Goal: Task Accomplishment & Management: Manage account settings

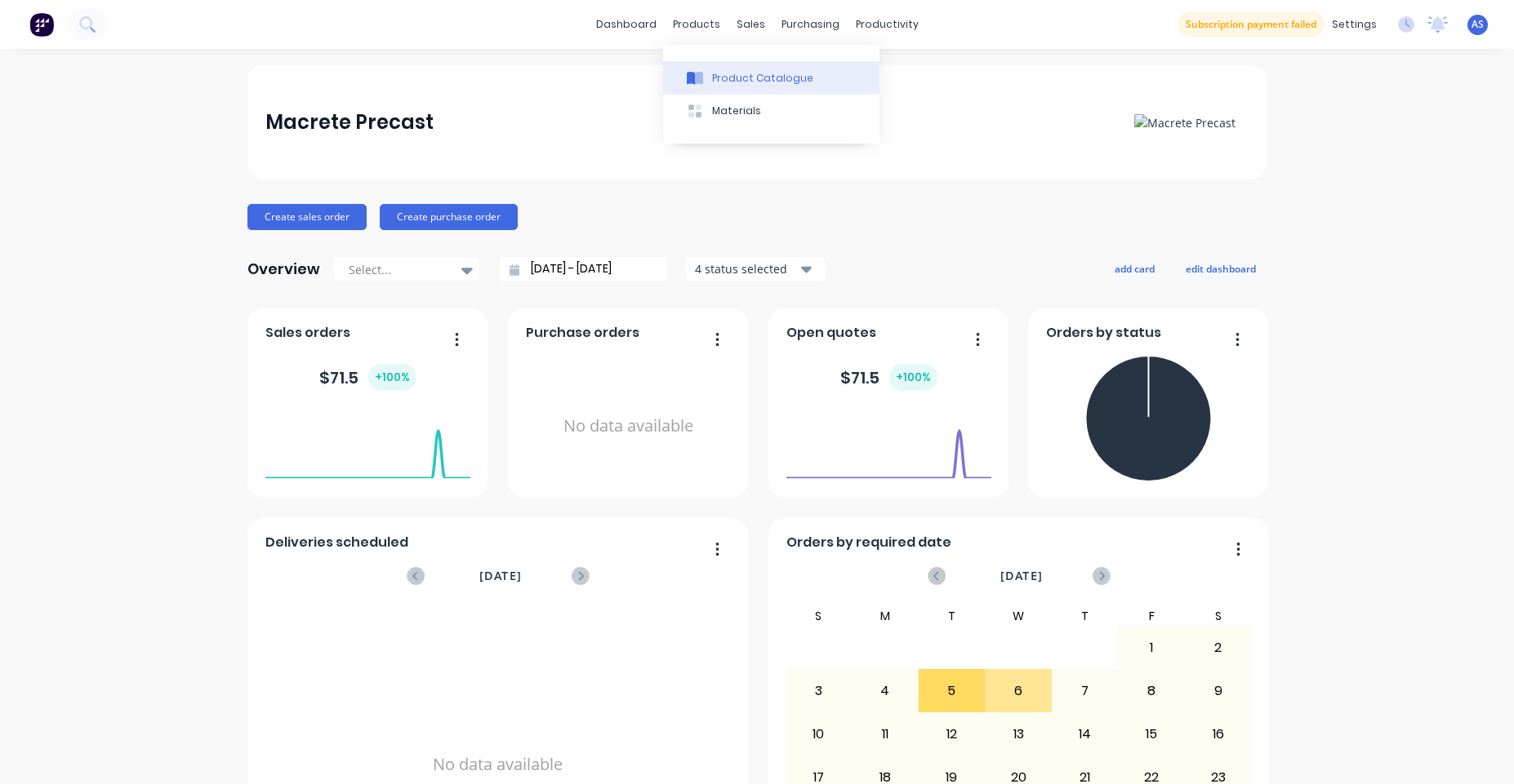
click at [744, 67] on button "Product Catalogue" at bounding box center [771, 78] width 217 height 33
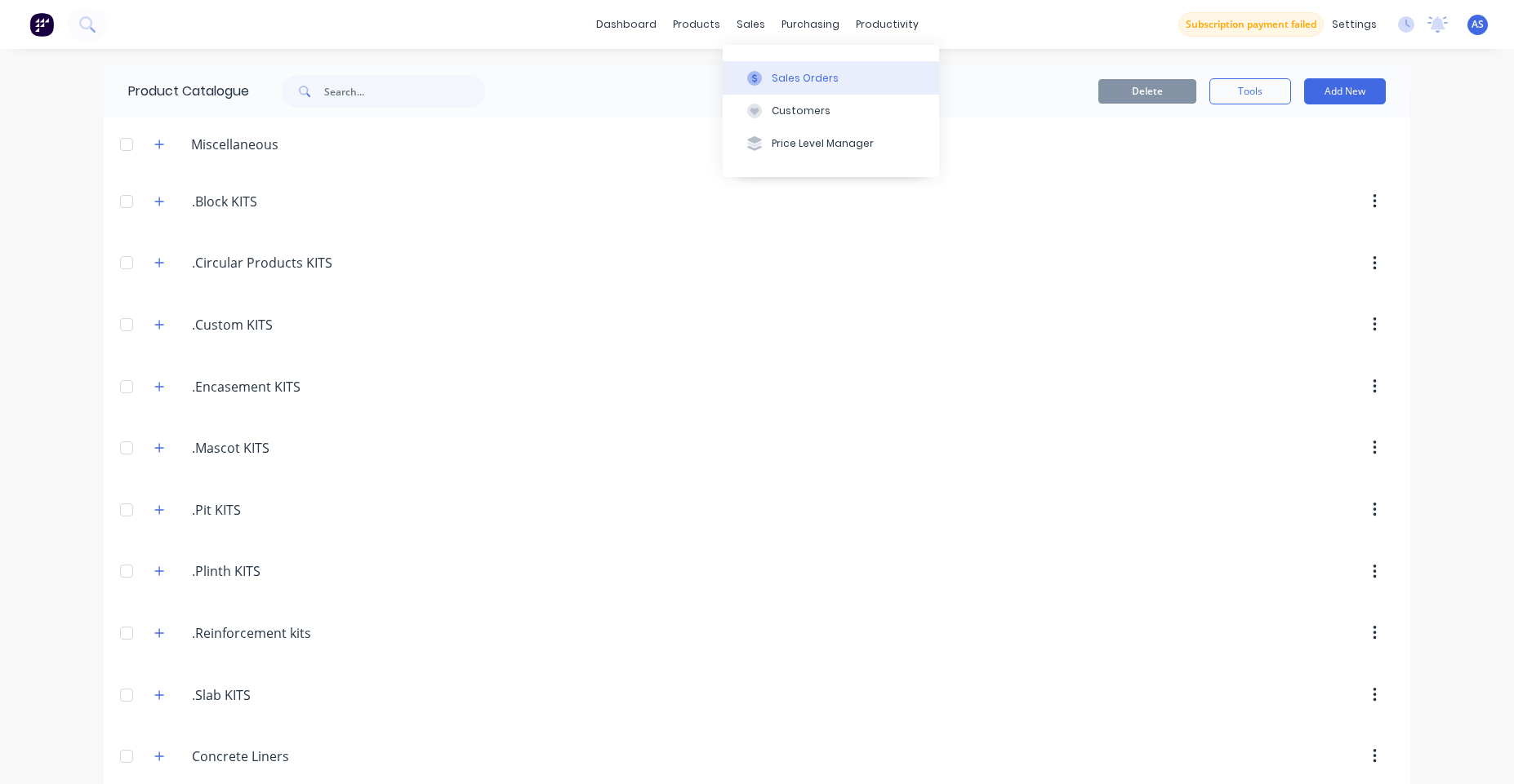
click at [793, 82] on div "Sales Orders" at bounding box center [805, 78] width 66 height 14
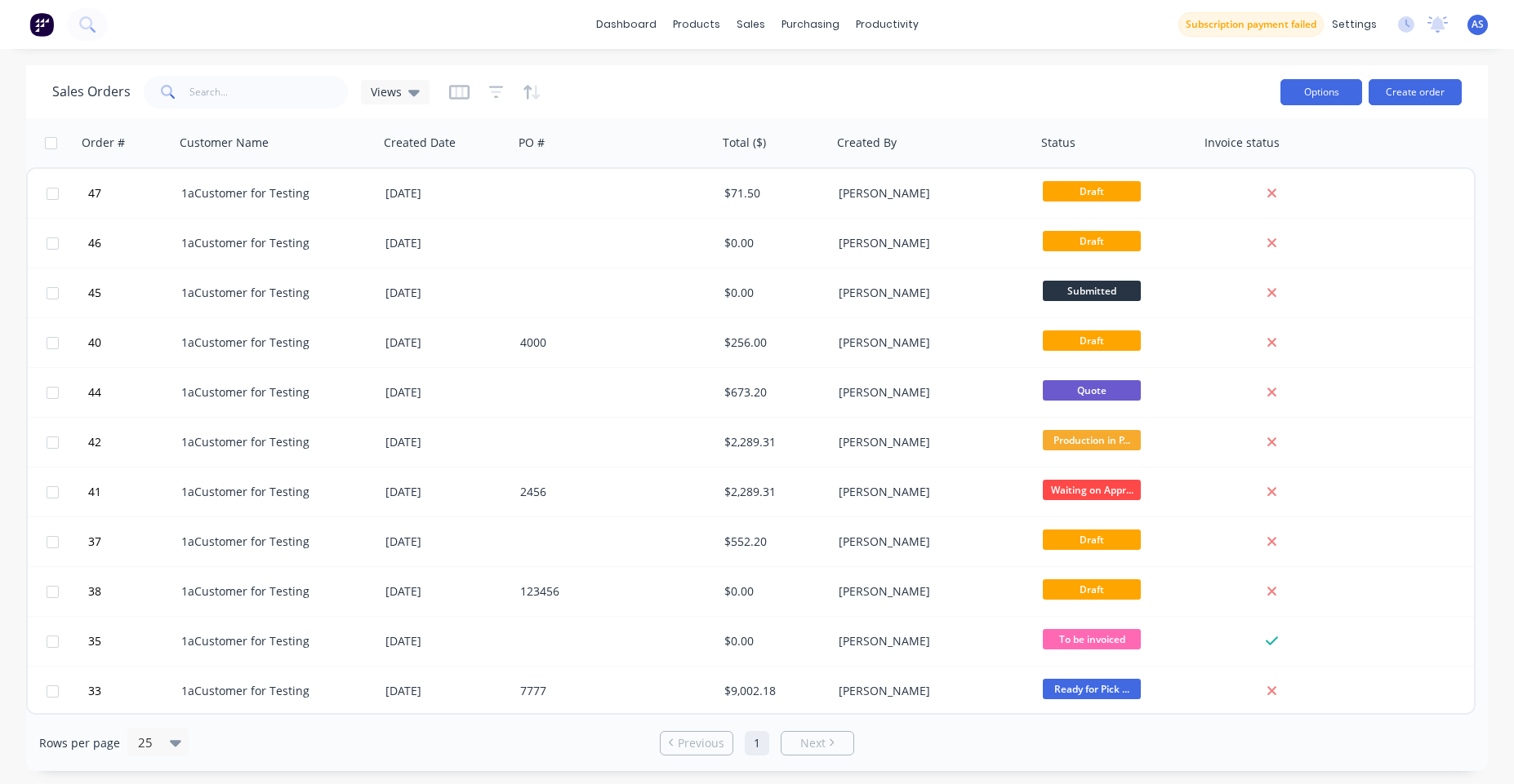
click at [1338, 89] on button "Options" at bounding box center [1321, 91] width 82 height 26
click at [1012, 83] on div "Sales Orders Views" at bounding box center [659, 92] width 1215 height 40
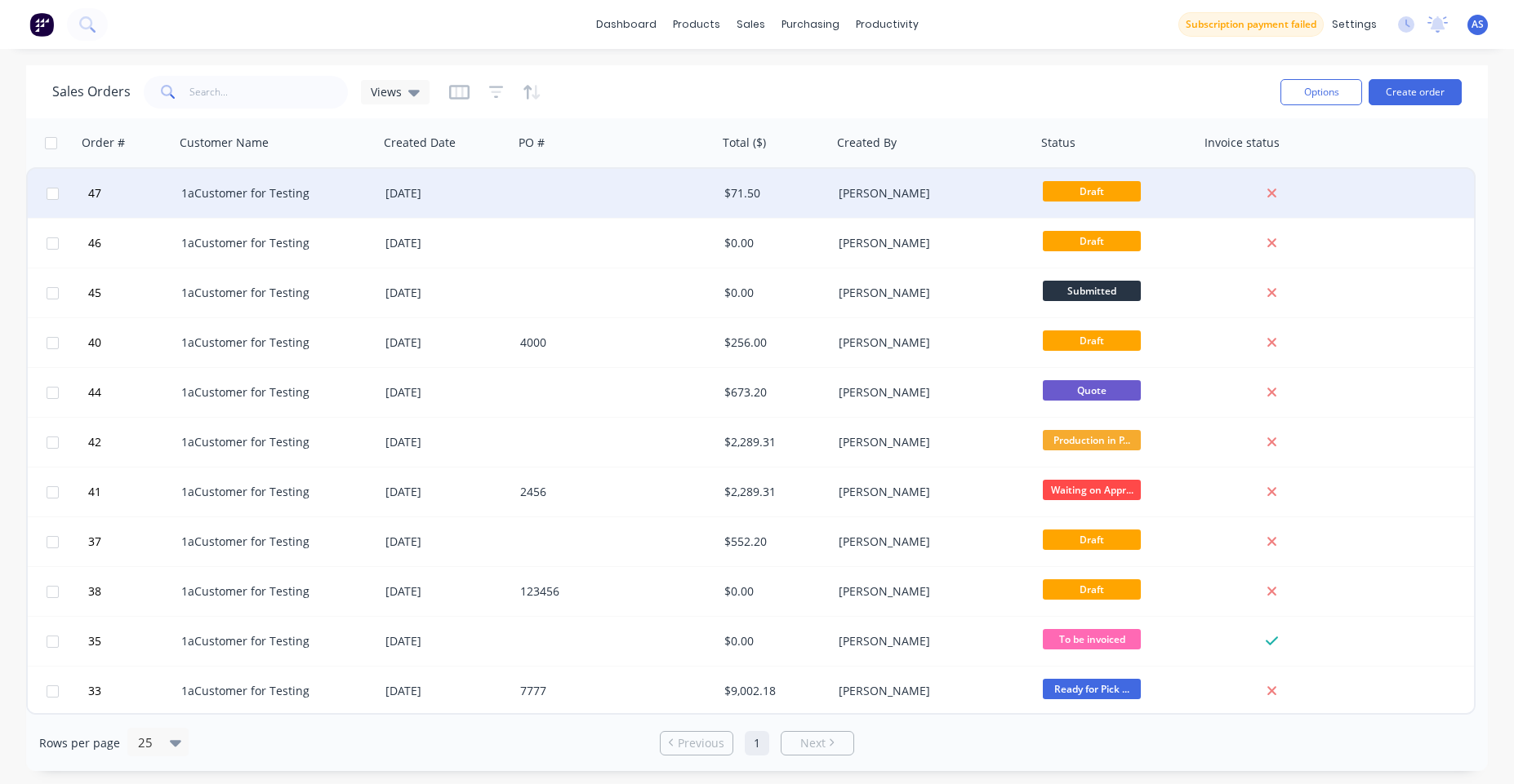
click at [52, 190] on input "checkbox" at bounding box center [52, 194] width 13 height 13
checkbox input "true"
click at [1330, 100] on button "Options" at bounding box center [1321, 91] width 82 height 26
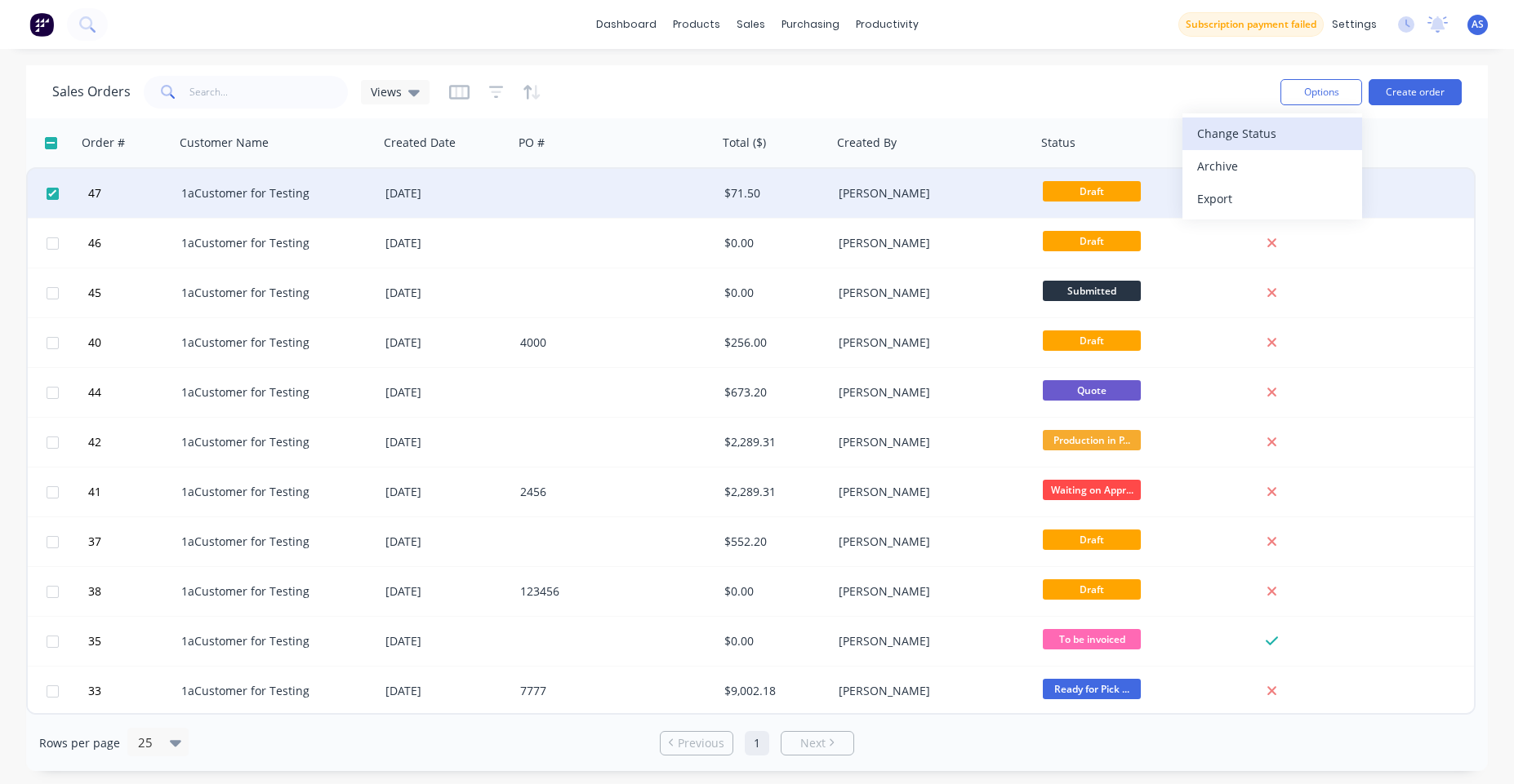
click at [1262, 135] on div "Change Status" at bounding box center [1272, 133] width 150 height 24
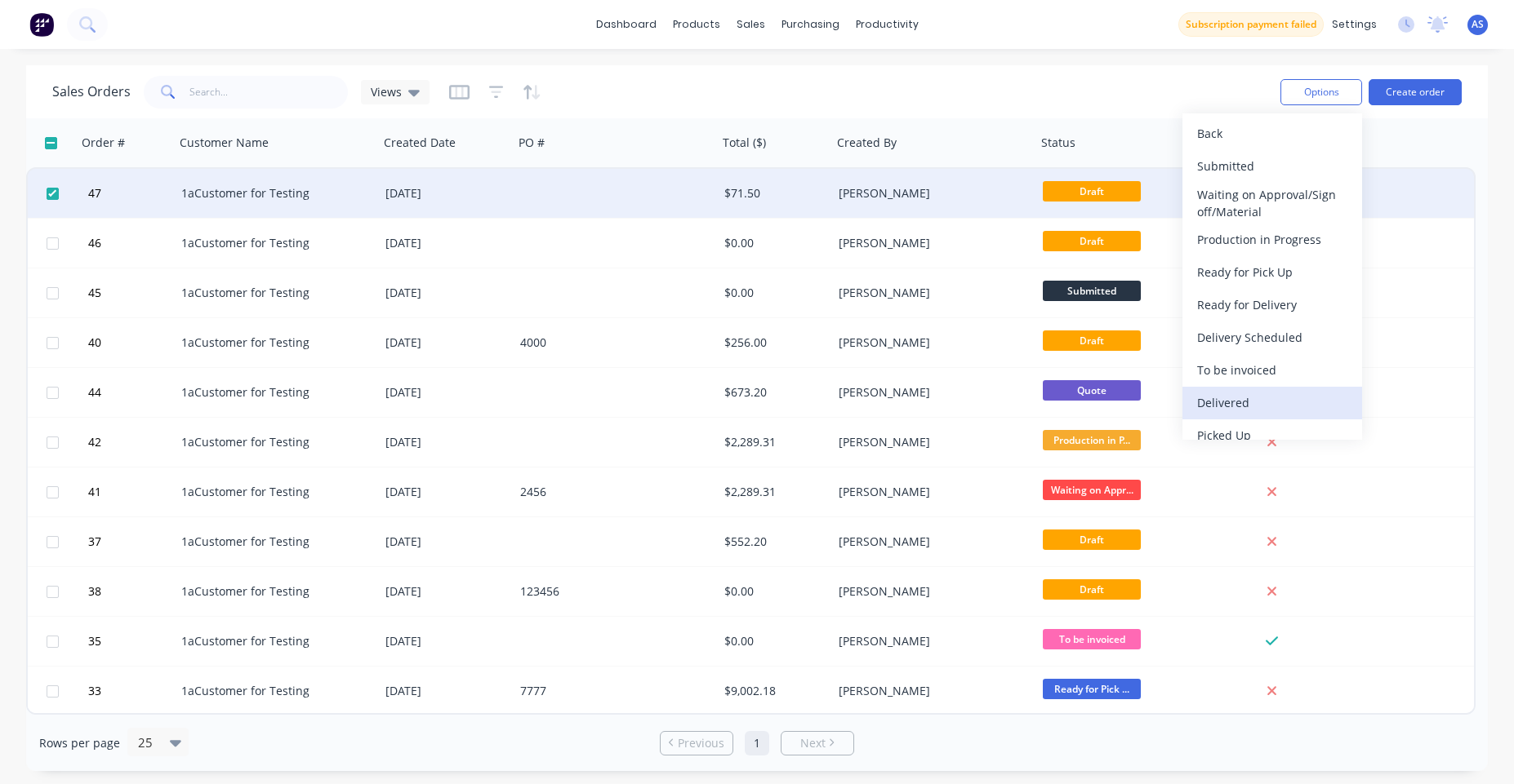
scroll to position [16, 0]
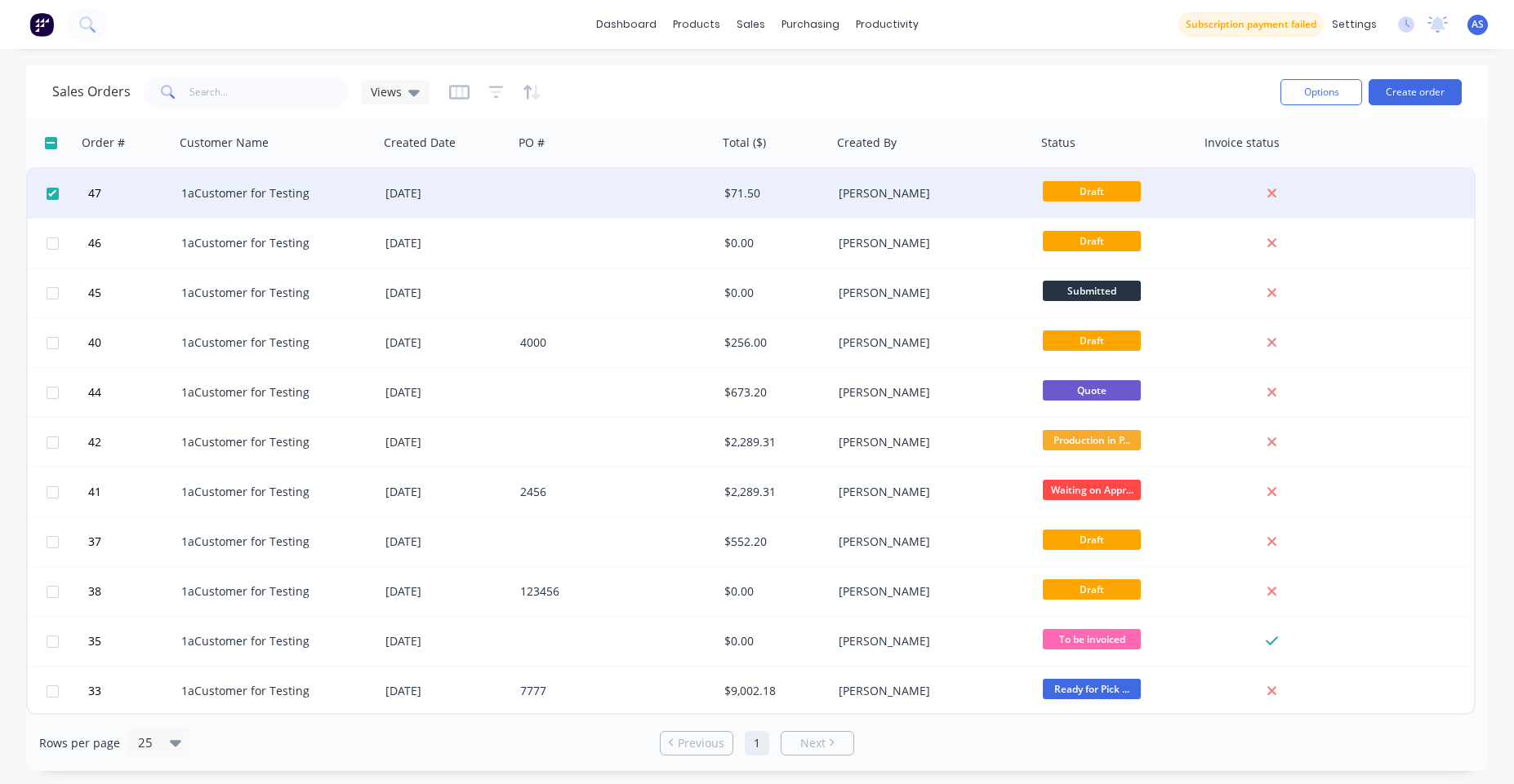
click at [1149, 80] on div "Sales Orders Views" at bounding box center [659, 92] width 1215 height 40
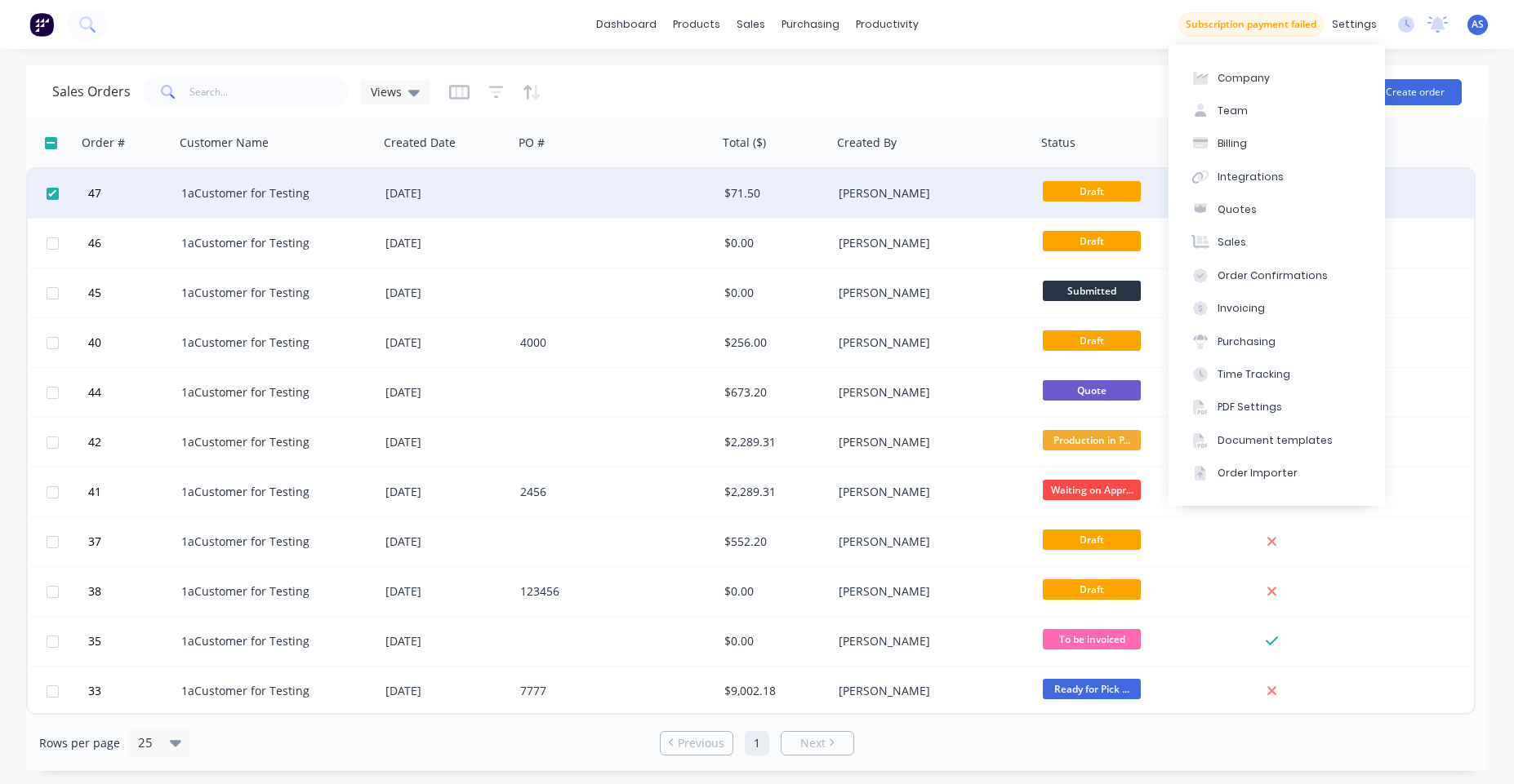
click at [1403, 15] on div "Subscription payment failed settings No new notifications Mark all as read You …" at bounding box center [1346, 24] width 335 height 24
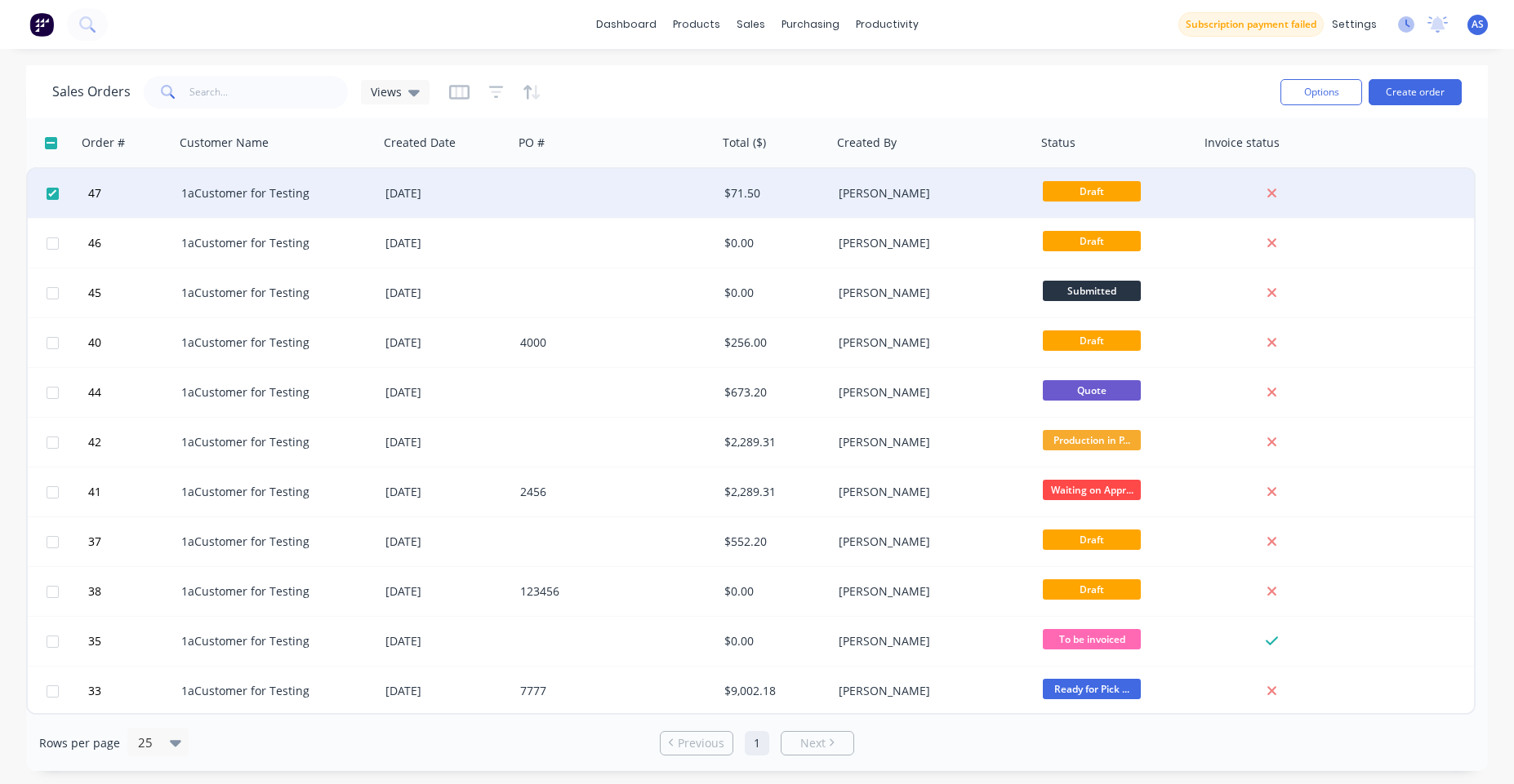
click at [1406, 21] on g at bounding box center [1406, 24] width 16 height 16
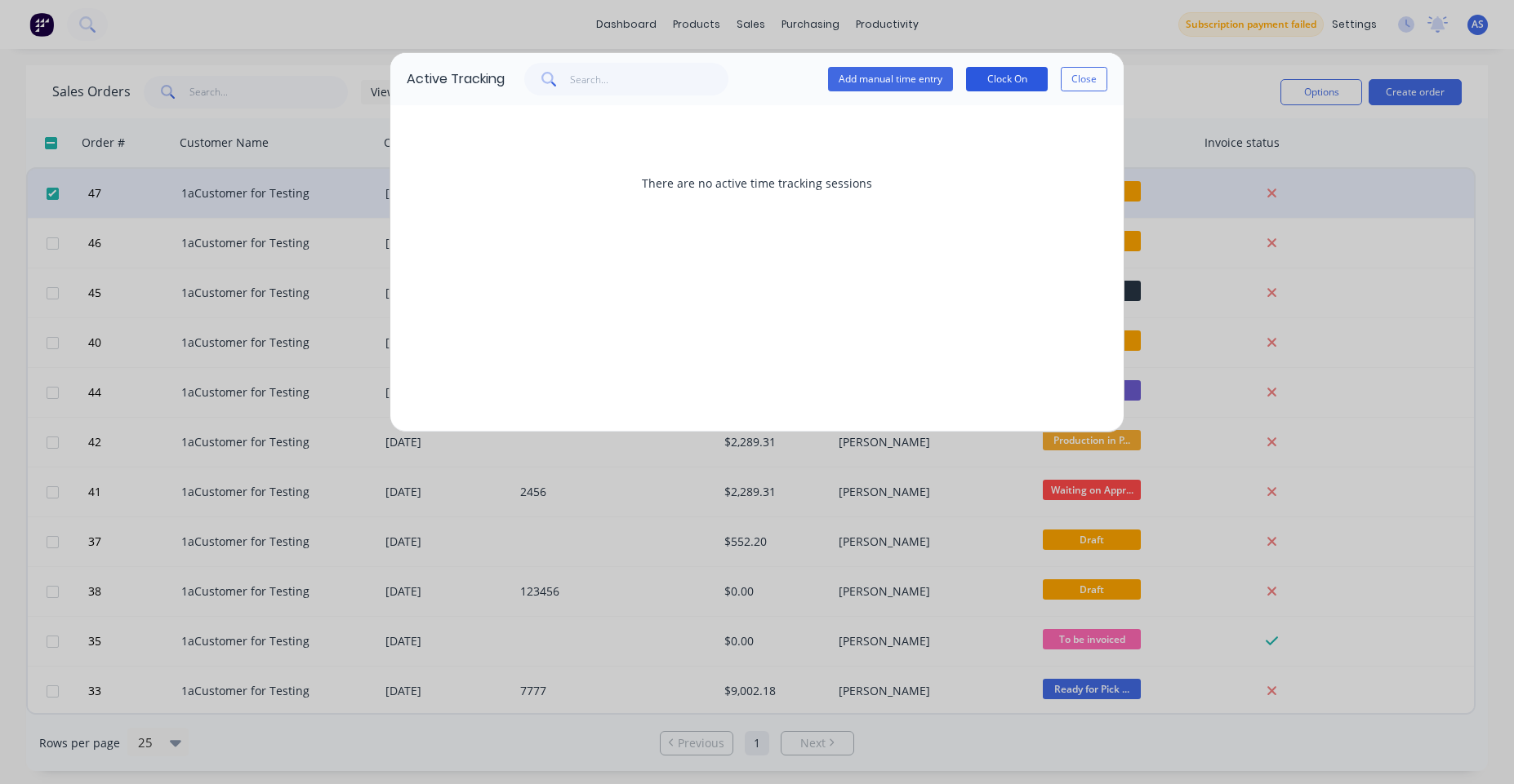
click at [989, 81] on button "Clock On" at bounding box center [1007, 78] width 82 height 24
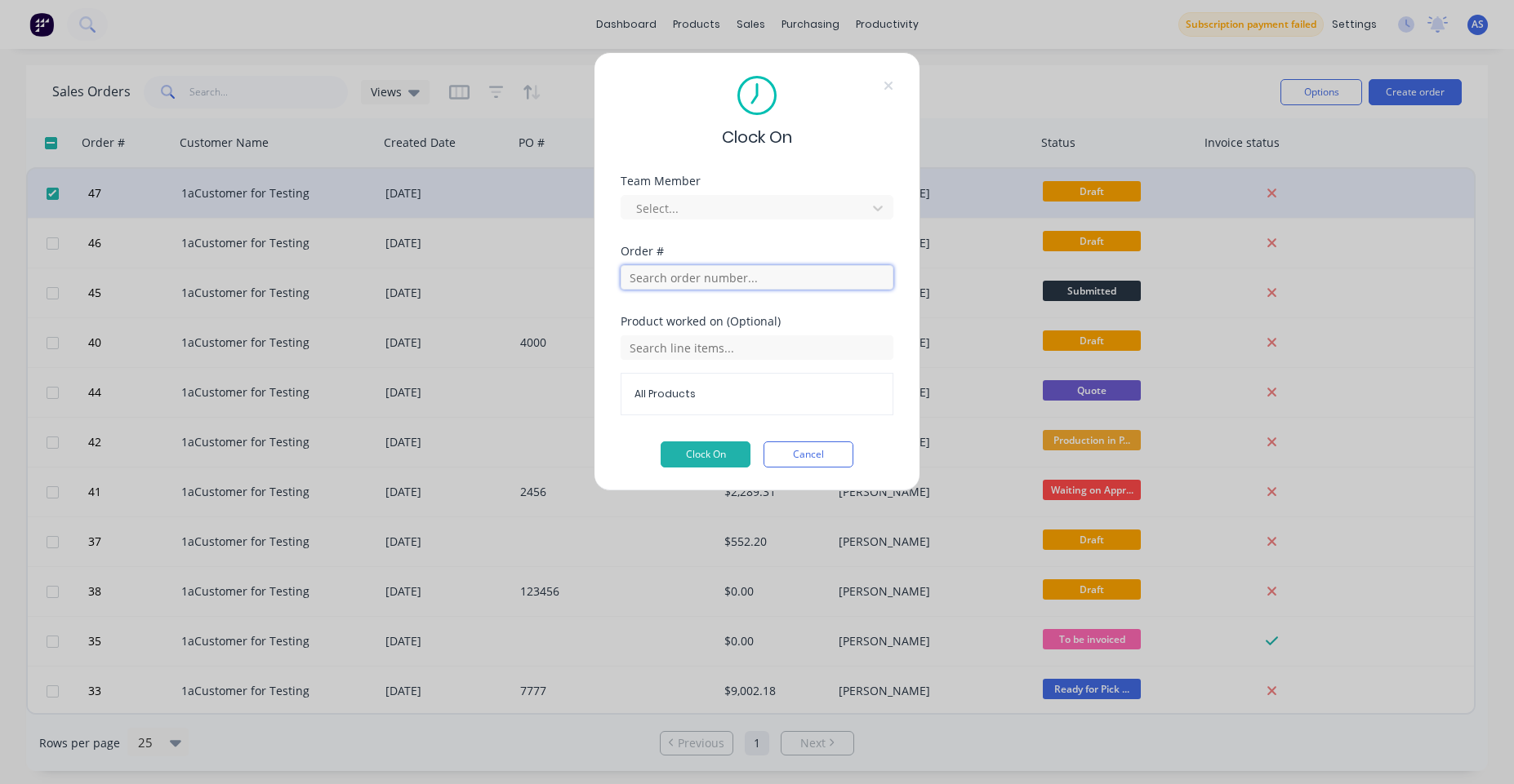
click at [762, 277] on input "text" at bounding box center [757, 276] width 273 height 24
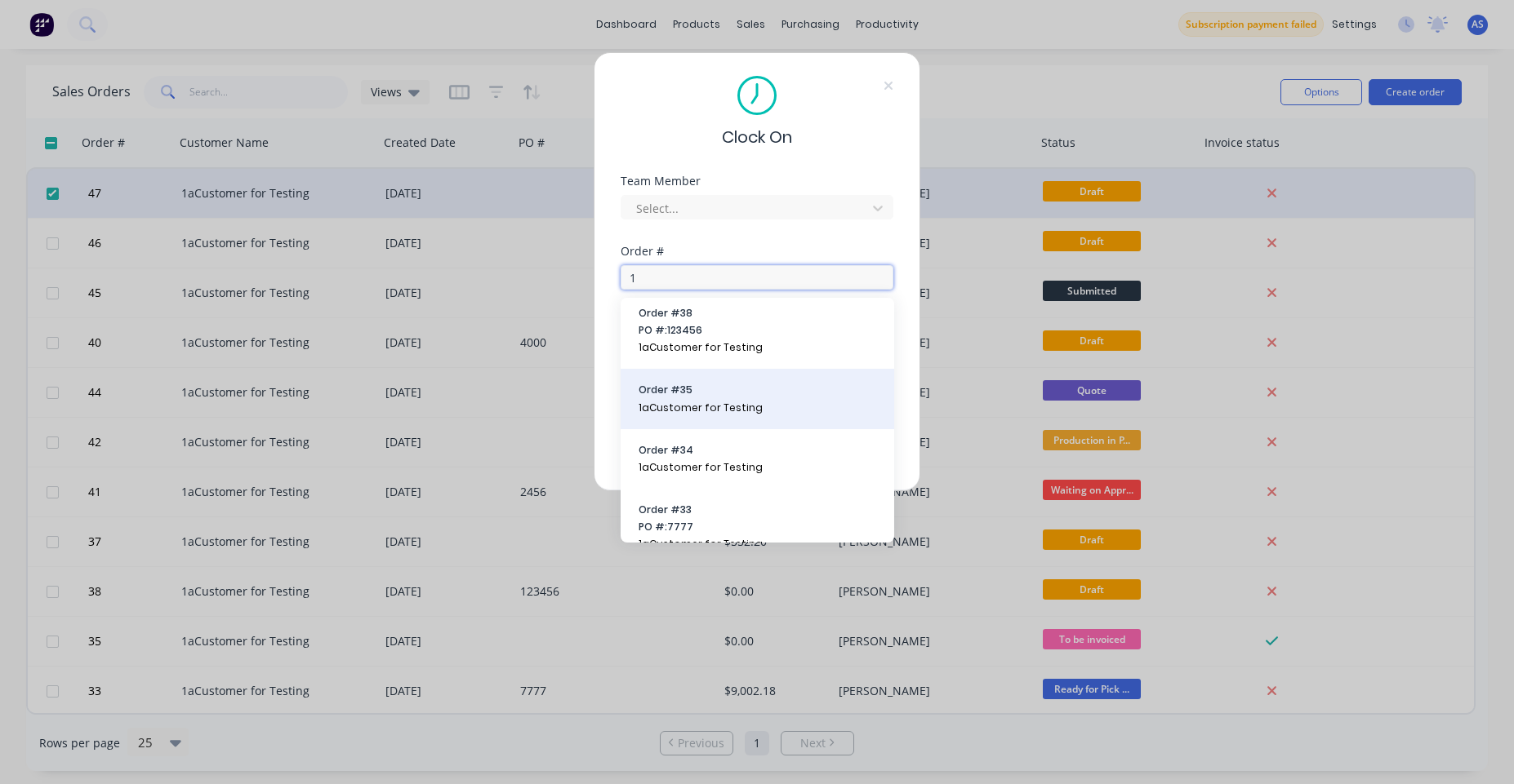
scroll to position [601, 0]
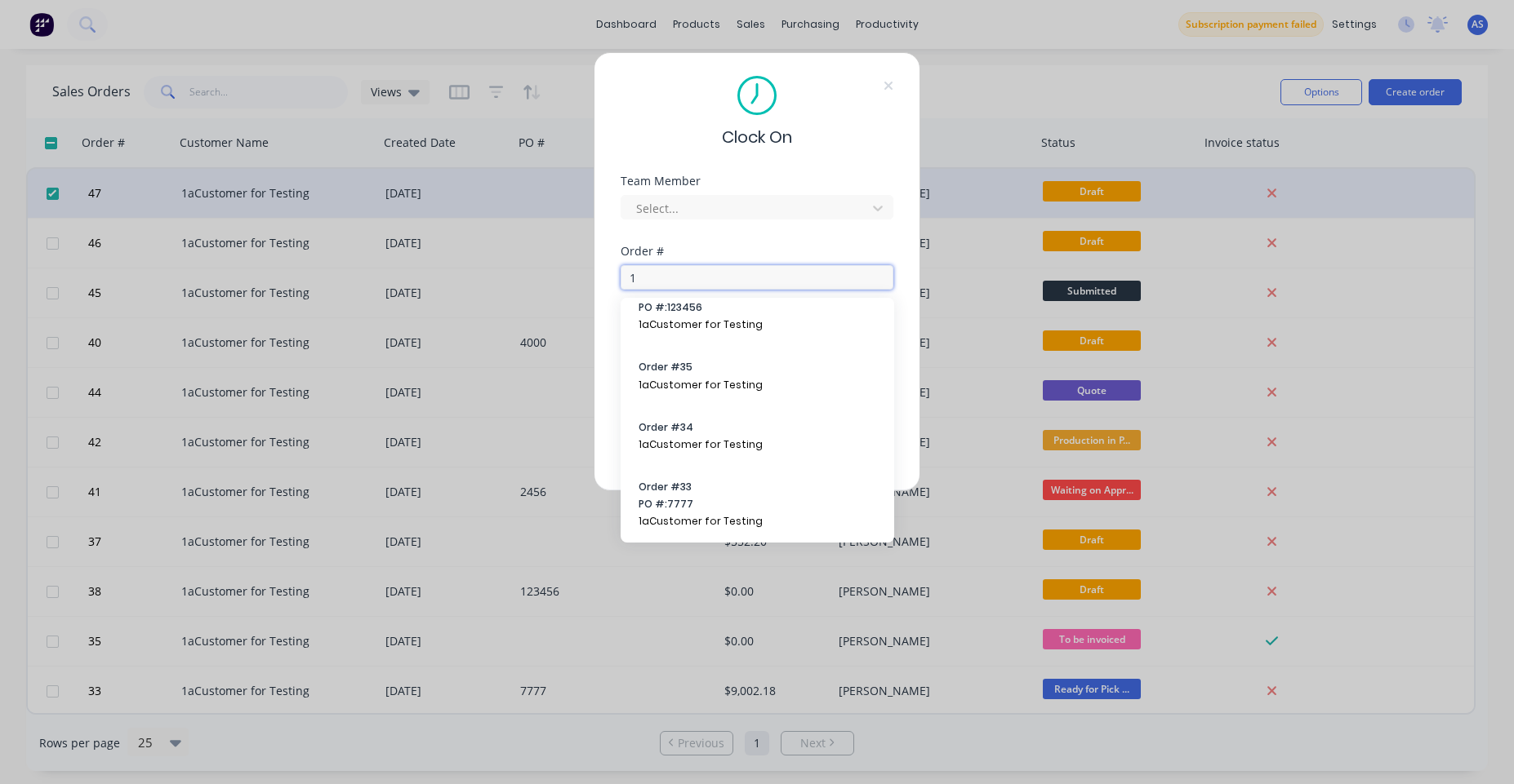
type input "1"
click at [1060, 107] on div "Clock On Team Member Select... Order # 1 Product worked on (Optional) All Produ…" at bounding box center [757, 392] width 1514 height 784
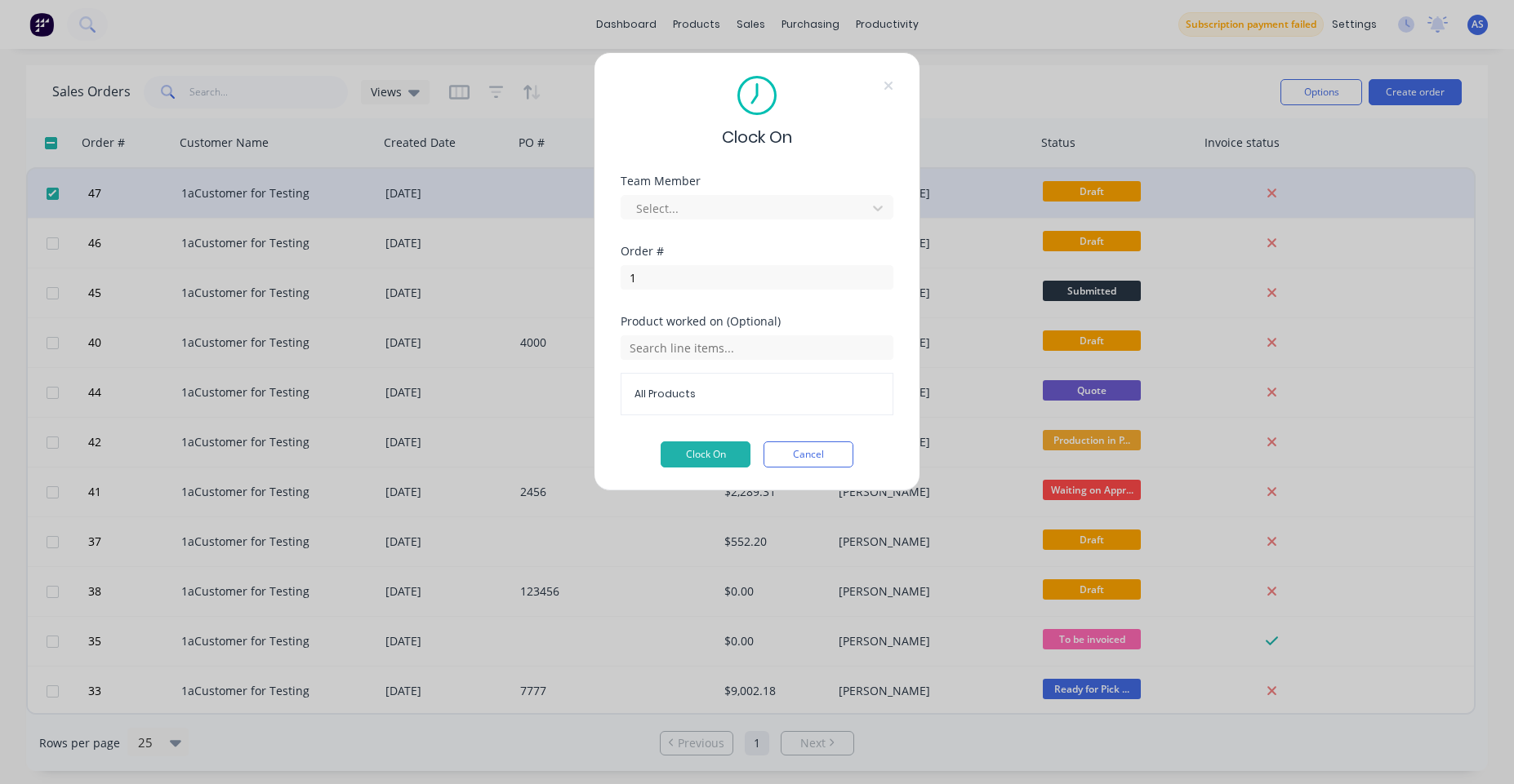
click at [1049, 82] on div "Clock On Team Member Select... Order # 1 Product worked on (Optional) All Produ…" at bounding box center [757, 392] width 1514 height 784
click at [829, 449] on button "Cancel" at bounding box center [808, 454] width 90 height 26
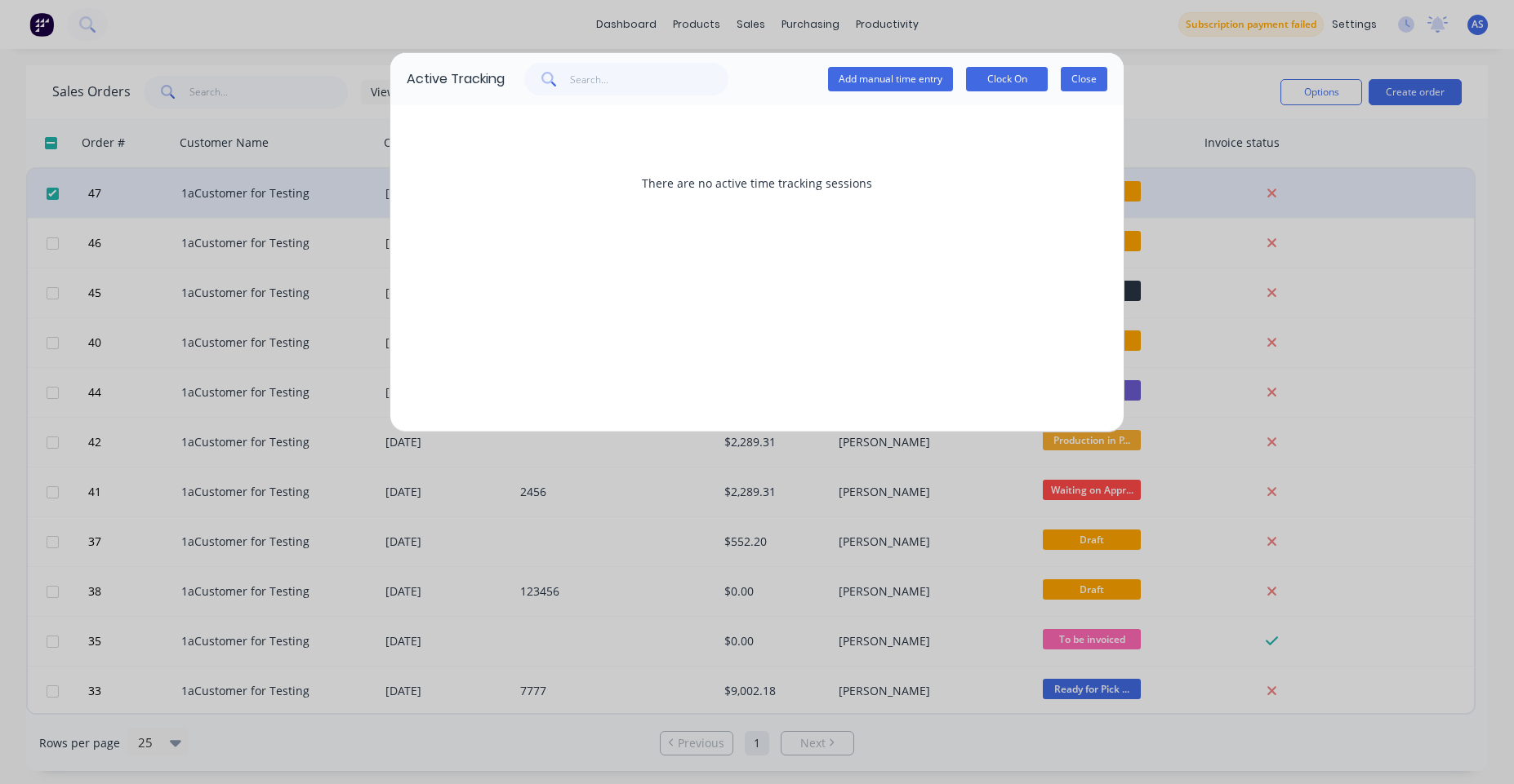
click at [1085, 83] on button "Close" at bounding box center [1084, 78] width 46 height 24
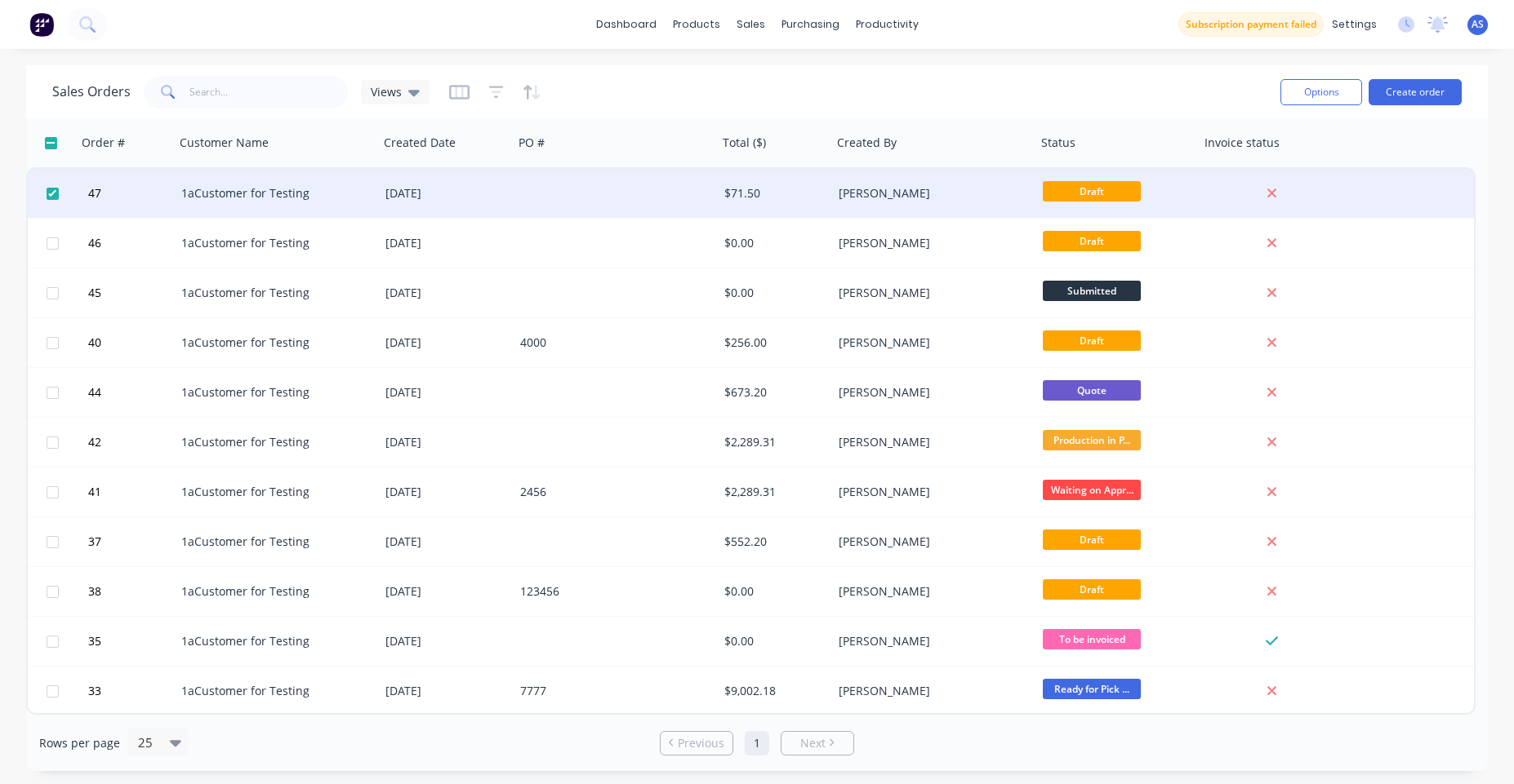
click at [844, 83] on div "Sales Orders Views" at bounding box center [659, 92] width 1215 height 40
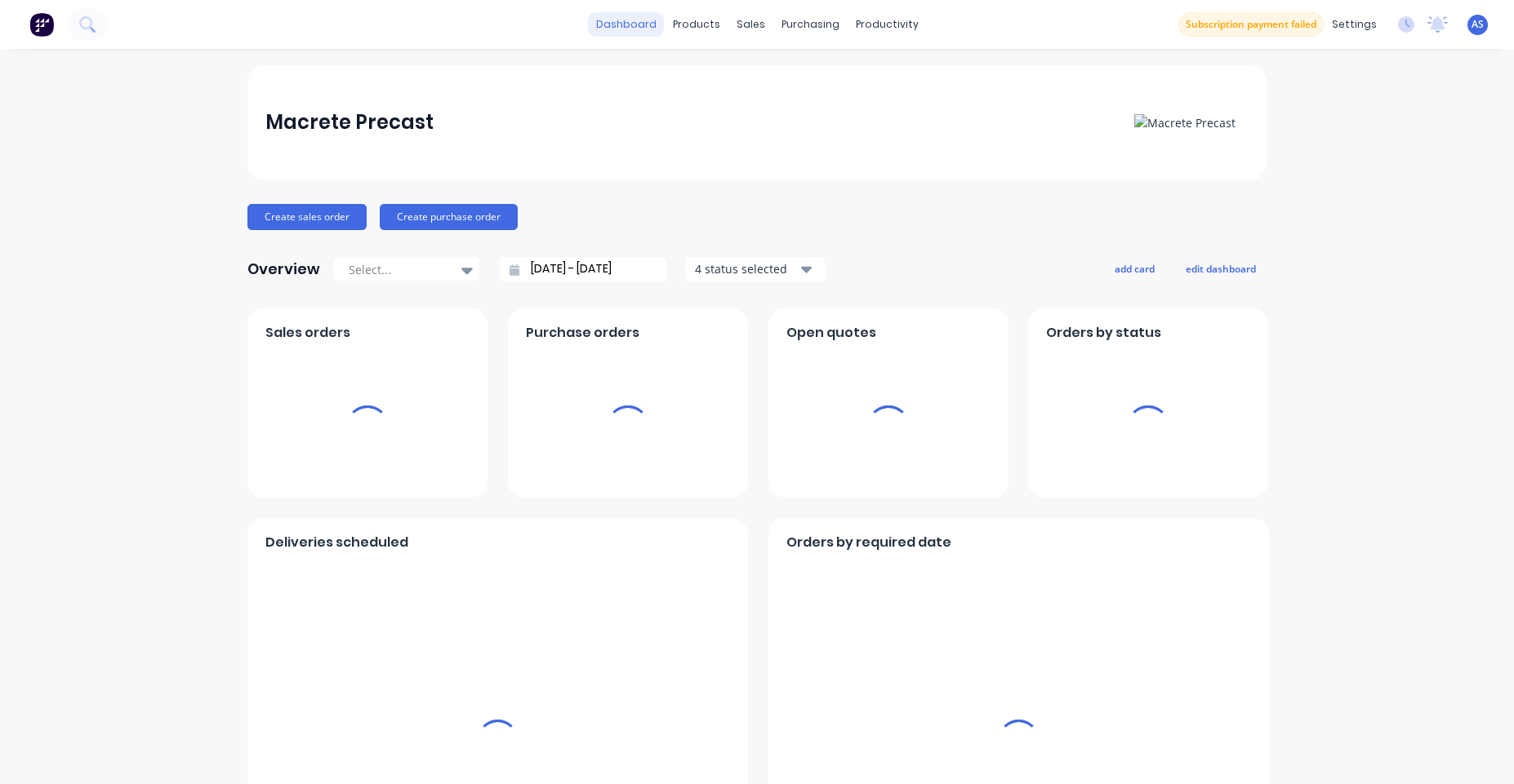
click at [627, 28] on link "dashboard" at bounding box center [626, 24] width 77 height 24
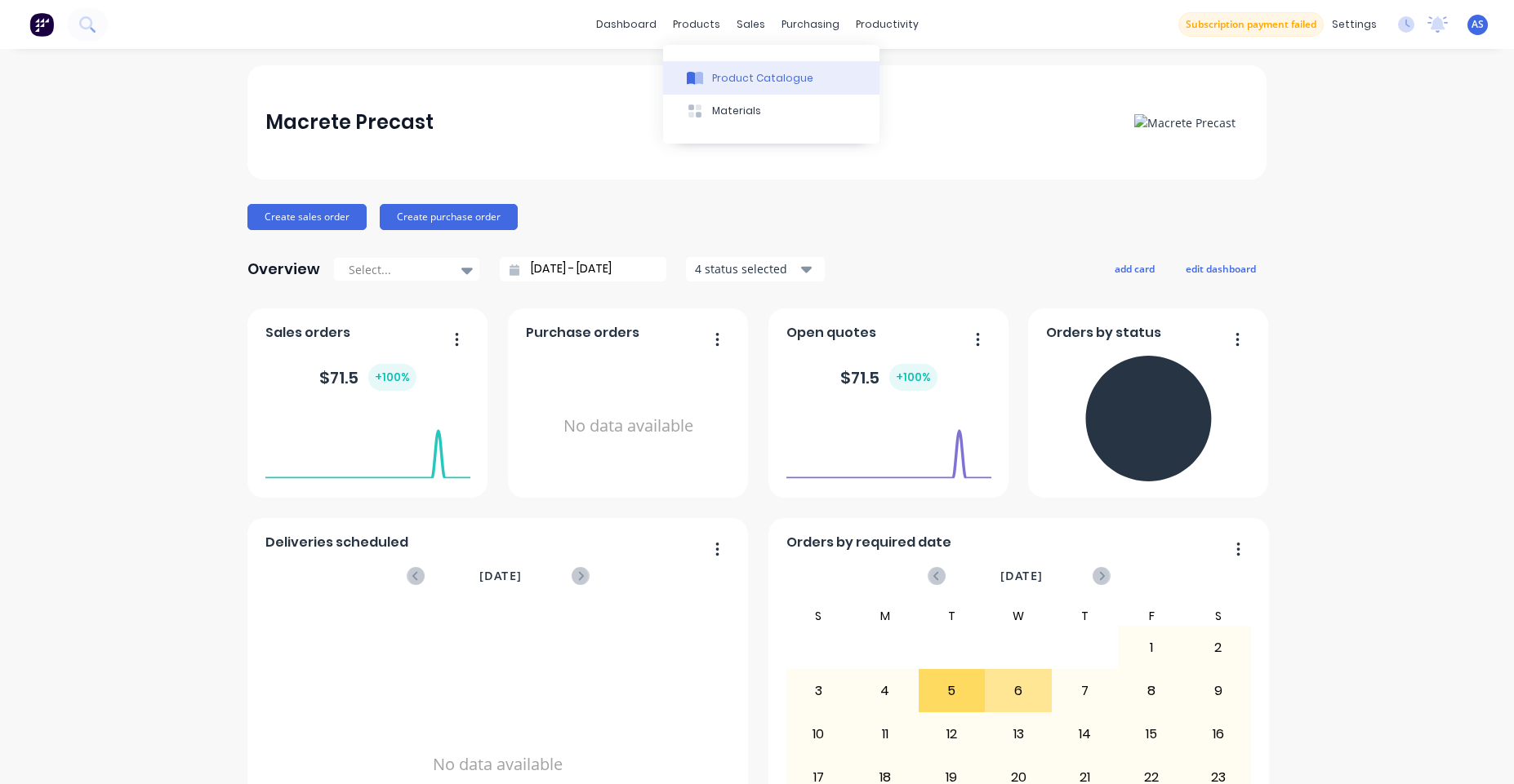
click at [718, 65] on button "Product Catalogue" at bounding box center [771, 78] width 217 height 33
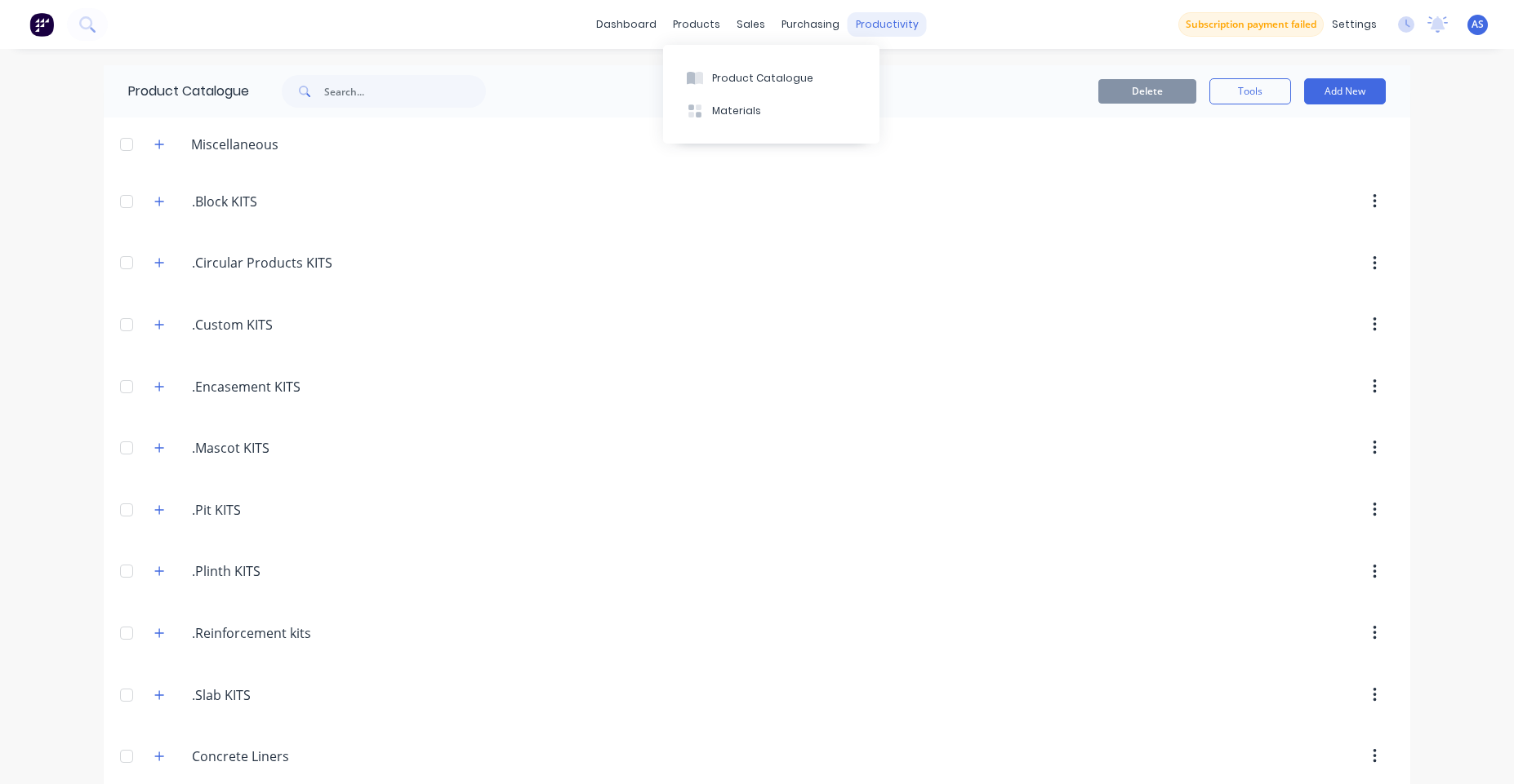
drag, startPoint x: 707, startPoint y: 68, endPoint x: 907, endPoint y: 30, distance: 203.6
click at [1056, 42] on div "dashboard products sales purchasing productivity dashboard products Product Cat…" at bounding box center [757, 24] width 1514 height 49
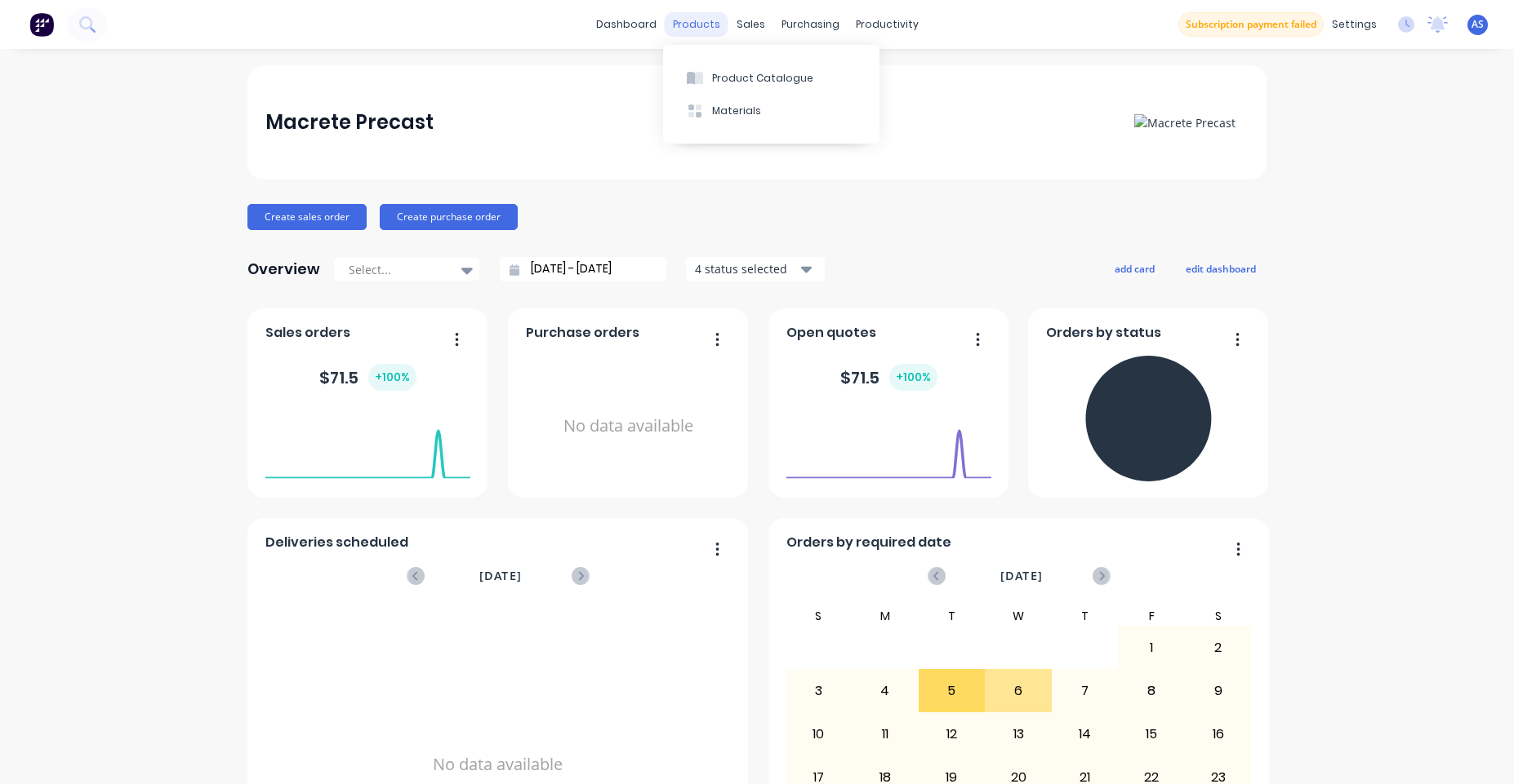
click at [704, 33] on div "products" at bounding box center [697, 24] width 64 height 24
drag, startPoint x: 724, startPoint y: 88, endPoint x: 771, endPoint y: 61, distance: 54.2
drag, startPoint x: 761, startPoint y: 80, endPoint x: 651, endPoint y: 221, distance: 178.8
click at [621, 221] on body "dashboard products sales purchasing productivity dashboard products Product Cat…" at bounding box center [757, 392] width 1514 height 784
drag, startPoint x: 704, startPoint y: 65, endPoint x: 961, endPoint y: 37, distance: 258.5
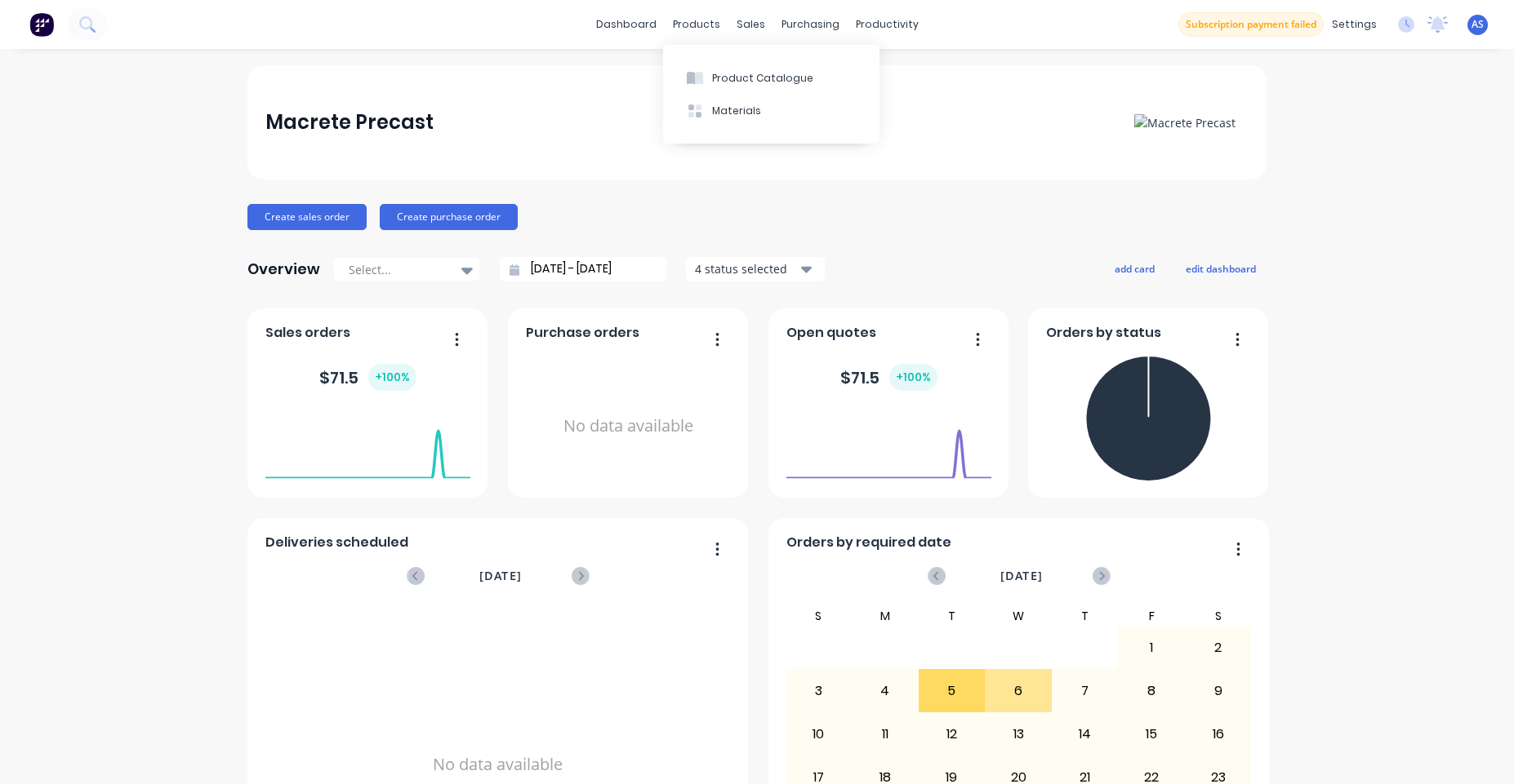
click at [961, 37] on body "dashboard products sales purchasing productivity dashboard products Product Cat…" at bounding box center [757, 392] width 1514 height 784
drag, startPoint x: 804, startPoint y: 74, endPoint x: 804, endPoint y: 58, distance: 16.0
click at [804, 58] on div "Sales Orders Customers Price Level Manager" at bounding box center [831, 111] width 217 height 131
click at [746, 79] on div "Product Catalogue" at bounding box center [762, 78] width 101 height 14
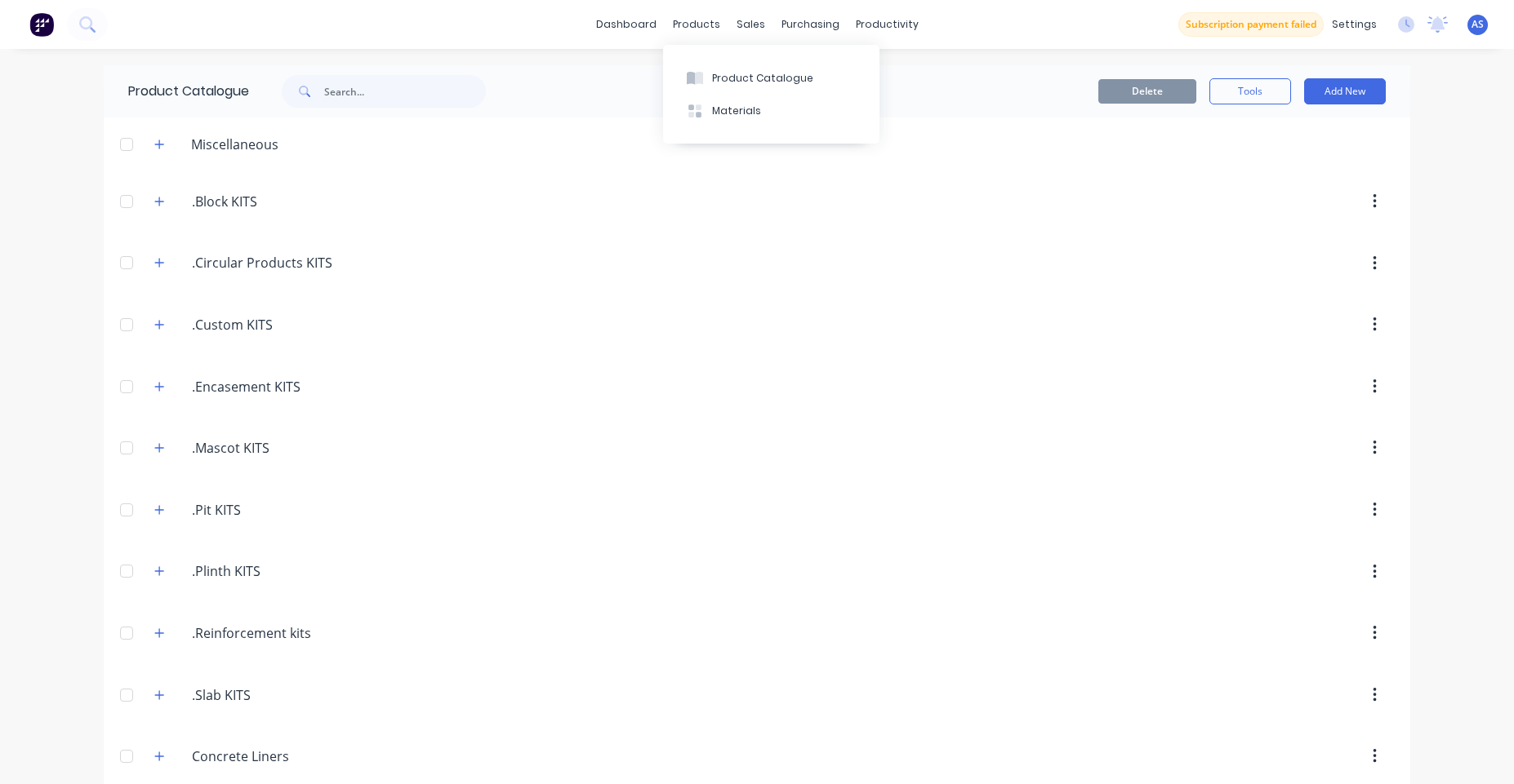
drag, startPoint x: 730, startPoint y: 79, endPoint x: 789, endPoint y: 52, distance: 64.9
click at [789, 52] on div "Product Catalogue Materials" at bounding box center [771, 94] width 217 height 99
click at [536, 104] on div "Delete Tools Add New" at bounding box center [957, 91] width 860 height 26
click at [781, 85] on div "Sales Orders" at bounding box center [805, 78] width 66 height 14
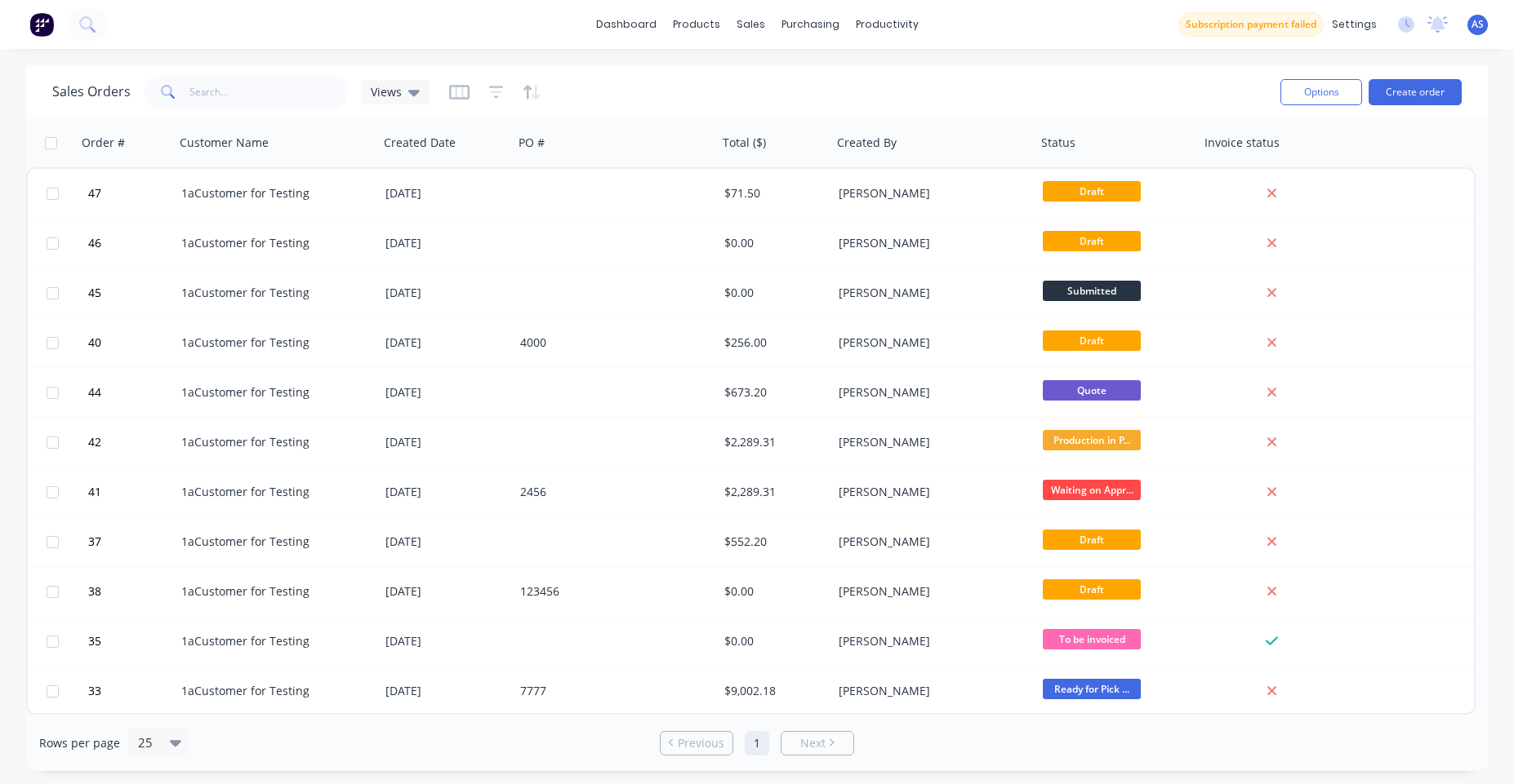
click at [44, 30] on img at bounding box center [41, 24] width 24 height 24
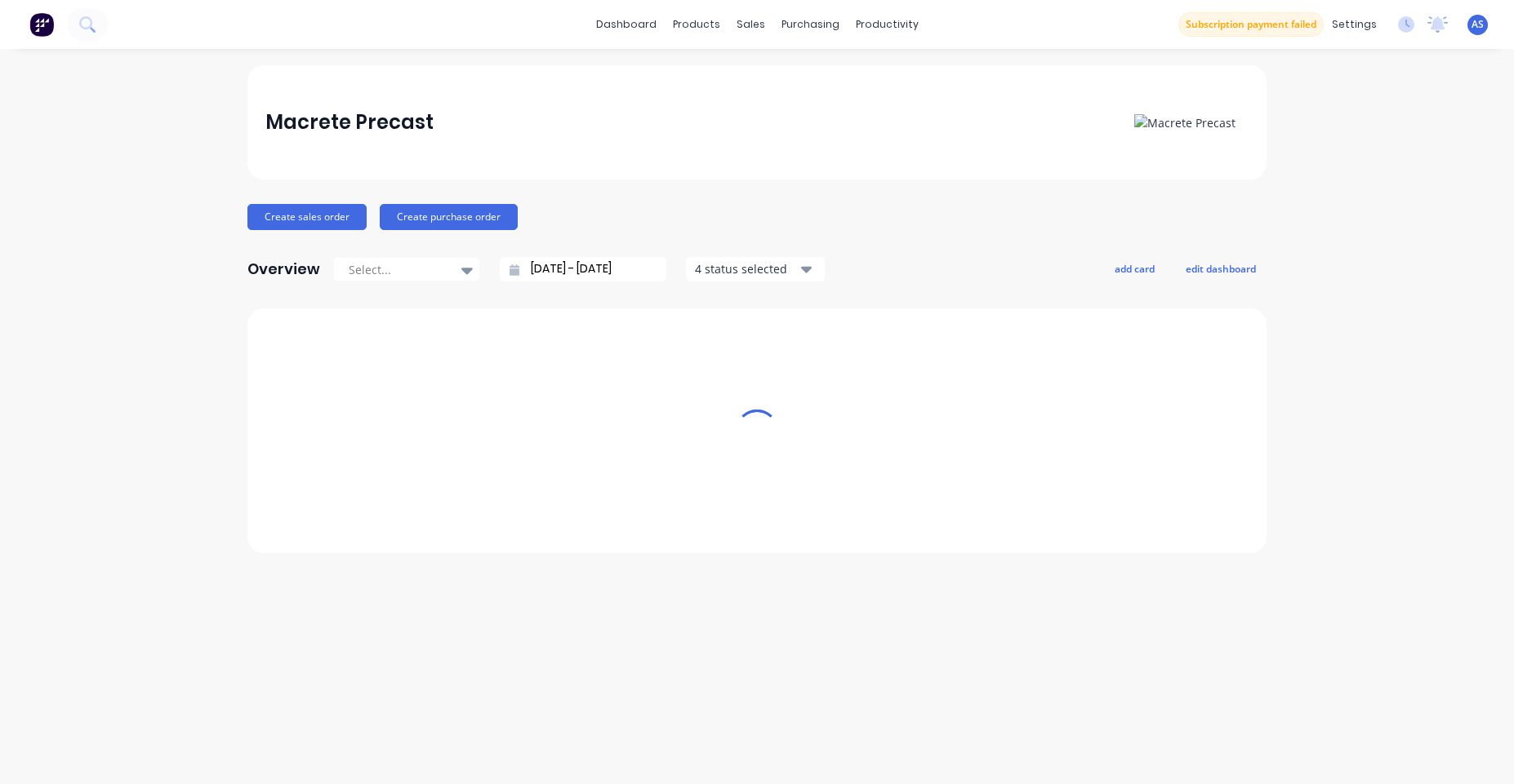
click at [44, 30] on img at bounding box center [41, 24] width 24 height 24
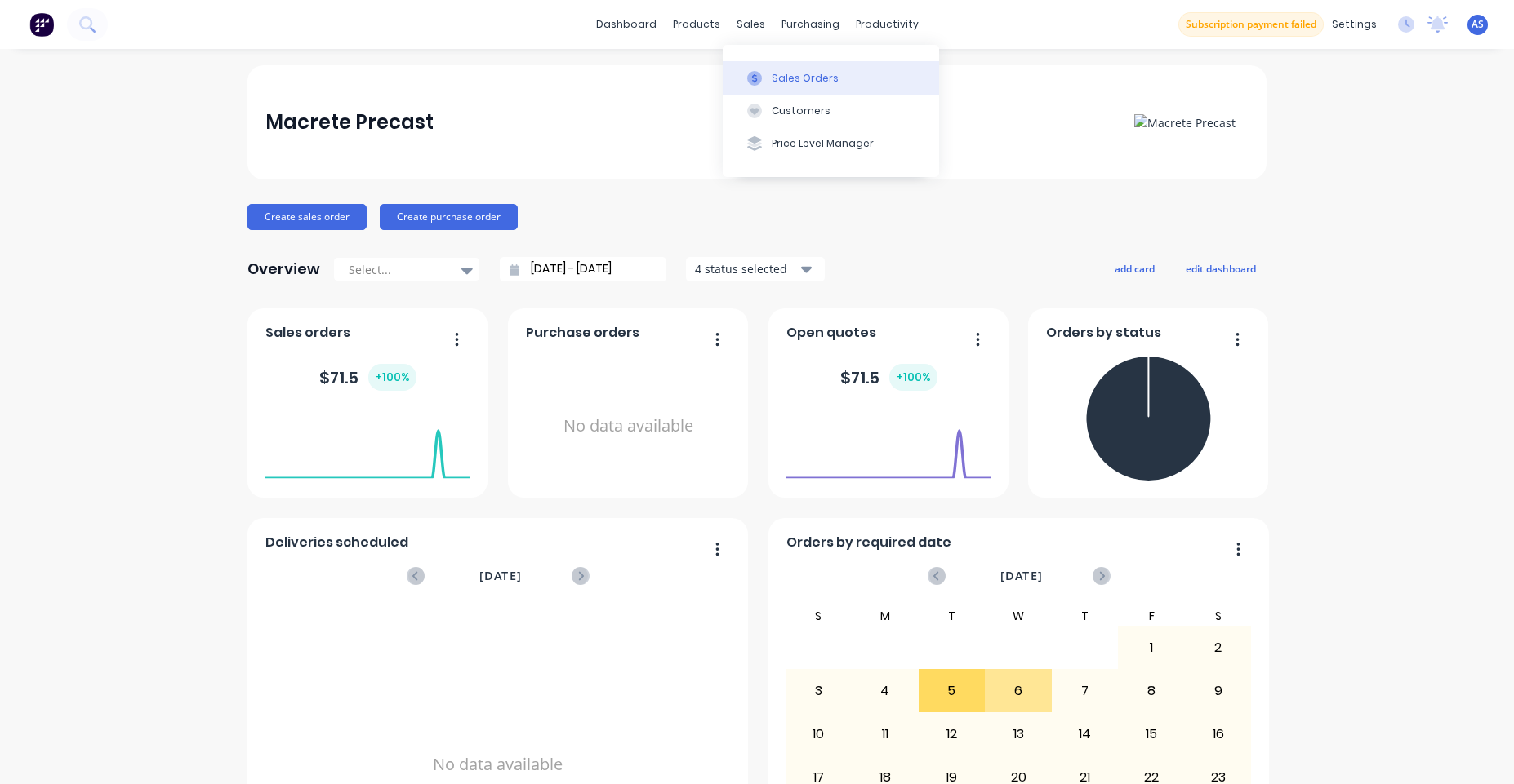
click at [759, 69] on button "Sales Orders" at bounding box center [831, 78] width 217 height 33
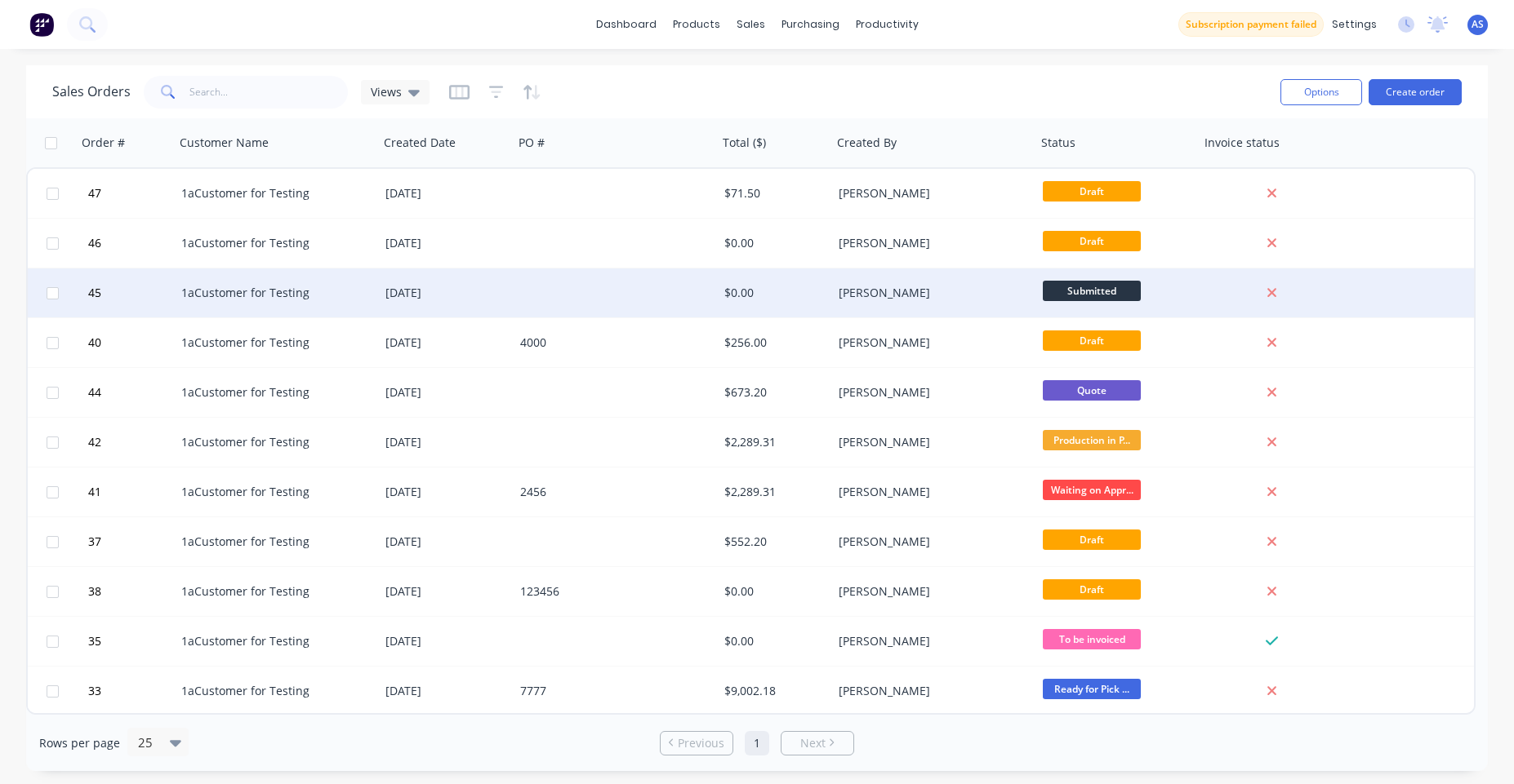
click at [589, 299] on div at bounding box center [616, 293] width 204 height 49
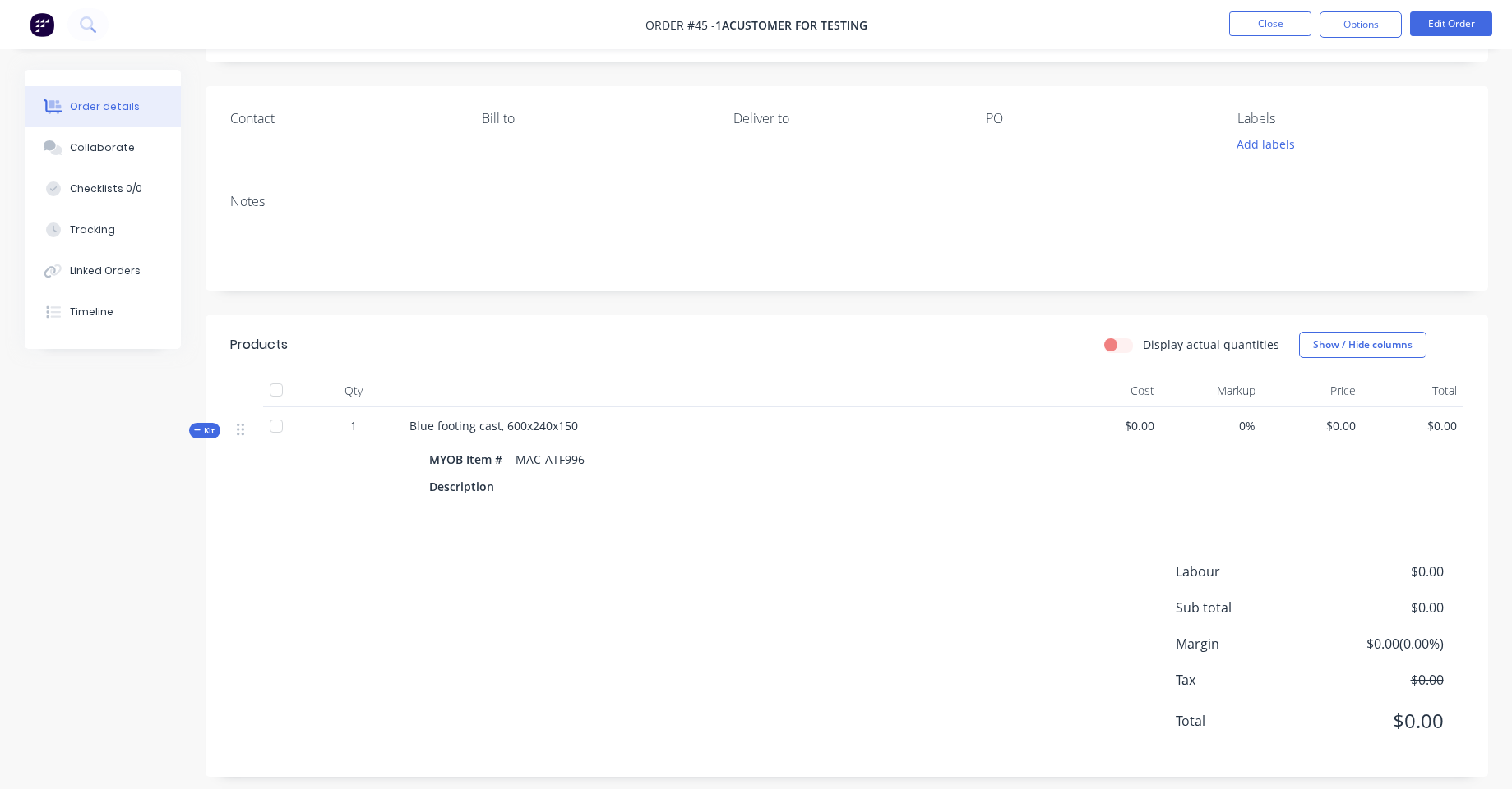
scroll to position [108, 0]
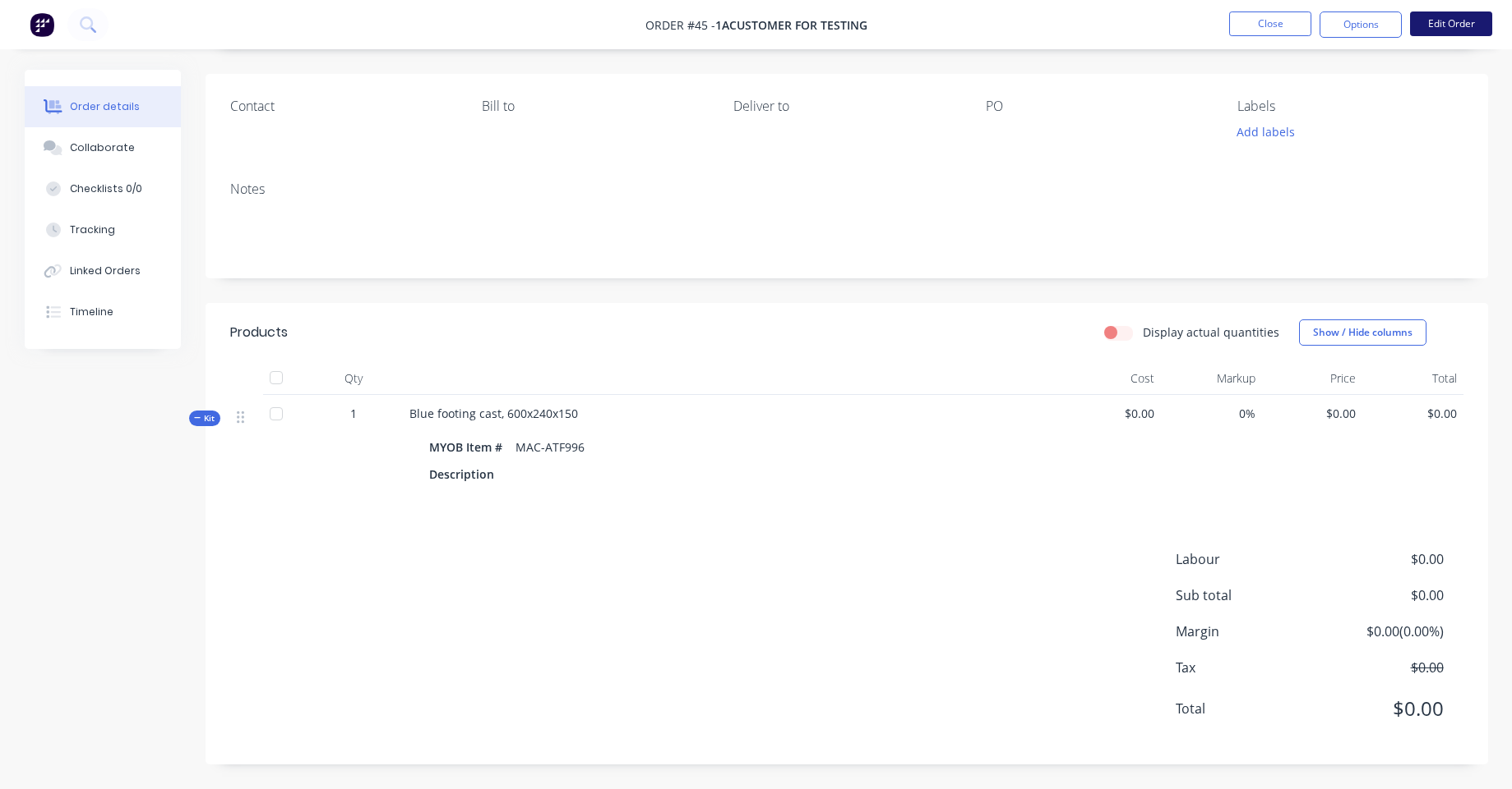
click at [1434, 33] on button "Edit Order" at bounding box center [1450, 23] width 82 height 24
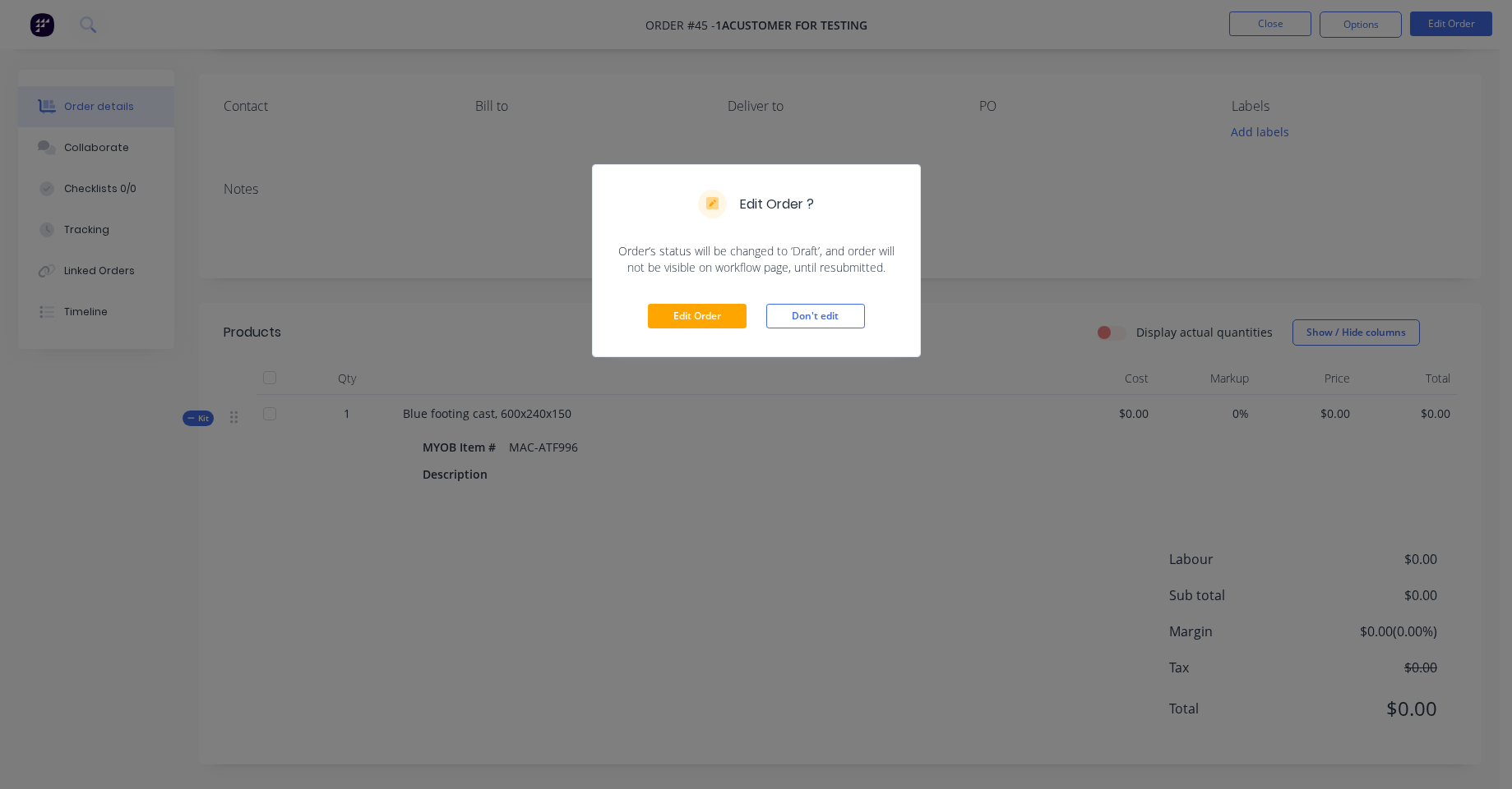
click at [677, 303] on div "Edit Order Don't edit" at bounding box center [756, 316] width 327 height 80
click at [713, 318] on button "Edit Order" at bounding box center [697, 316] width 99 height 24
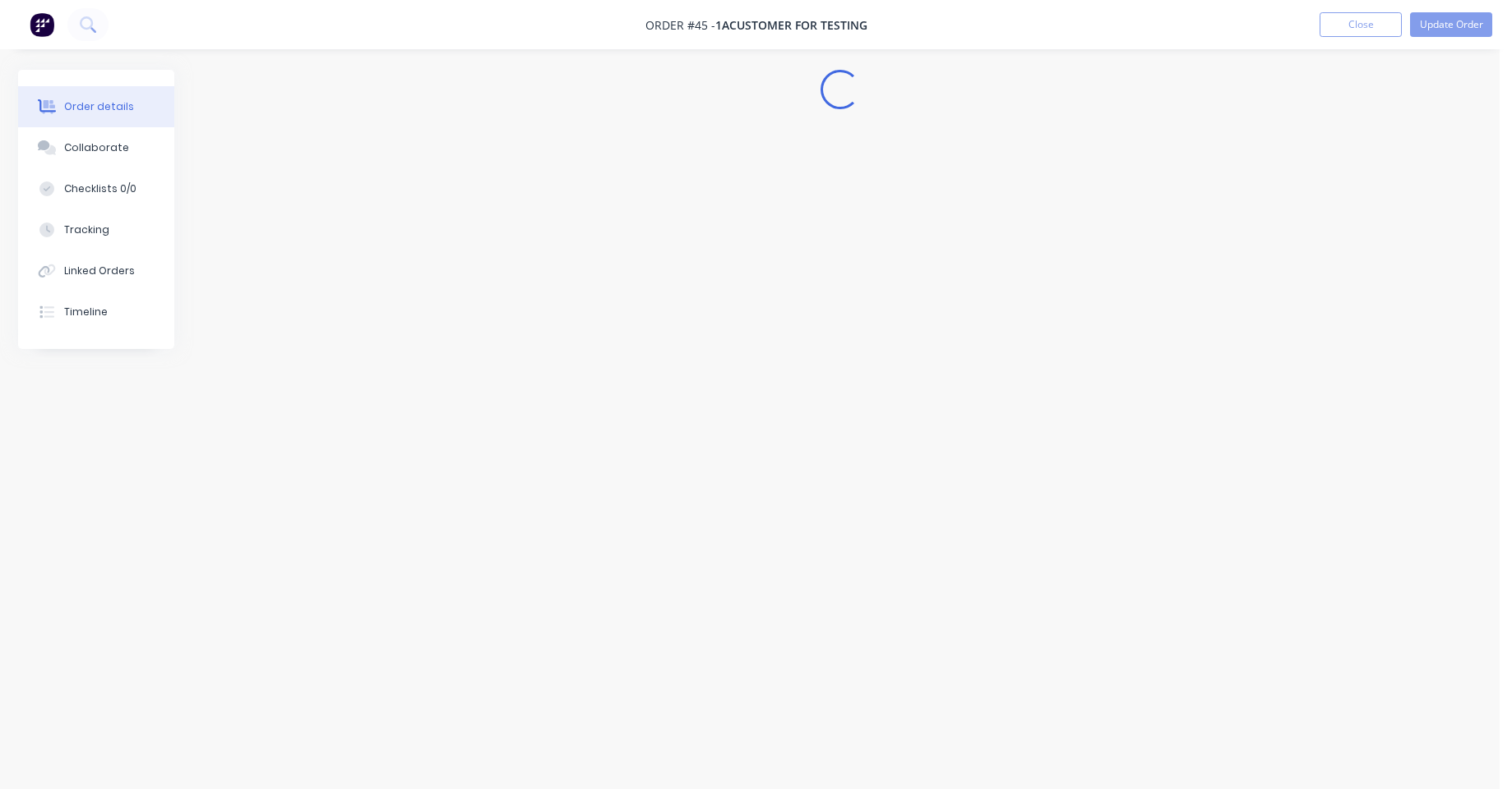
scroll to position [0, 0]
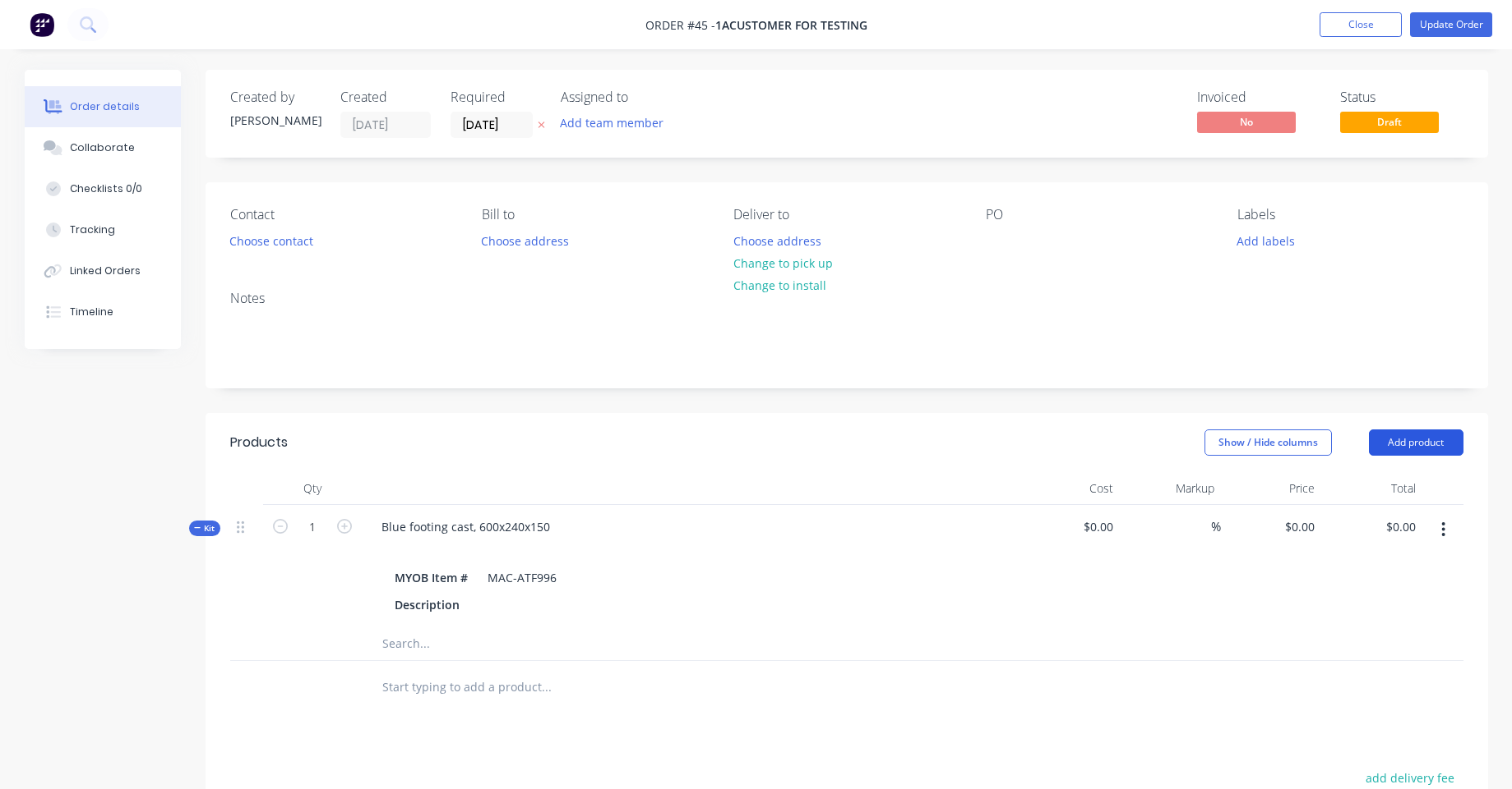
click at [1432, 439] on button "Add product" at bounding box center [1415, 442] width 94 height 26
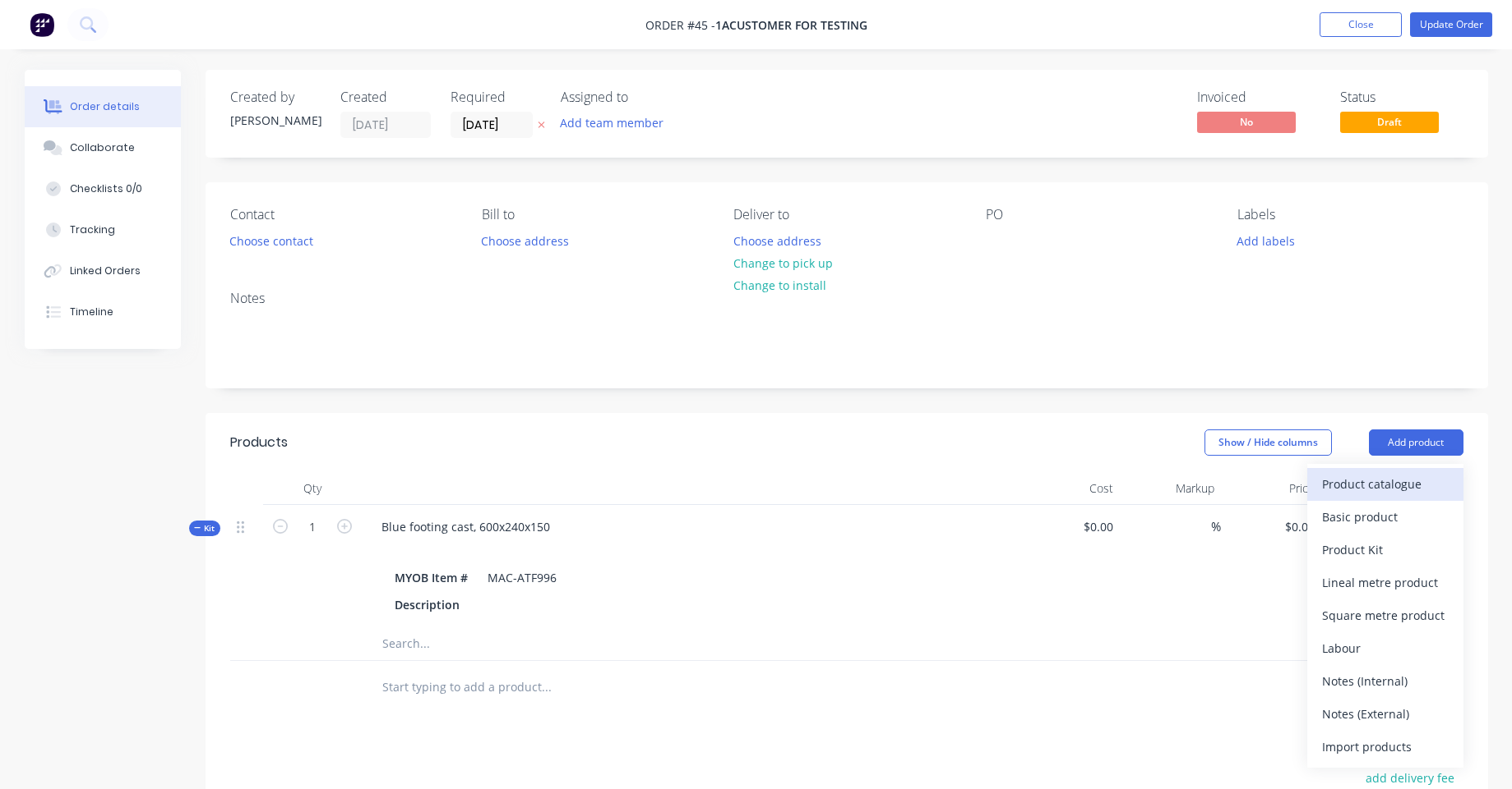
click at [1363, 482] on div "Product catalogue" at bounding box center [1385, 484] width 127 height 24
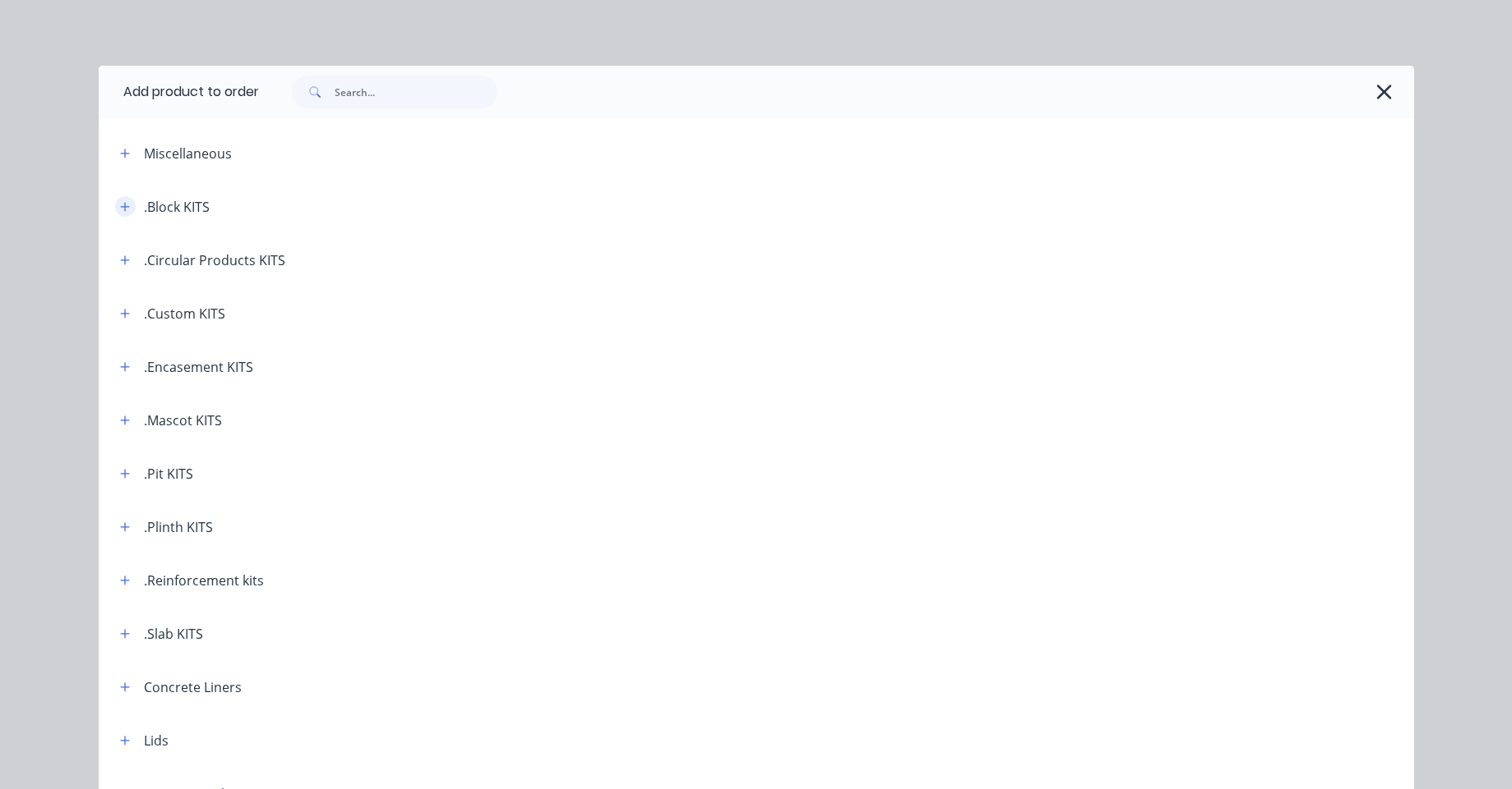
click at [115, 216] on button "button" at bounding box center [125, 206] width 20 height 20
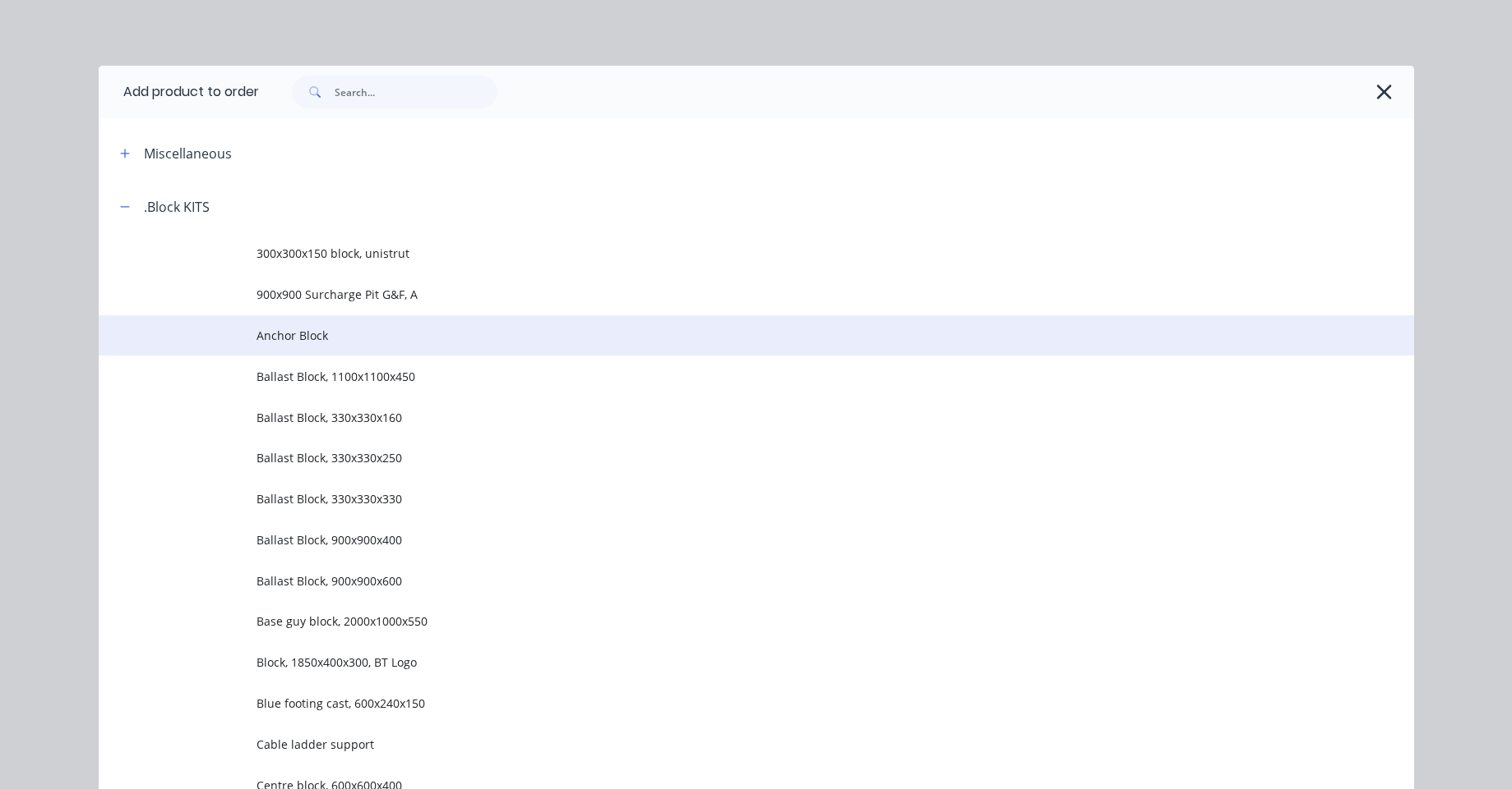
click at [222, 334] on td at bounding box center [177, 335] width 158 height 41
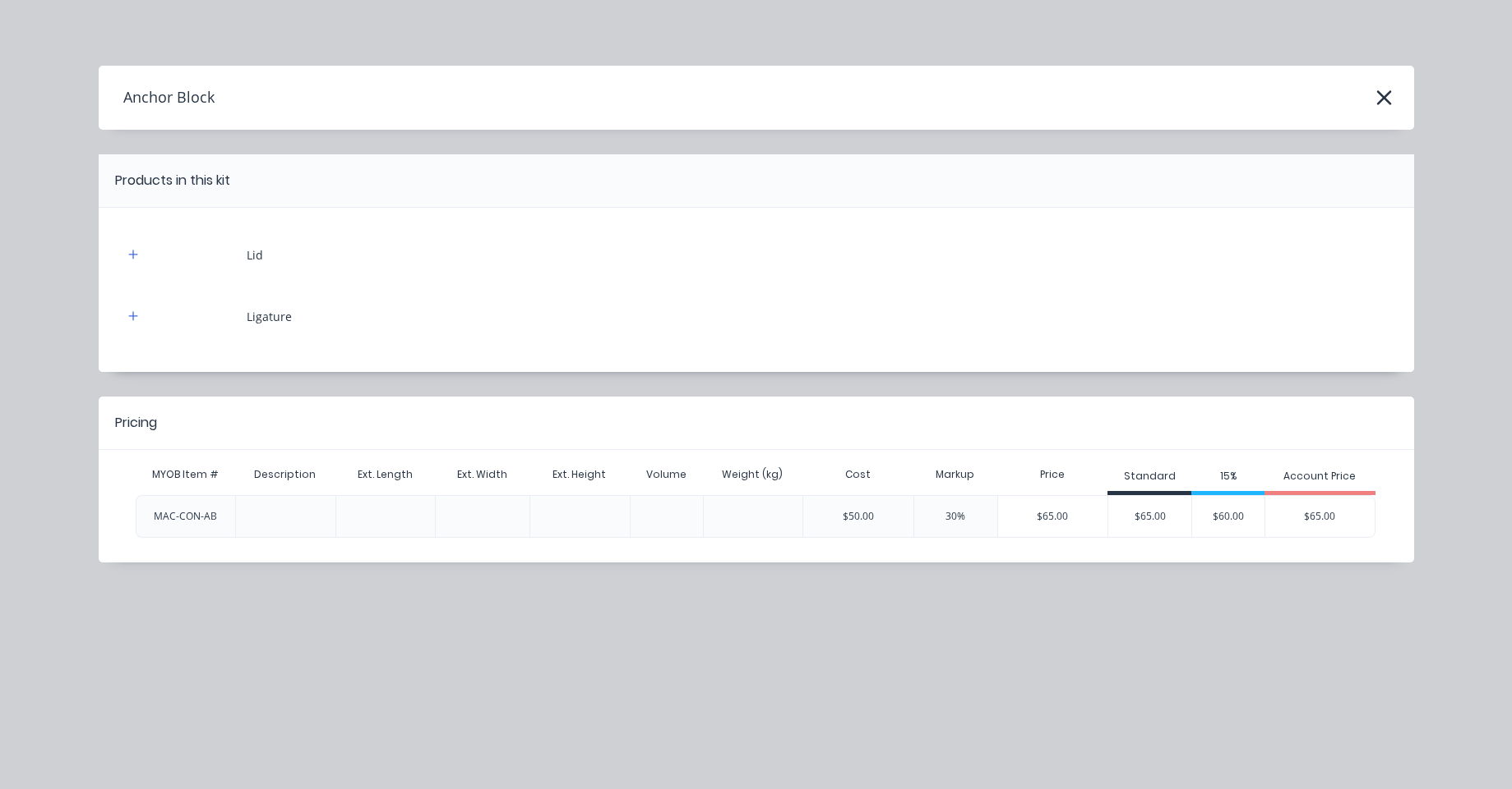
click at [1043, 531] on div "$65.00" at bounding box center [1053, 517] width 111 height 41
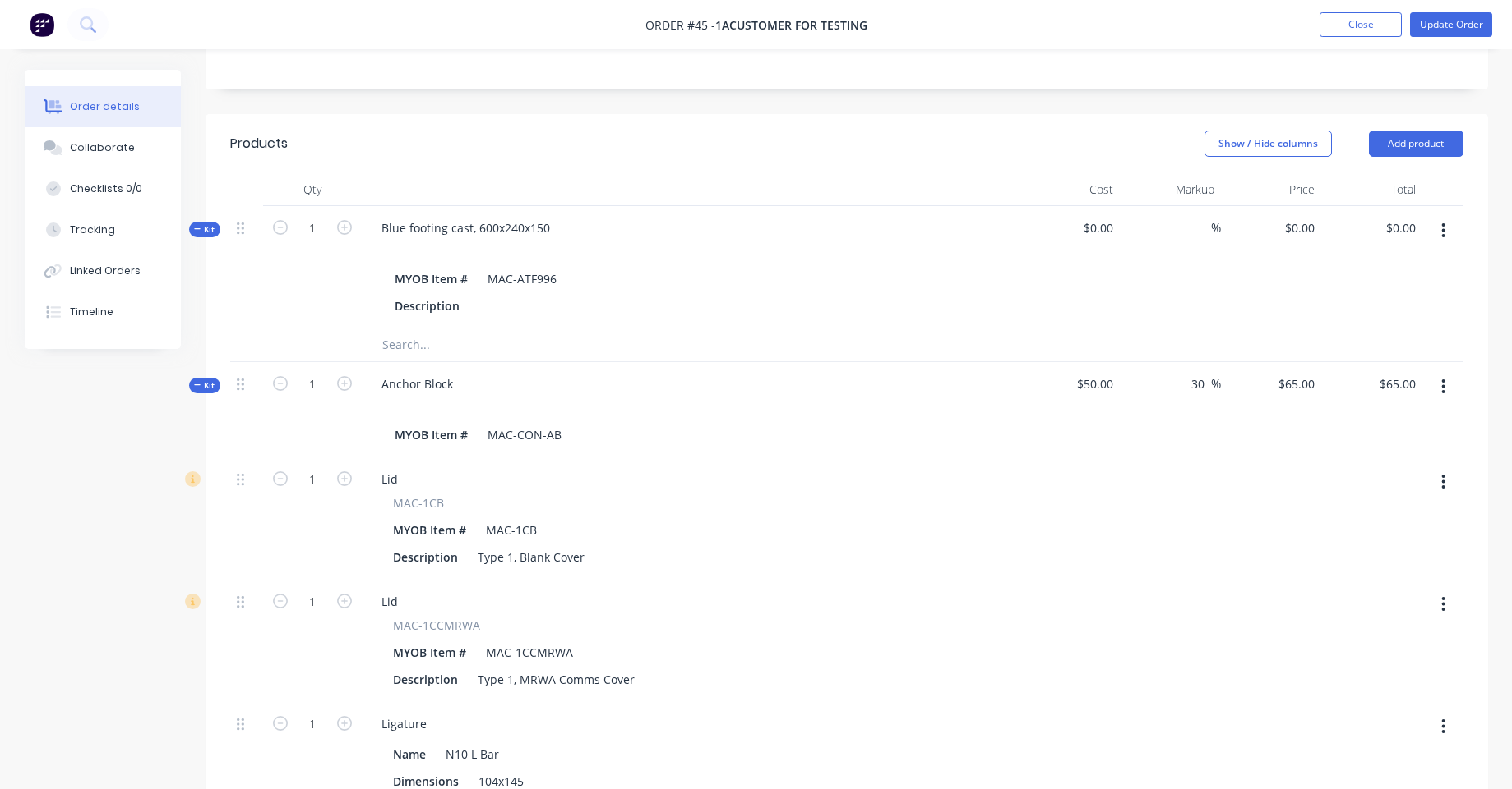
scroll to position [296, 0]
click at [1105, 233] on span "$0.00" at bounding box center [1070, 232] width 88 height 17
click at [1093, 235] on span "$0.00" at bounding box center [1070, 232] width 88 height 17
click at [1448, 243] on button "button" at bounding box center [1443, 234] width 39 height 30
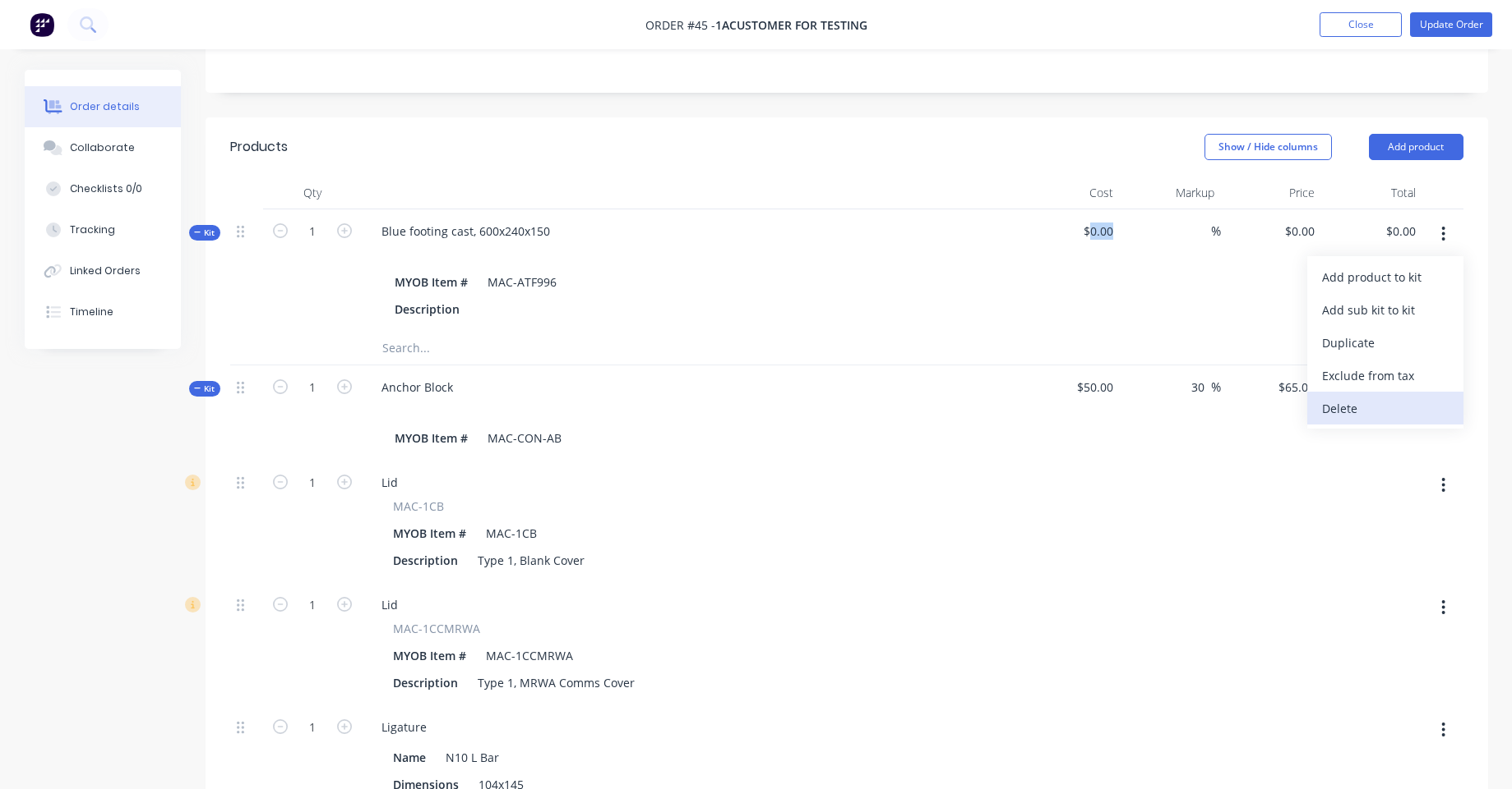
click at [1348, 402] on div "Delete" at bounding box center [1385, 408] width 127 height 24
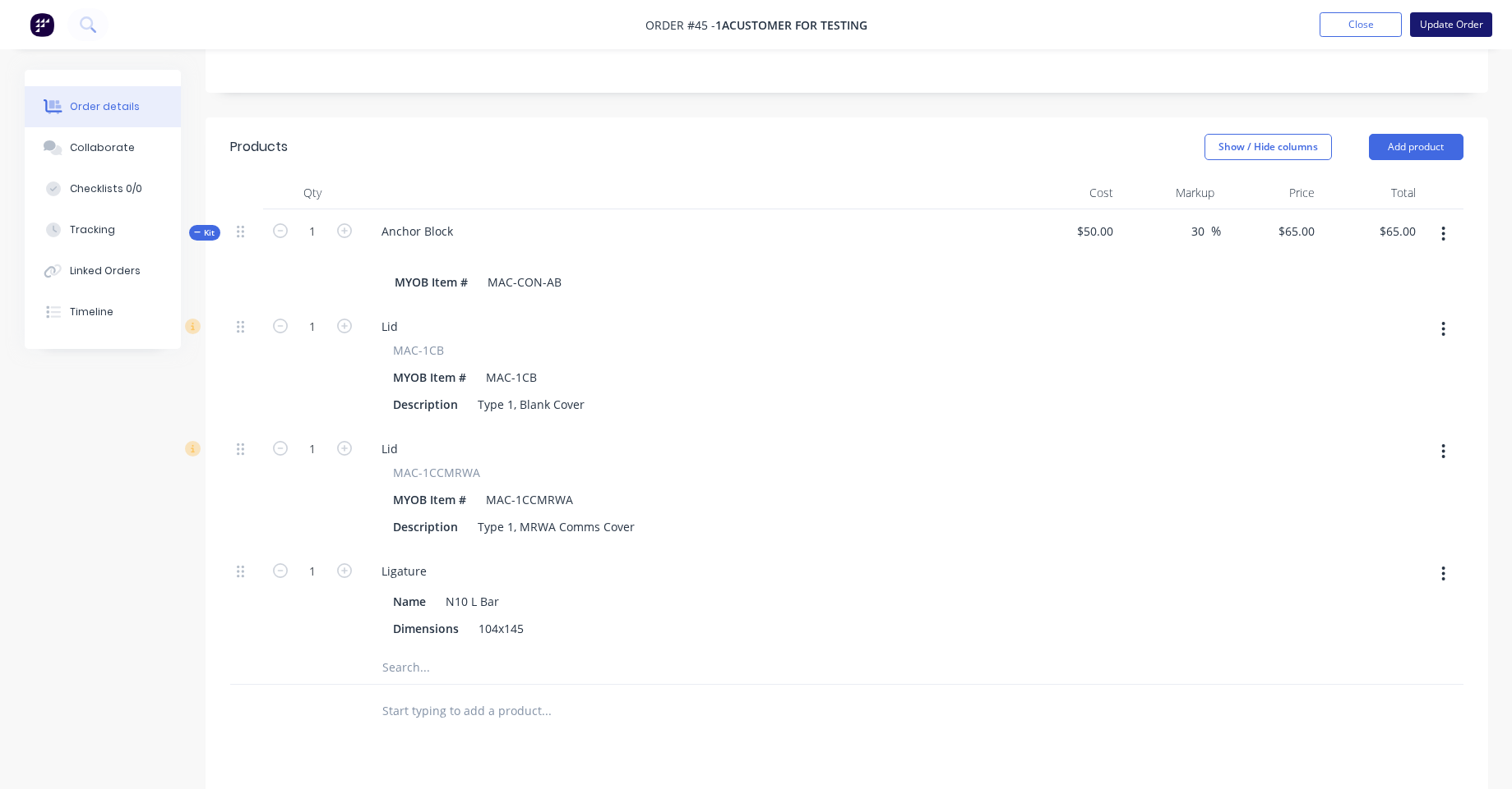
click at [1451, 28] on button "Update Order" at bounding box center [1450, 24] width 82 height 24
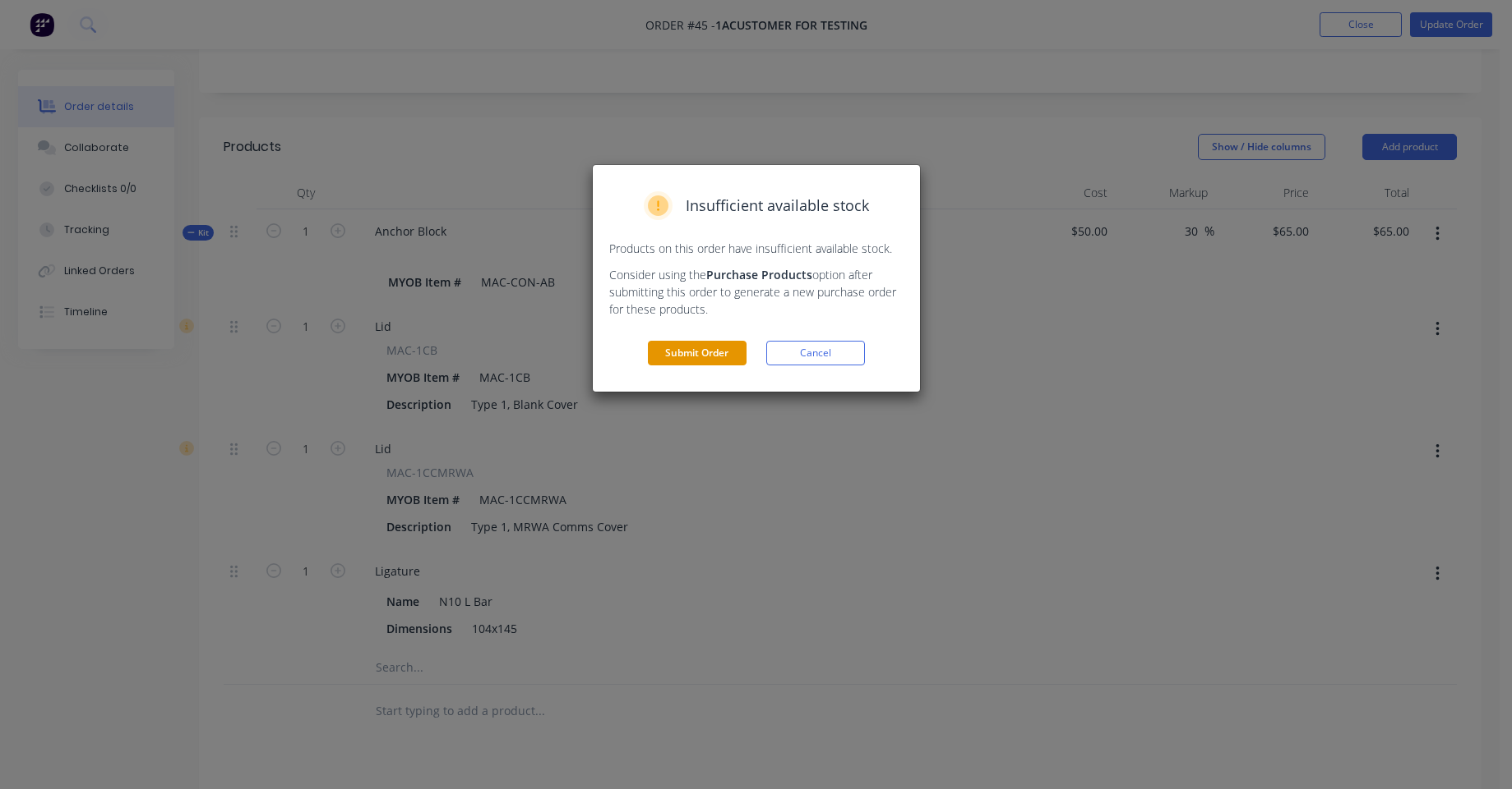
click at [733, 357] on button "Submit Order" at bounding box center [697, 353] width 99 height 24
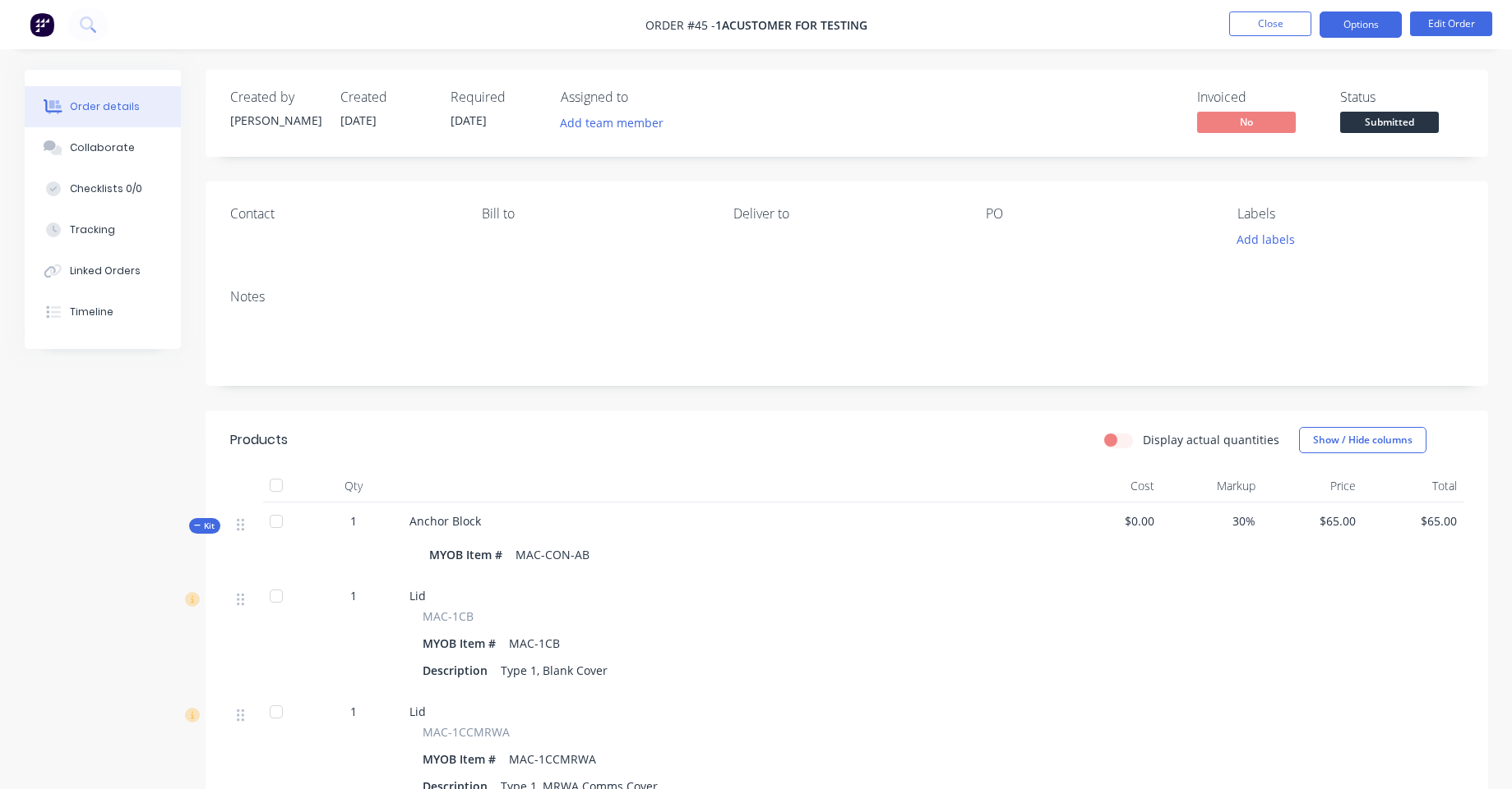
click at [1368, 25] on button "Options" at bounding box center [1360, 24] width 82 height 26
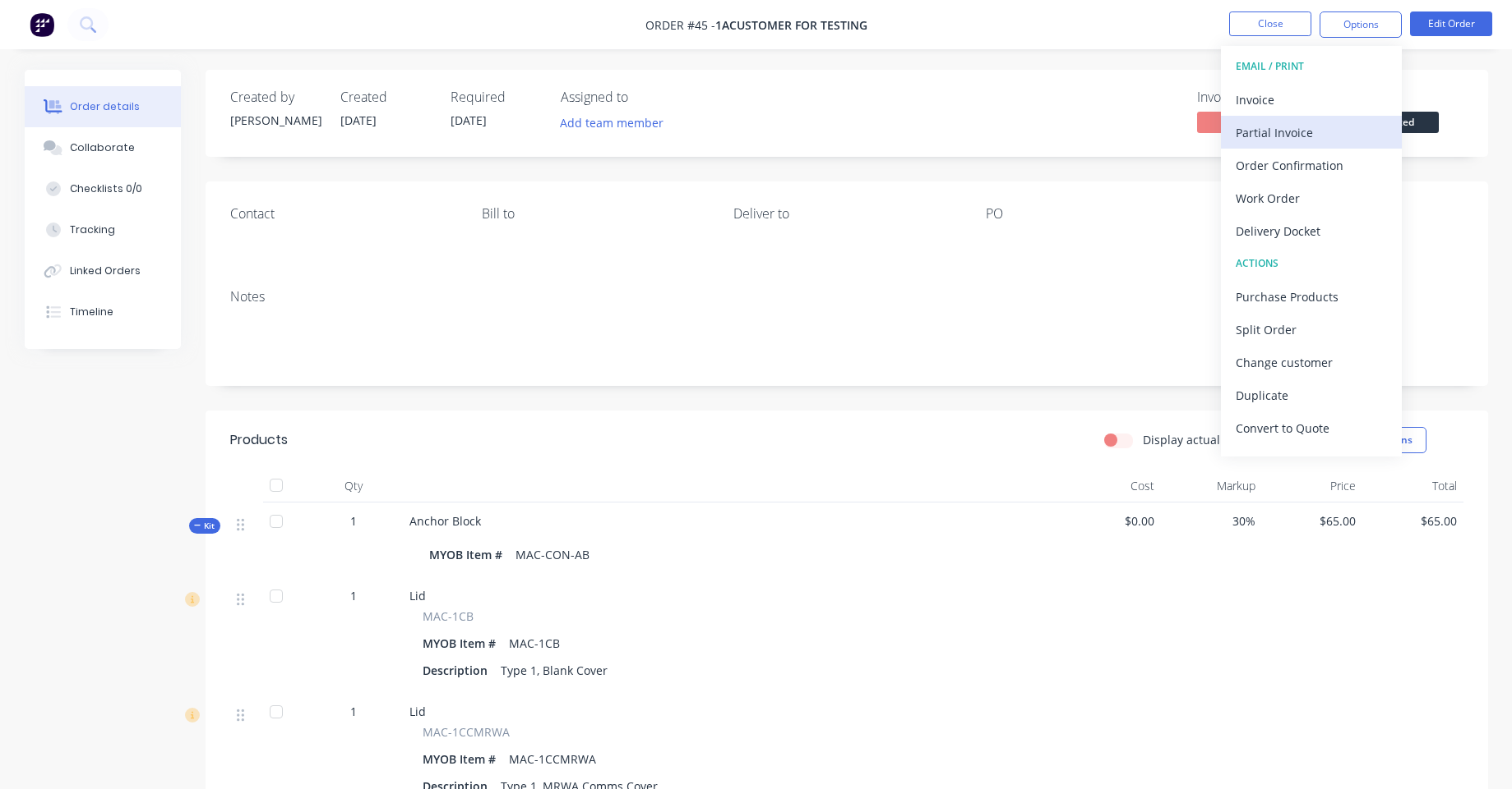
click at [1278, 134] on div "Partial Invoice" at bounding box center [1311, 133] width 151 height 24
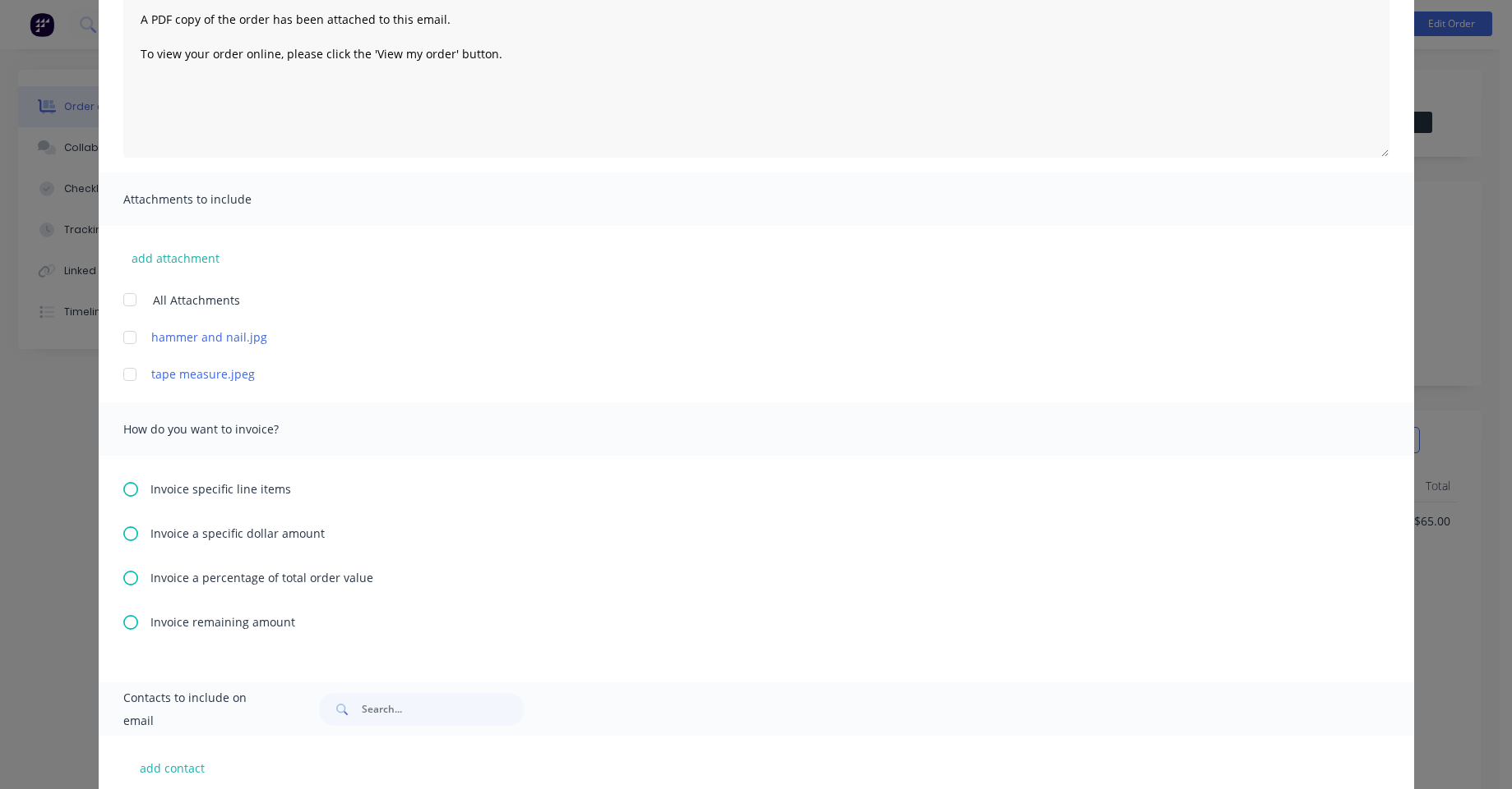
scroll to position [289, 0]
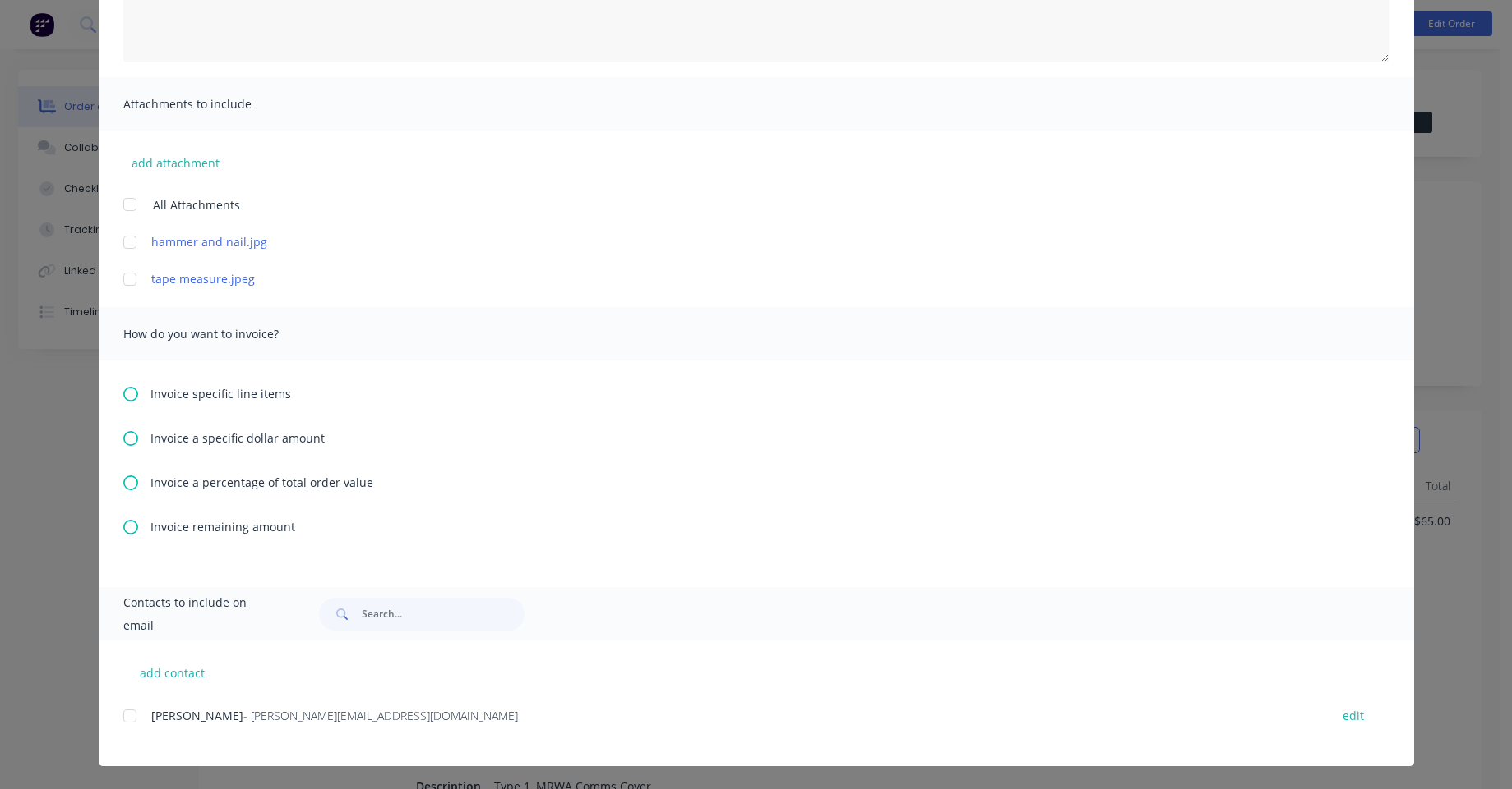
click at [229, 442] on span "Invoice a specific dollar amount" at bounding box center [238, 438] width 175 height 17
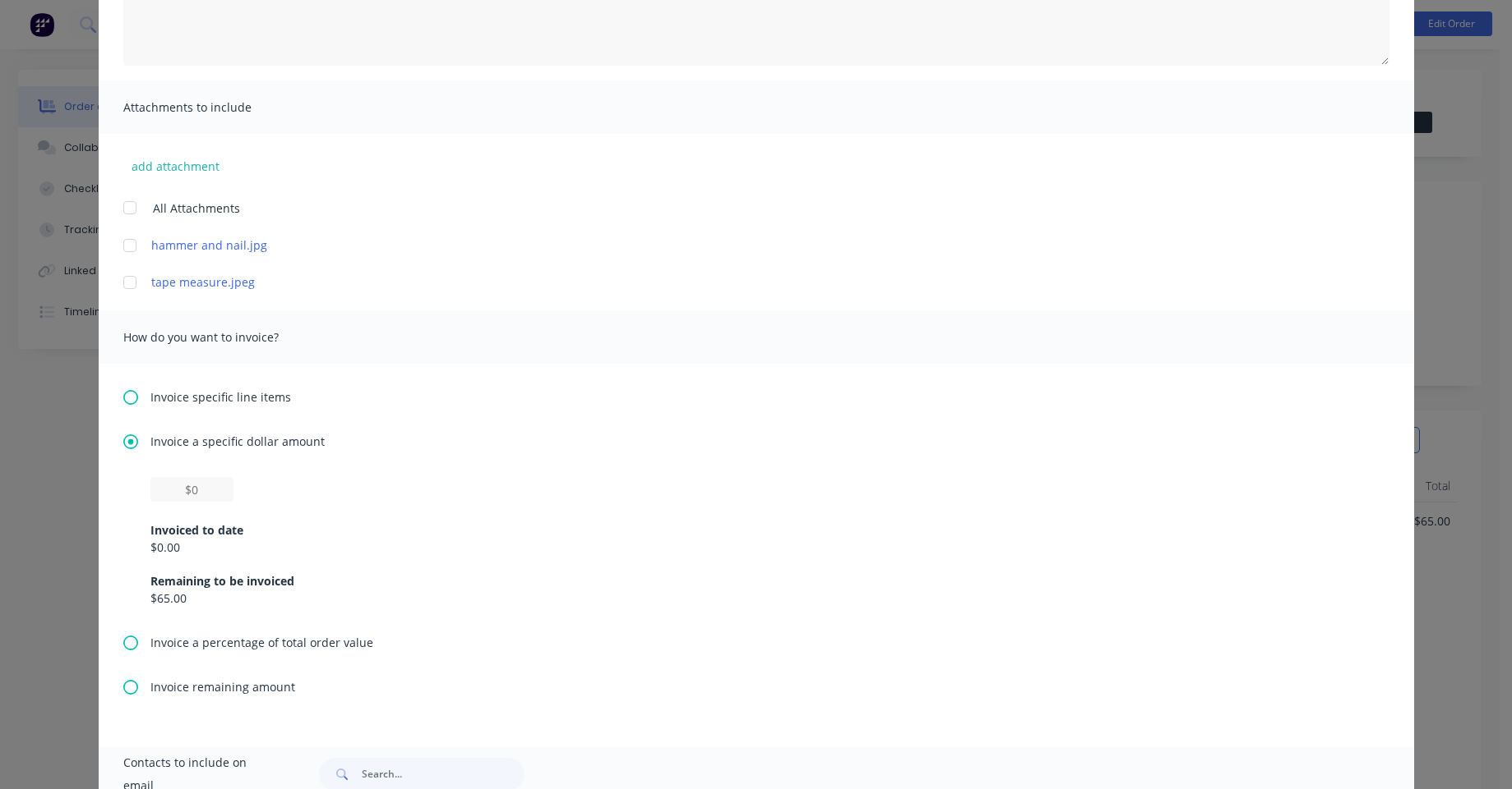
scroll to position [296, 0]
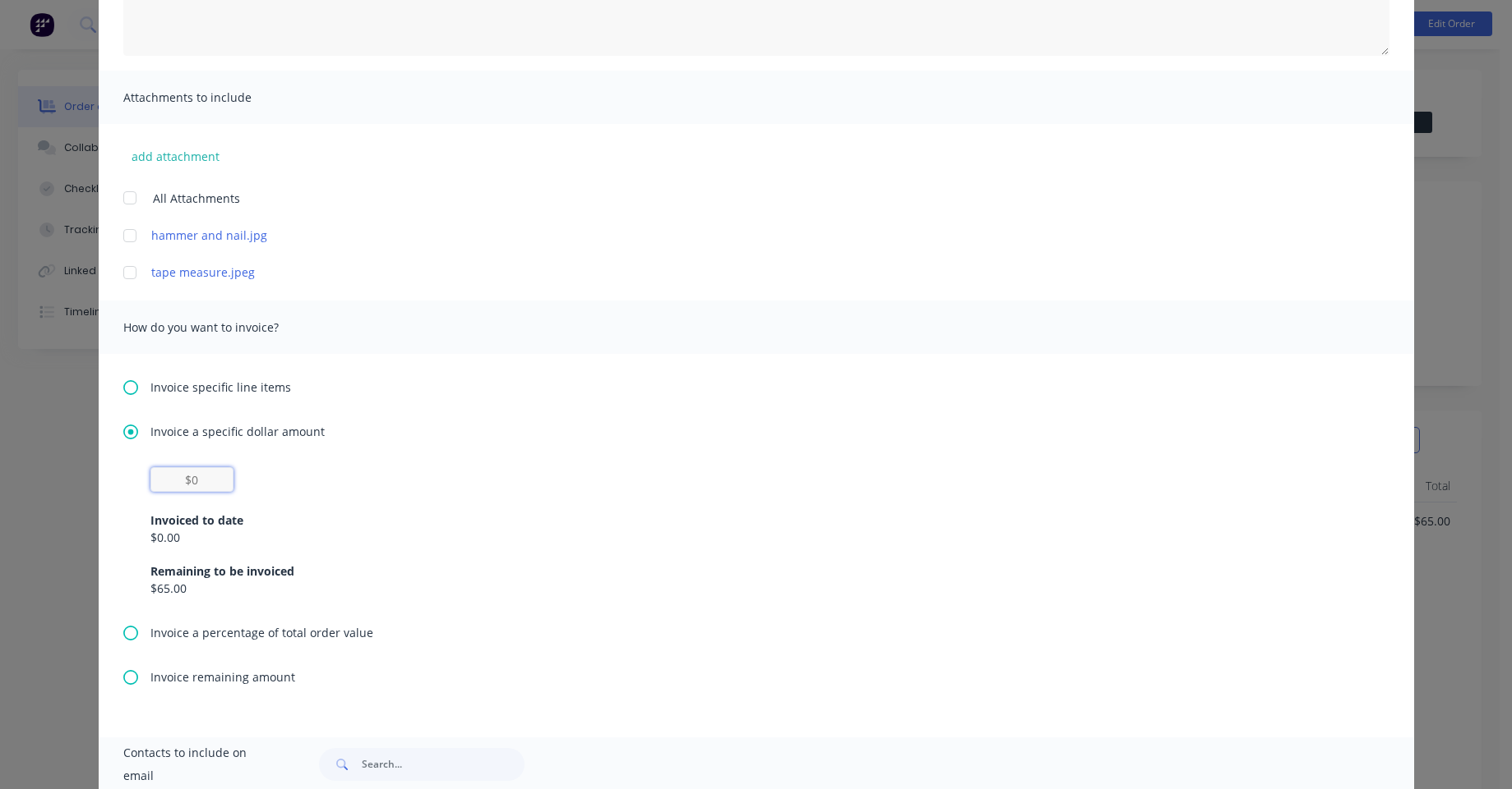
click at [220, 490] on input "text" at bounding box center [192, 479] width 83 height 24
type input "$3"
click at [365, 518] on div "Invoiced to date" at bounding box center [756, 521] width 1211 height 17
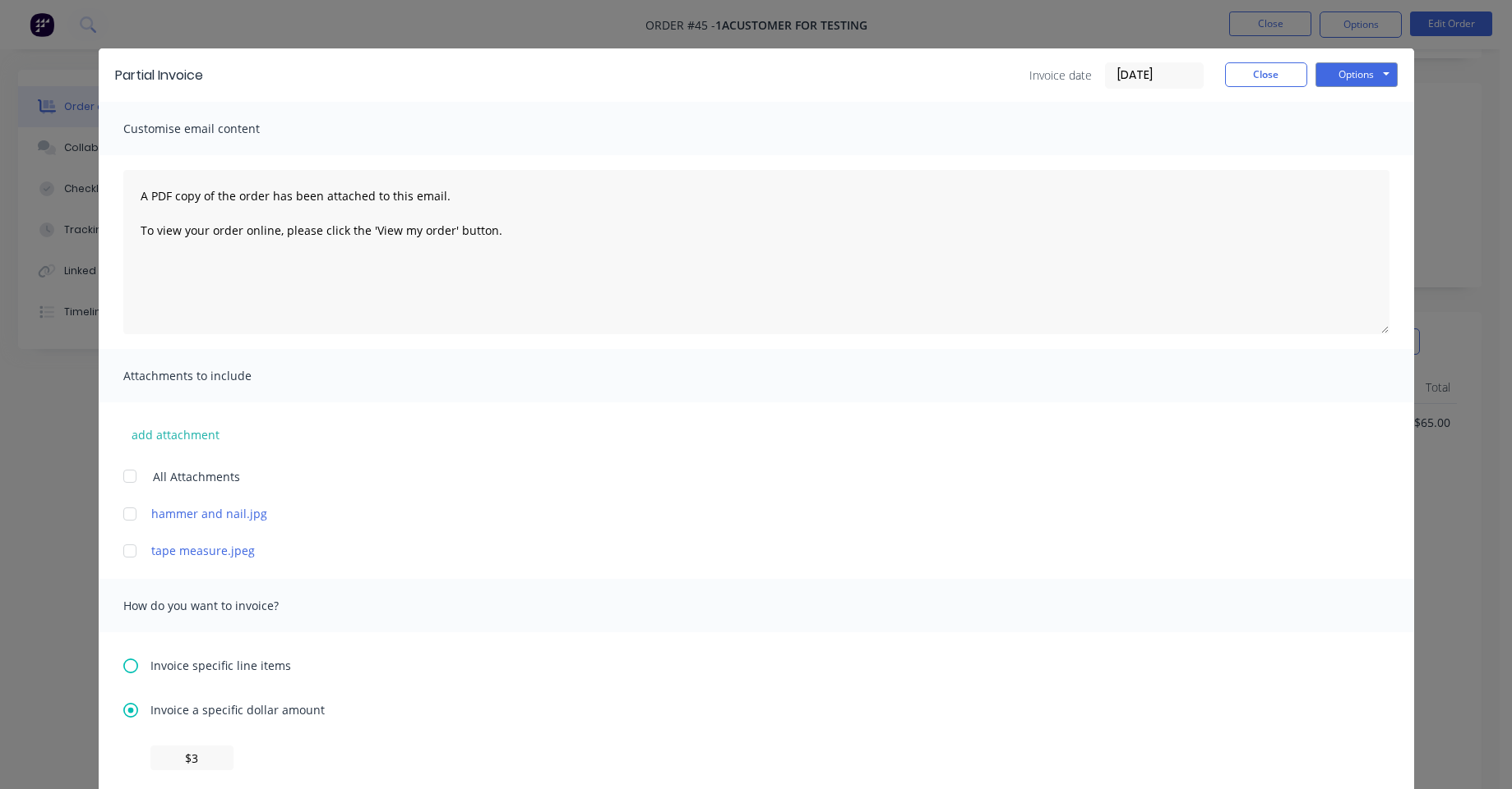
scroll to position [0, 0]
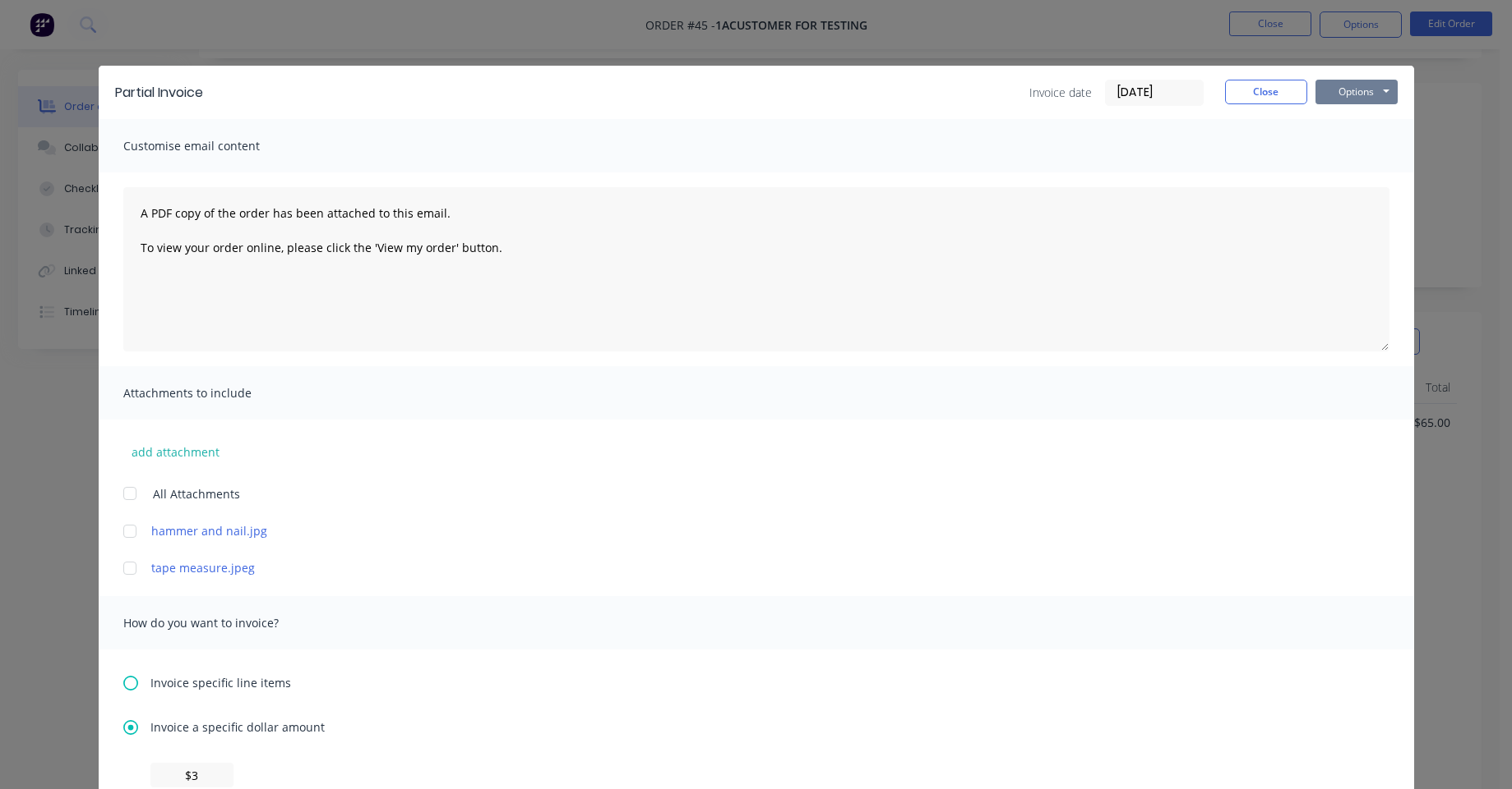
click at [1342, 90] on button "Options" at bounding box center [1356, 91] width 82 height 24
click at [1355, 143] on button "Print" at bounding box center [1367, 148] width 105 height 27
click at [1265, 99] on button "Close" at bounding box center [1266, 91] width 82 height 24
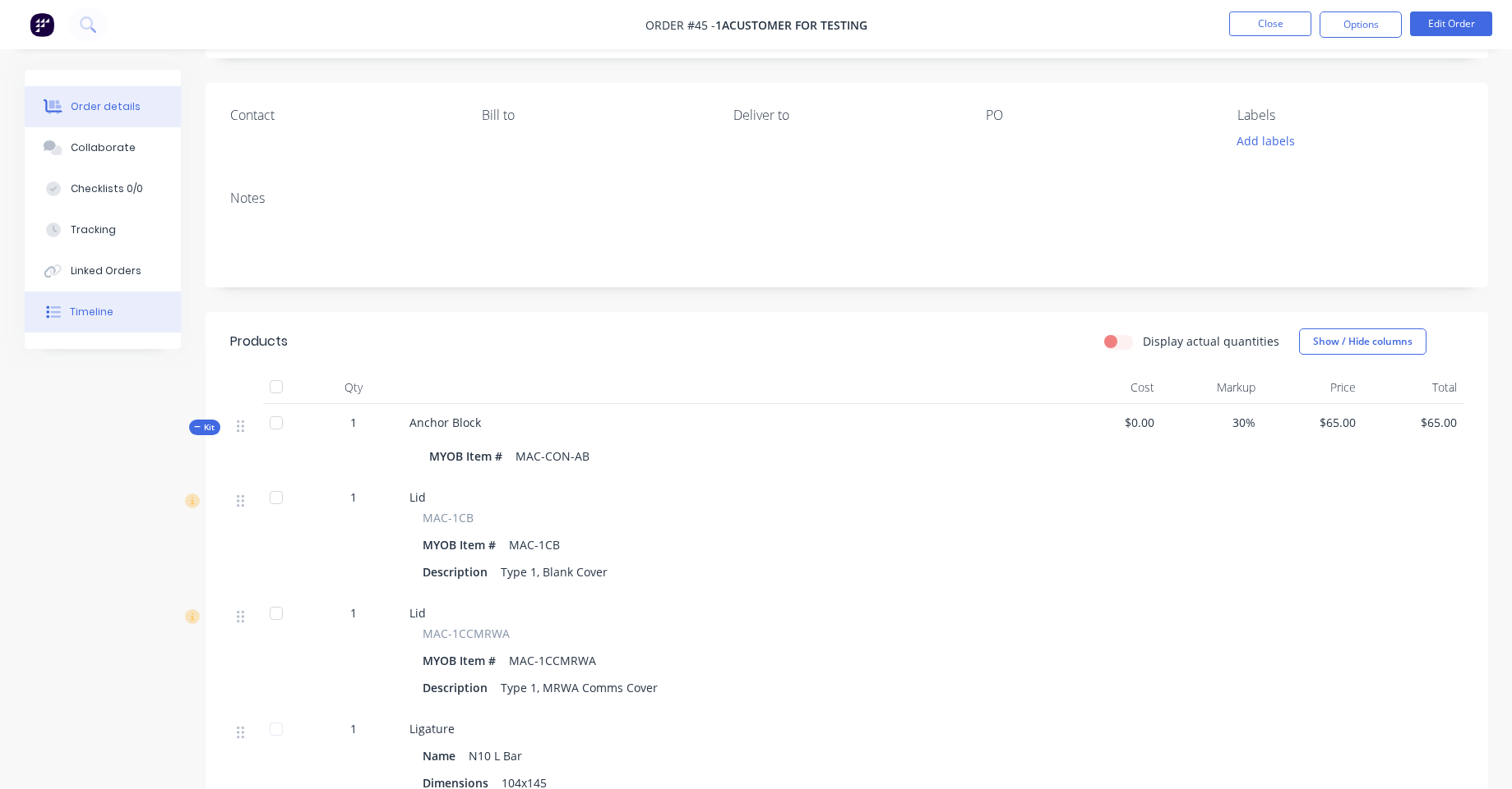
click at [86, 304] on div "Timeline" at bounding box center [91, 311] width 44 height 15
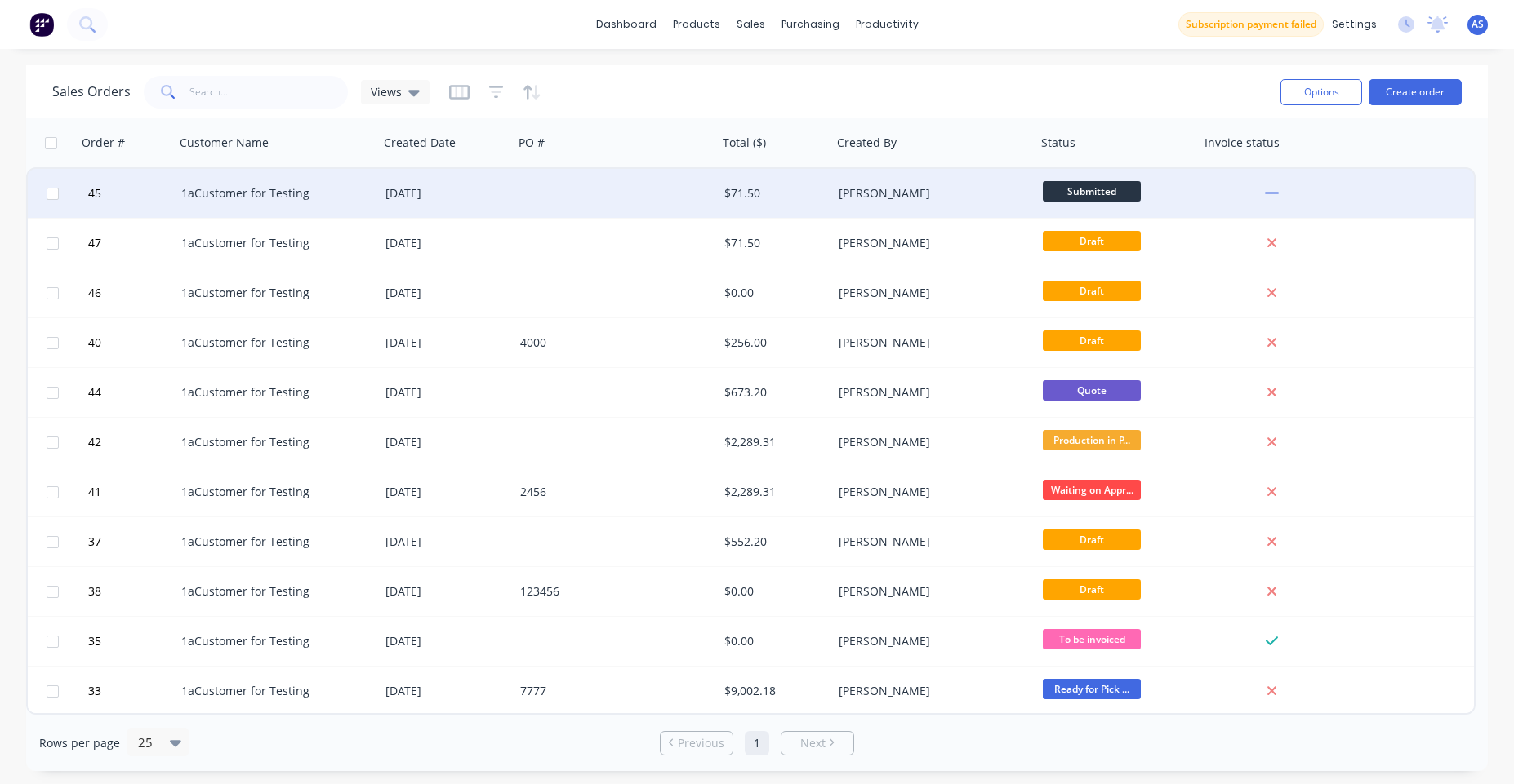
click at [834, 195] on div "[PERSON_NAME]" at bounding box center [935, 193] width 204 height 49
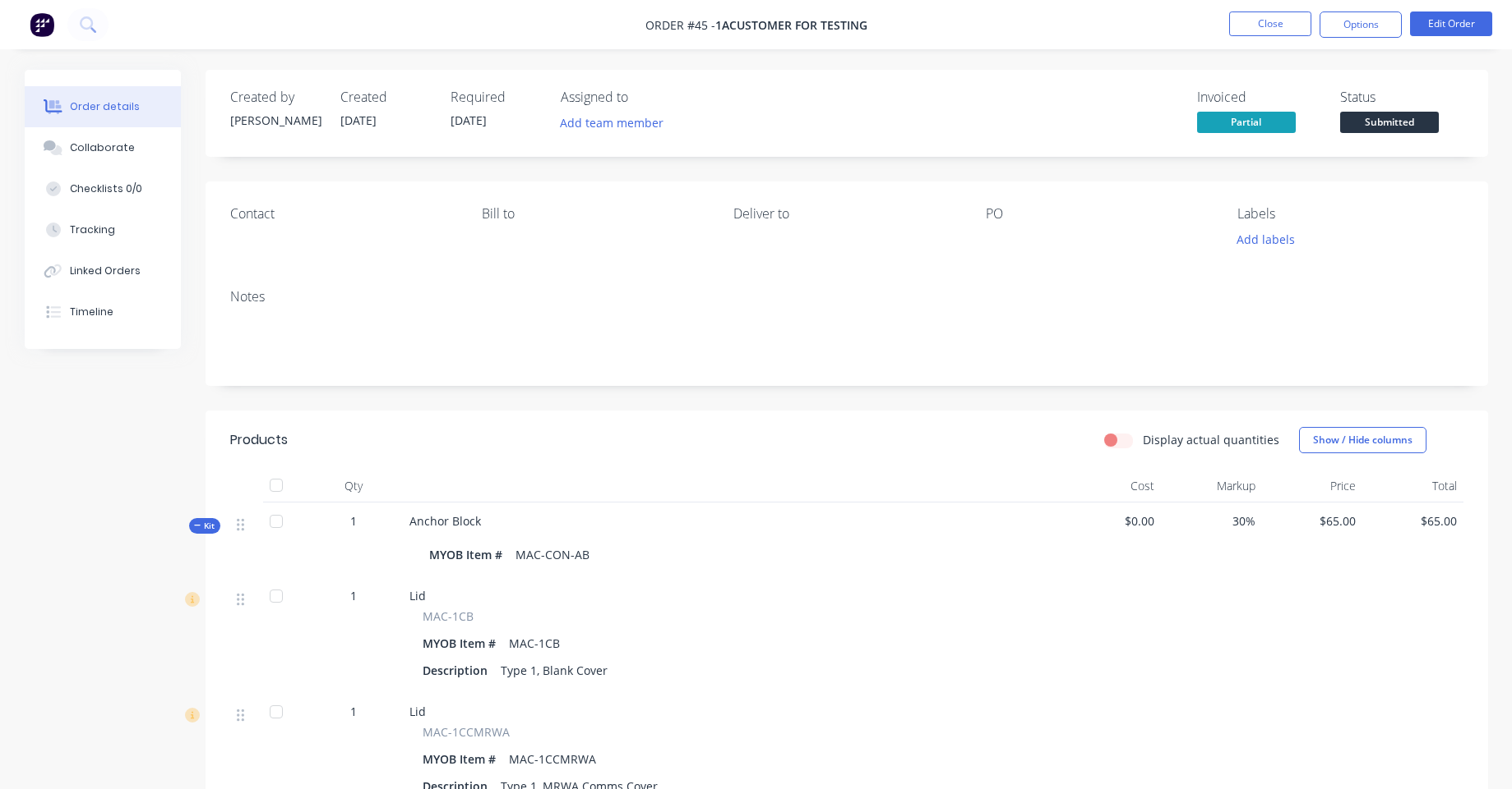
click at [44, 34] on img at bounding box center [42, 24] width 24 height 24
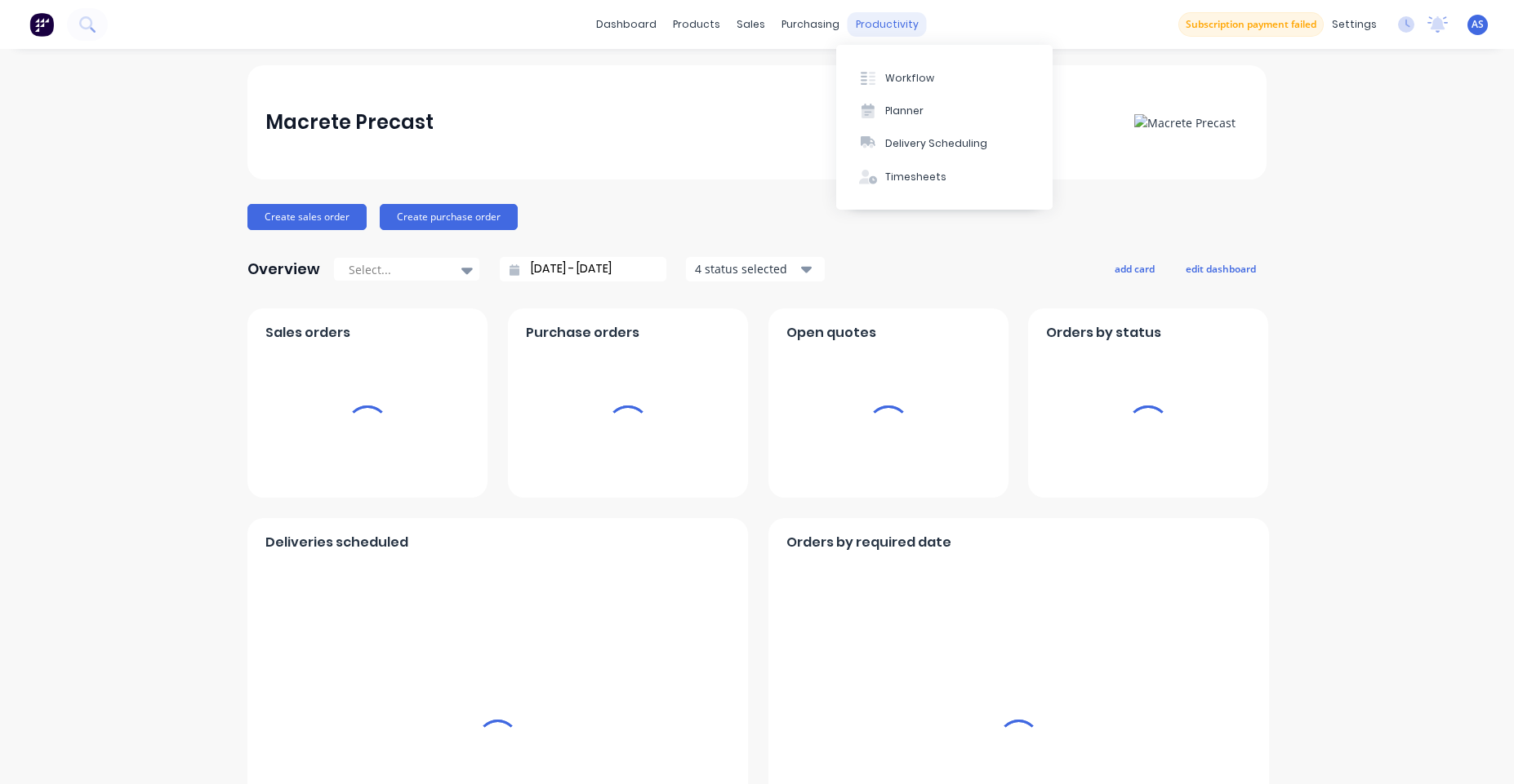
click at [880, 35] on div "productivity" at bounding box center [888, 24] width 79 height 24
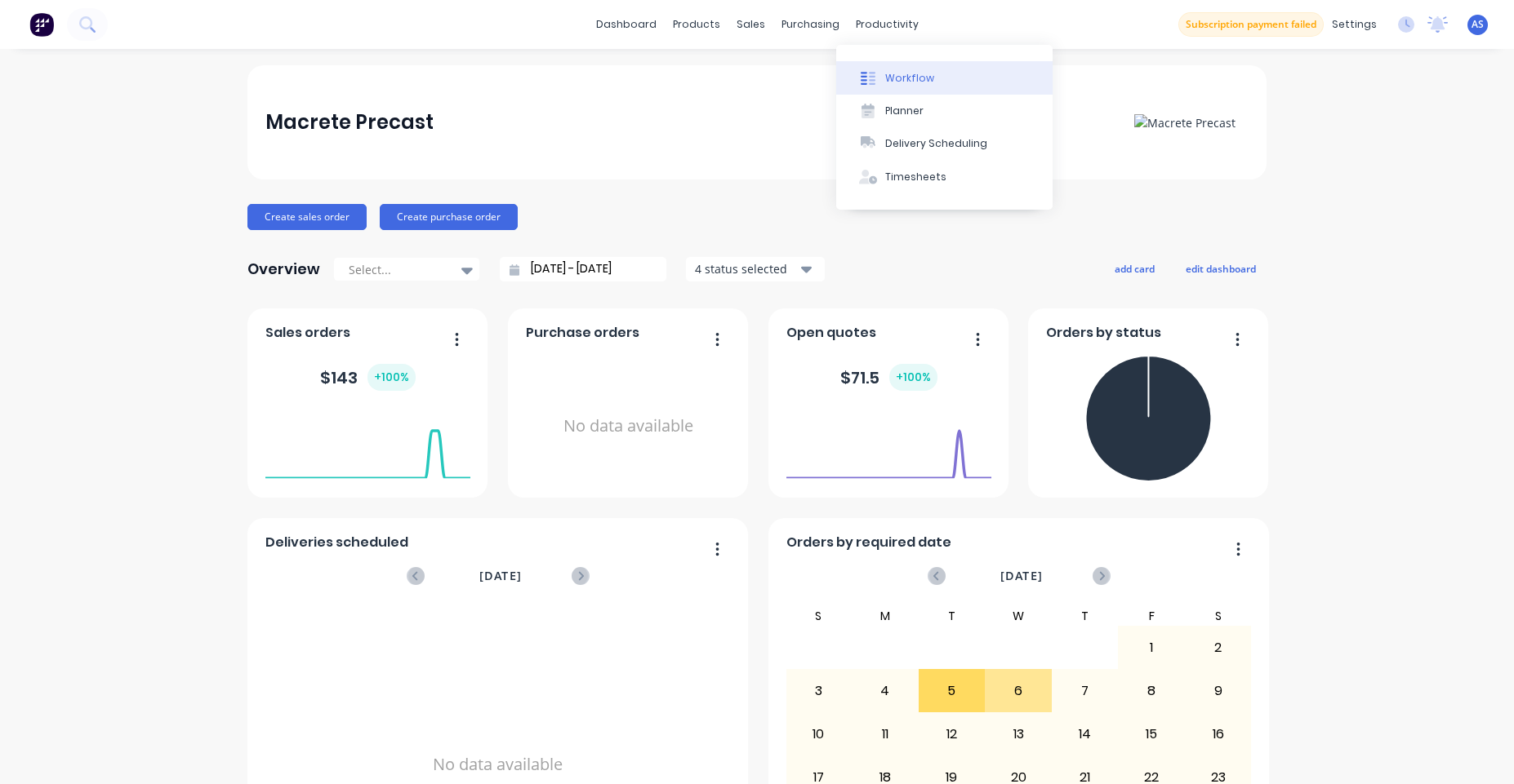
drag, startPoint x: 890, startPoint y: 68, endPoint x: 885, endPoint y: 78, distance: 11.2
click at [885, 78] on button "Workflow" at bounding box center [944, 78] width 217 height 33
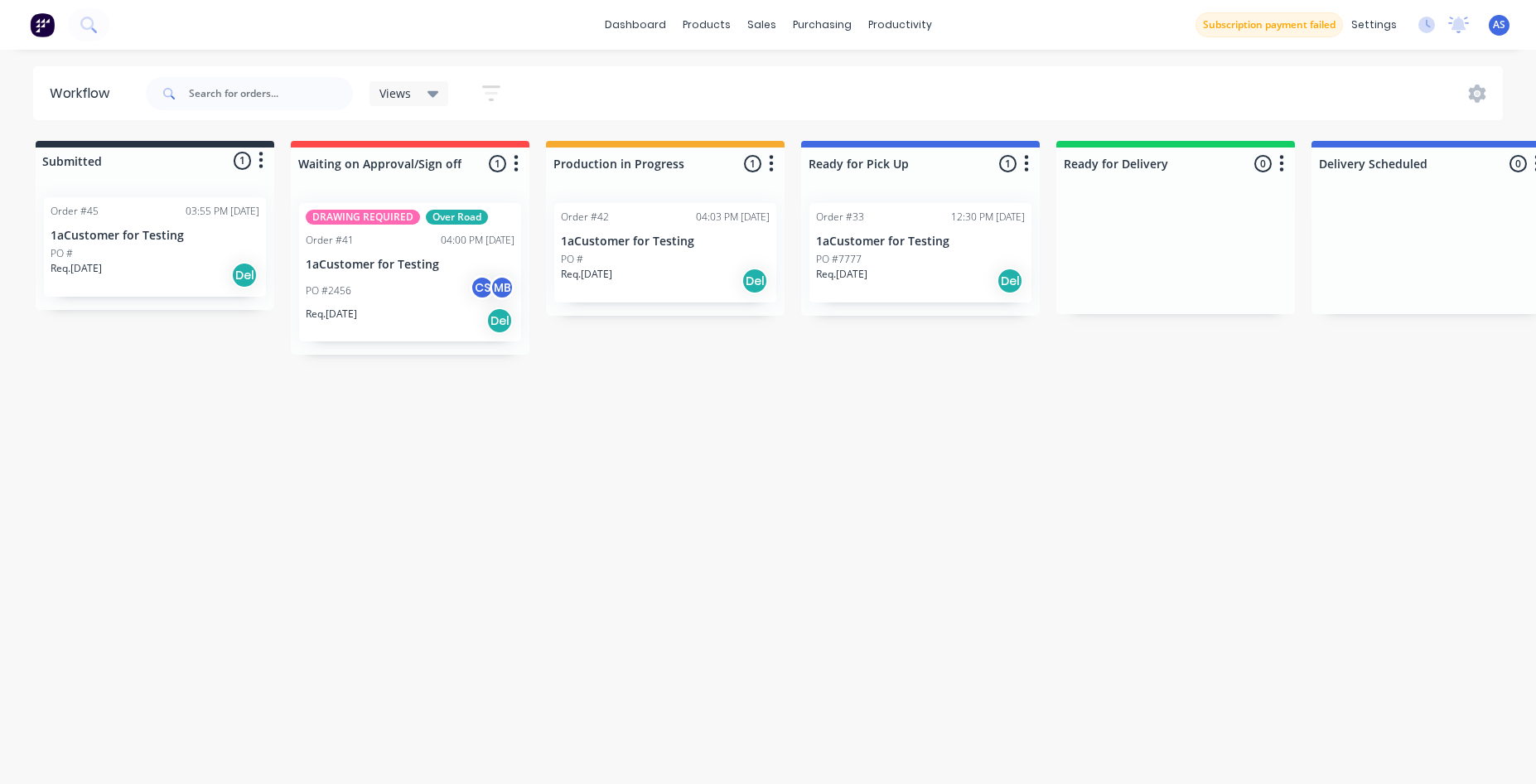
click at [649, 269] on div "Req. 15/04/25 Del" at bounding box center [666, 281] width 209 height 28
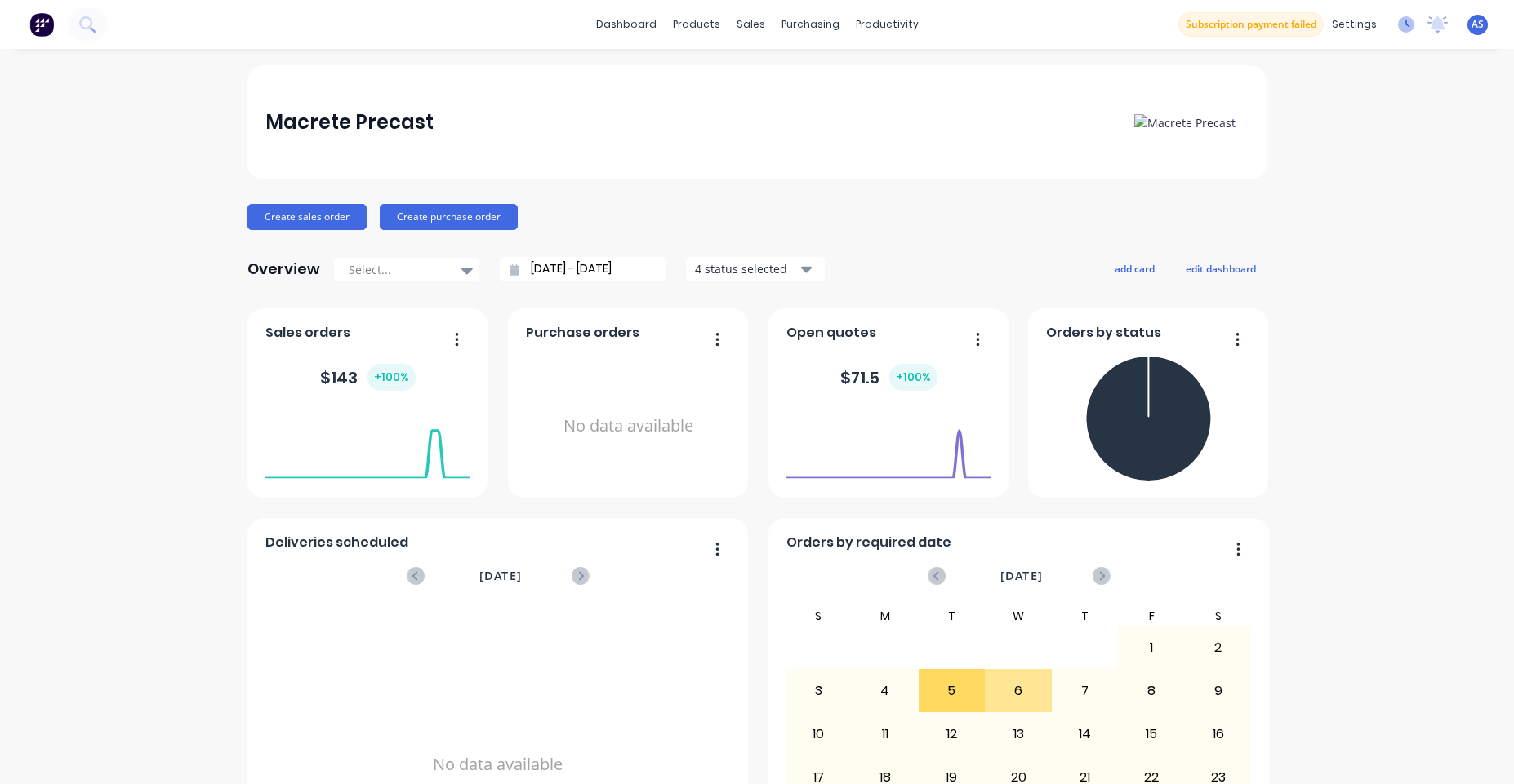
click at [1406, 26] on icon at bounding box center [1408, 23] width 5 height 8
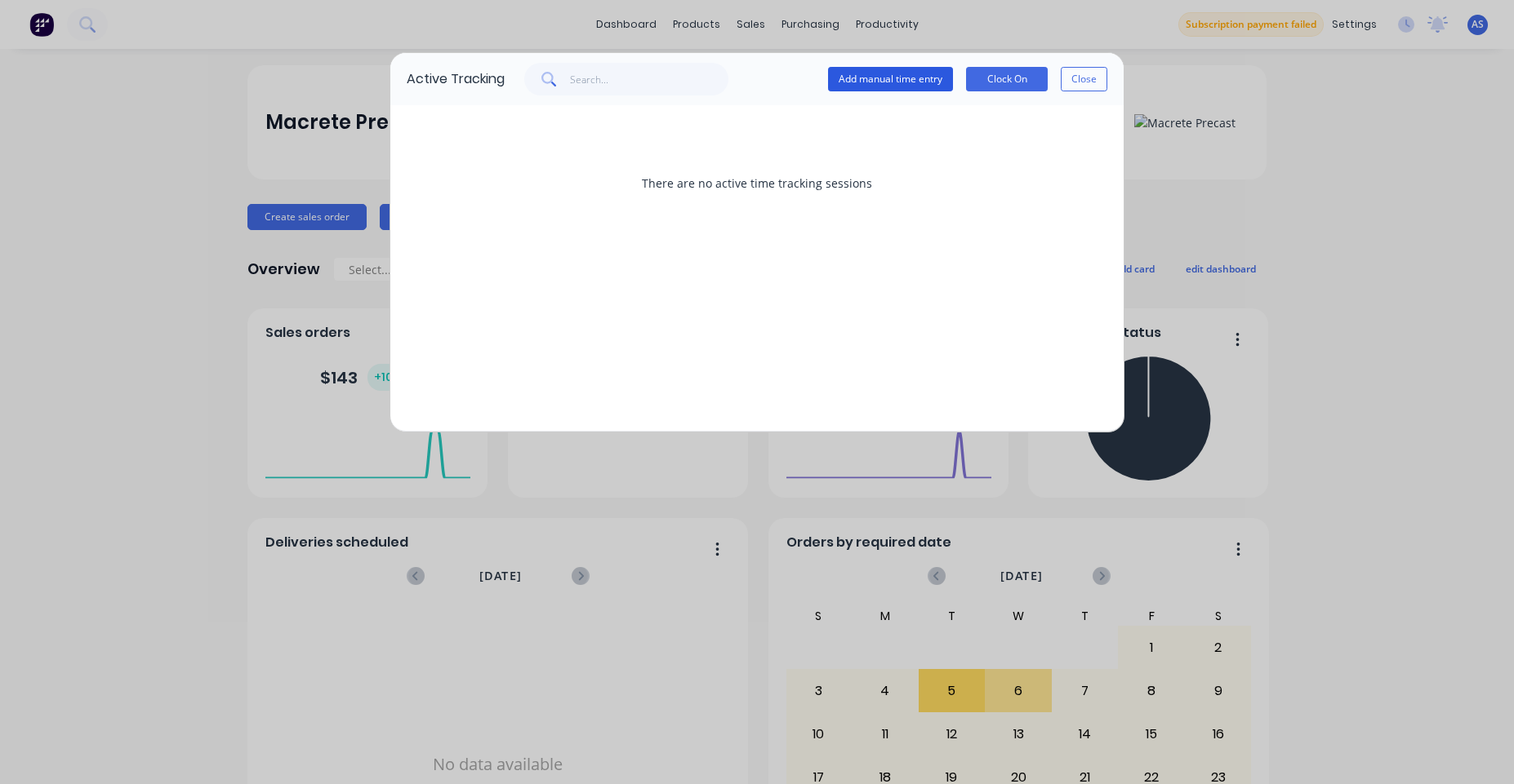
click at [925, 78] on button "Add manual time entry" at bounding box center [890, 78] width 125 height 24
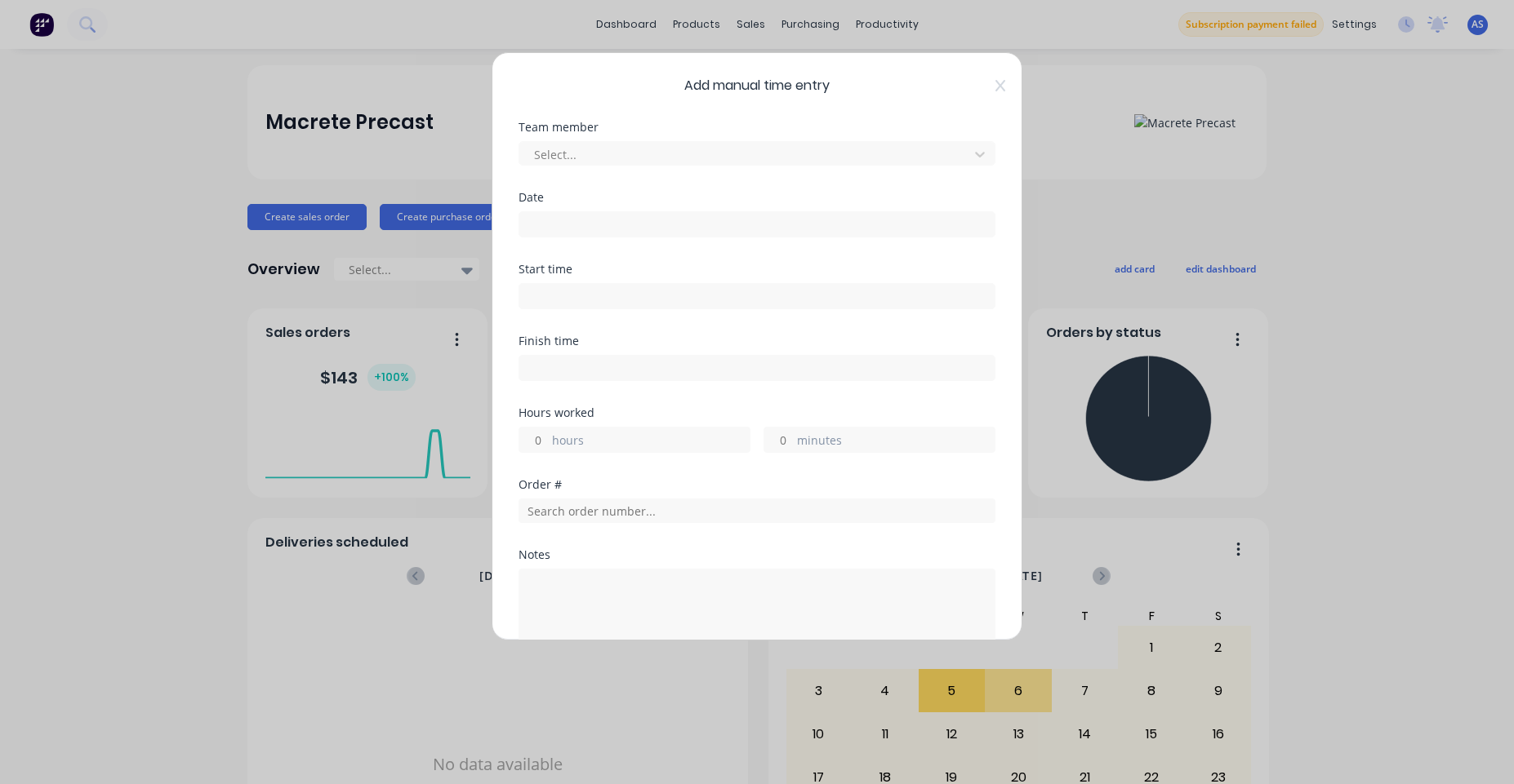
click at [992, 96] on div "Add manual time entry Team member Select... Date Start time Finish time Hours w…" at bounding box center [757, 346] width 531 height 588
drag, startPoint x: 989, startPoint y: 94, endPoint x: 994, endPoint y: 83, distance: 12.1
click at [989, 93] on div "Add manual time entry Team member Select... Date Start time Finish time Hours w…" at bounding box center [757, 346] width 531 height 588
click at [994, 83] on div "Add manual time entry Team member Select... Date Start time Finish time Hours w…" at bounding box center [757, 346] width 531 height 588
click at [996, 87] on icon at bounding box center [1000, 86] width 10 height 13
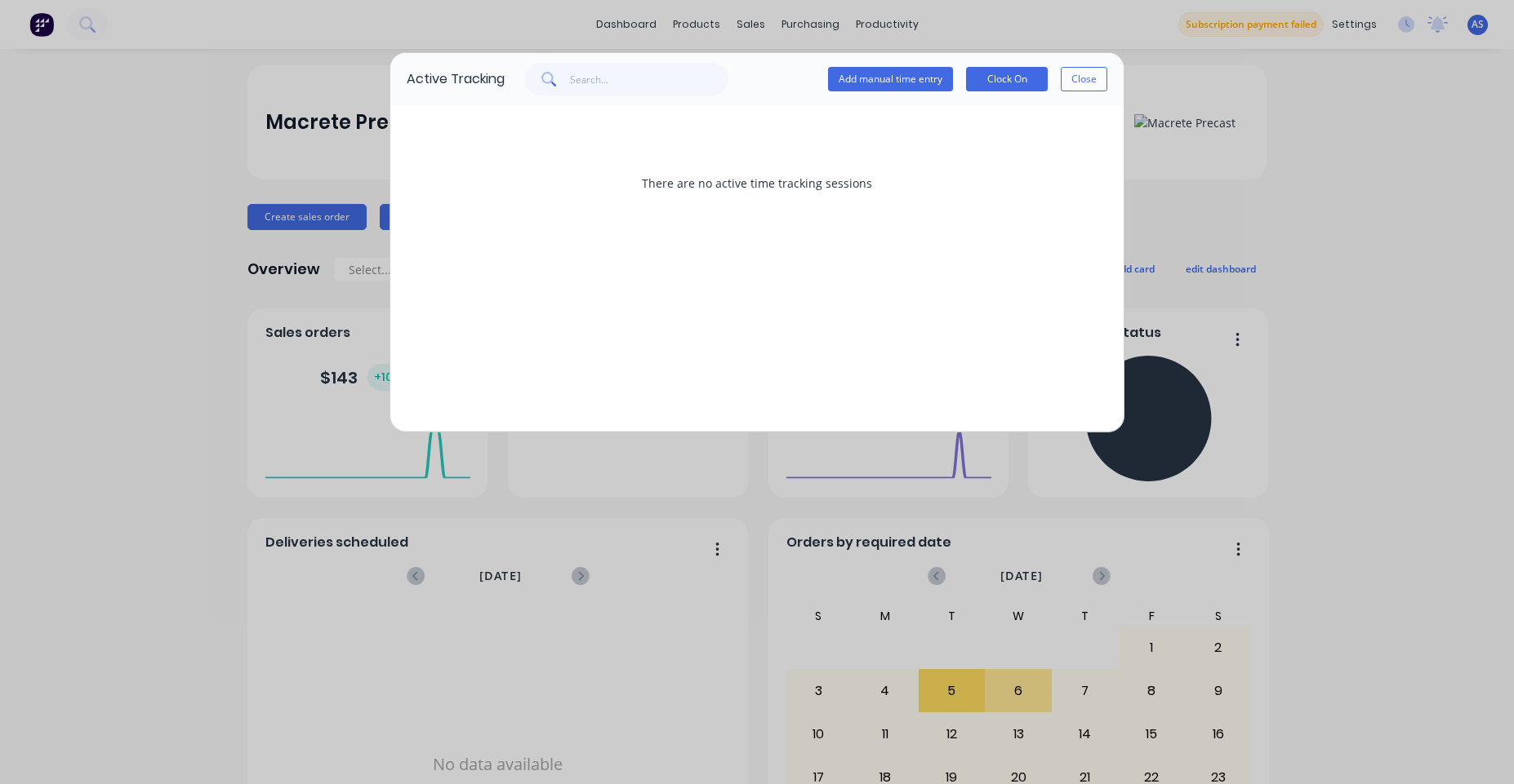
click at [1382, 104] on div "Active Tracking Add manual time entry Clock On Close There are no active time t…" at bounding box center [757, 392] width 1514 height 784
click at [1079, 76] on button "Close" at bounding box center [1084, 78] width 46 height 24
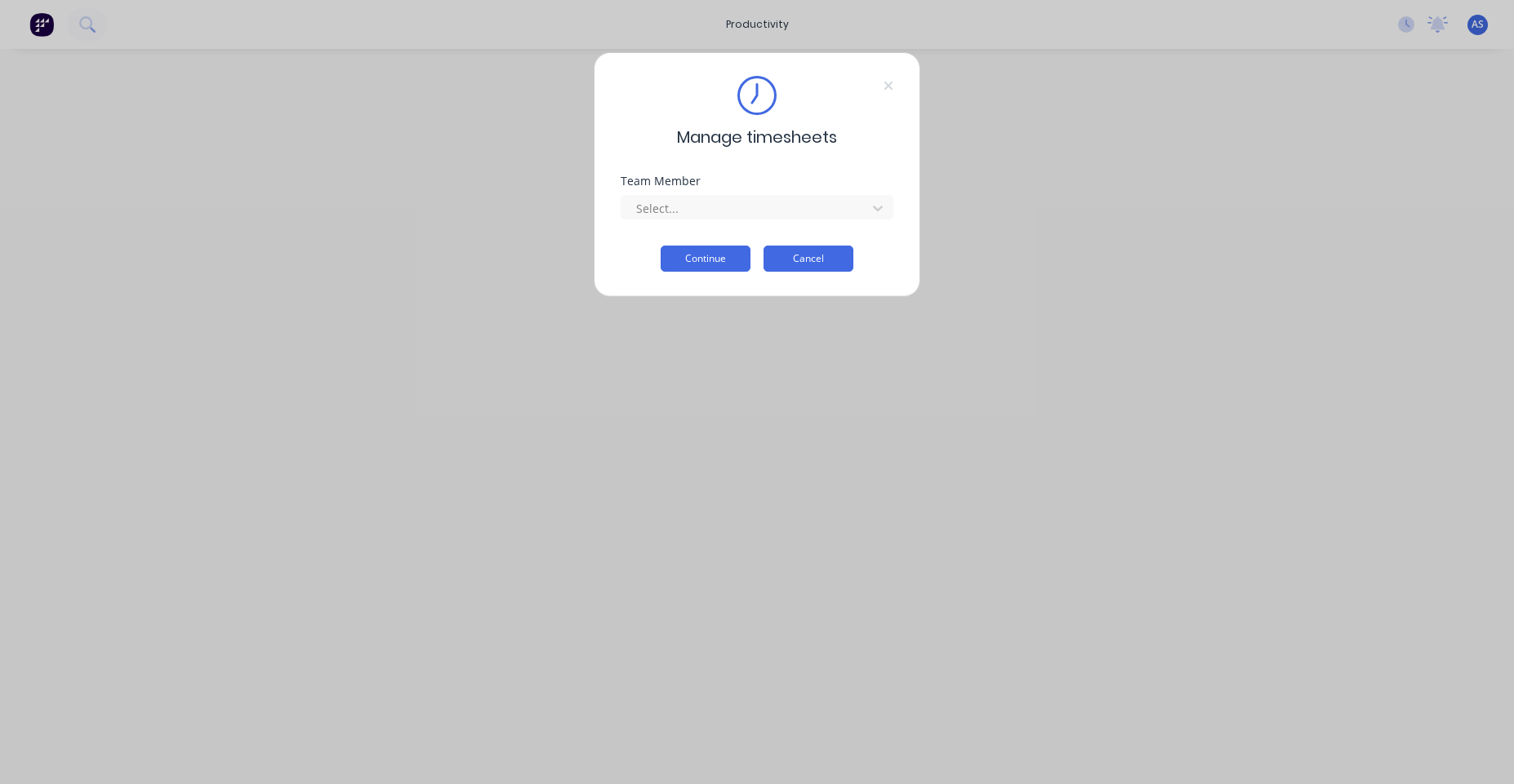
click at [819, 258] on button "Cancel" at bounding box center [808, 258] width 90 height 26
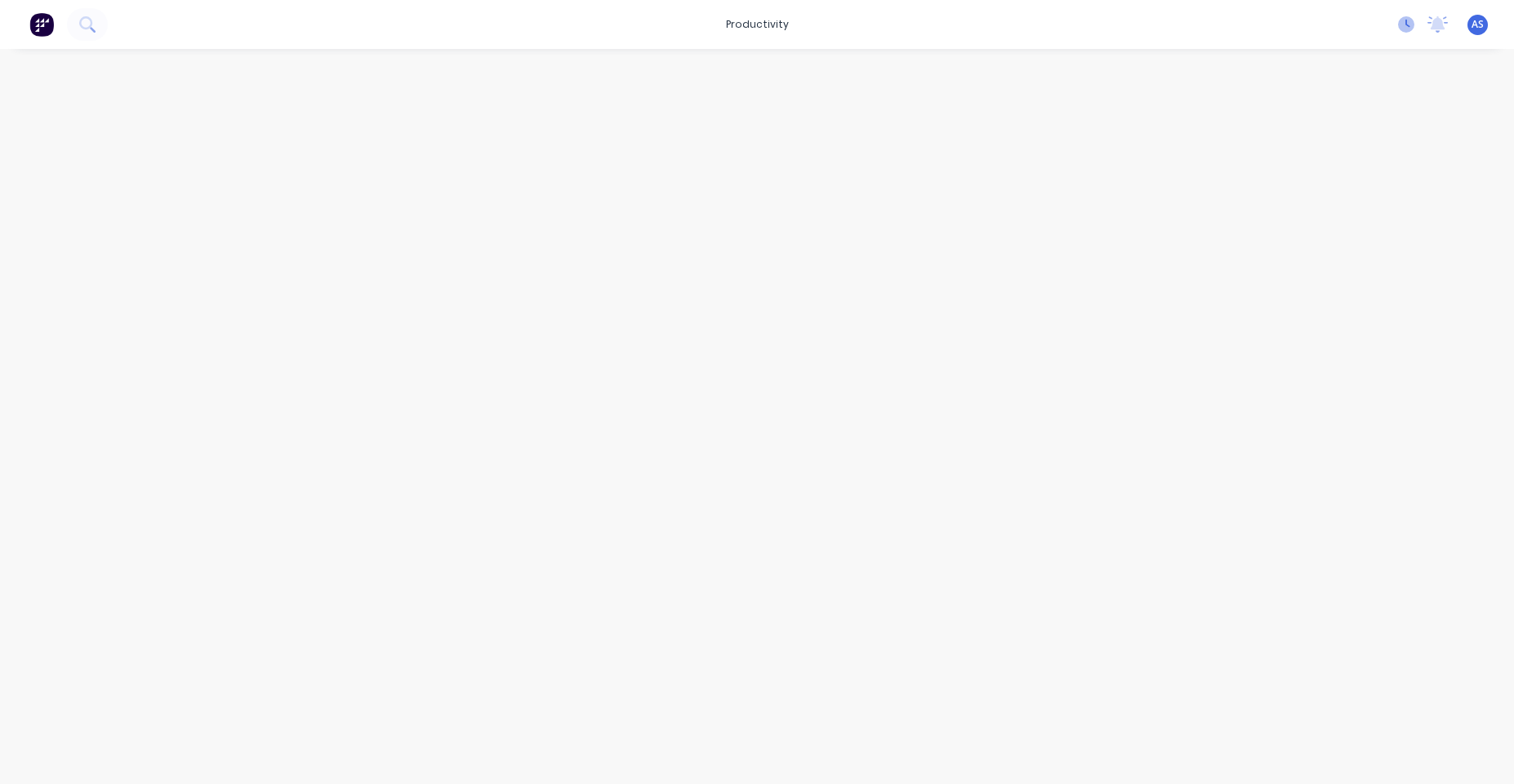
click at [1407, 22] on icon at bounding box center [1406, 24] width 16 height 16
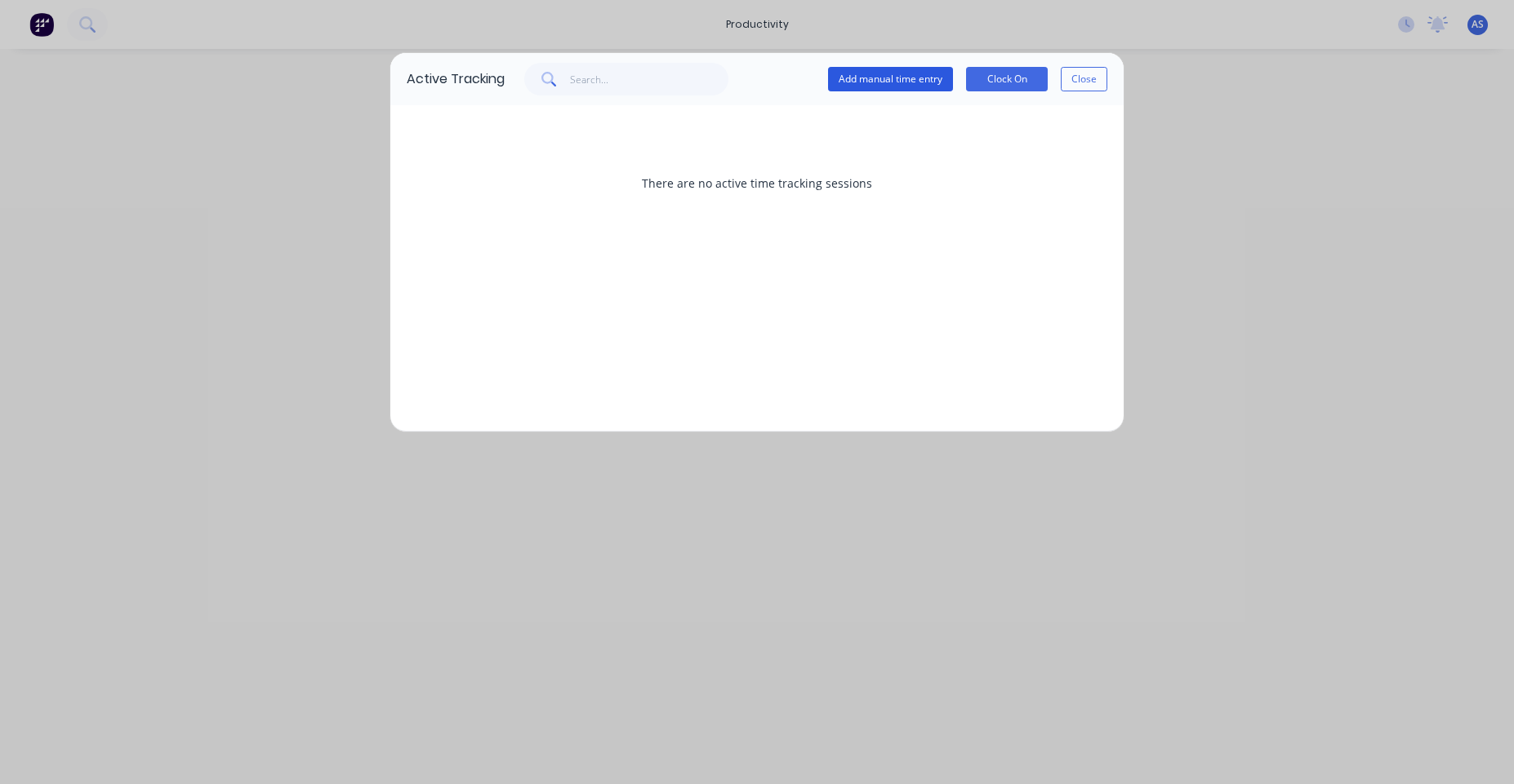
click at [928, 75] on button "Add manual time entry" at bounding box center [890, 78] width 125 height 24
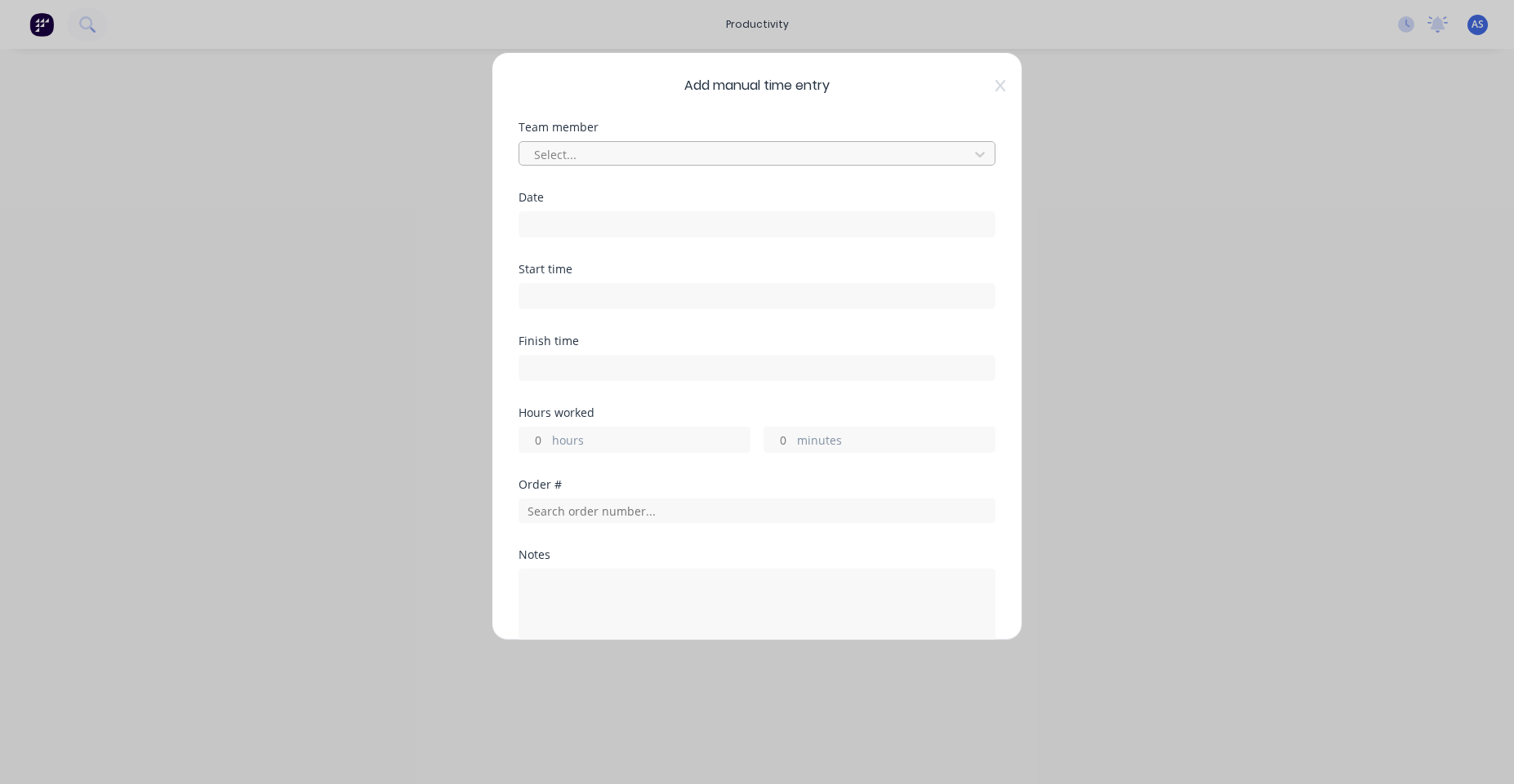
click at [634, 147] on div at bounding box center [747, 154] width 428 height 20
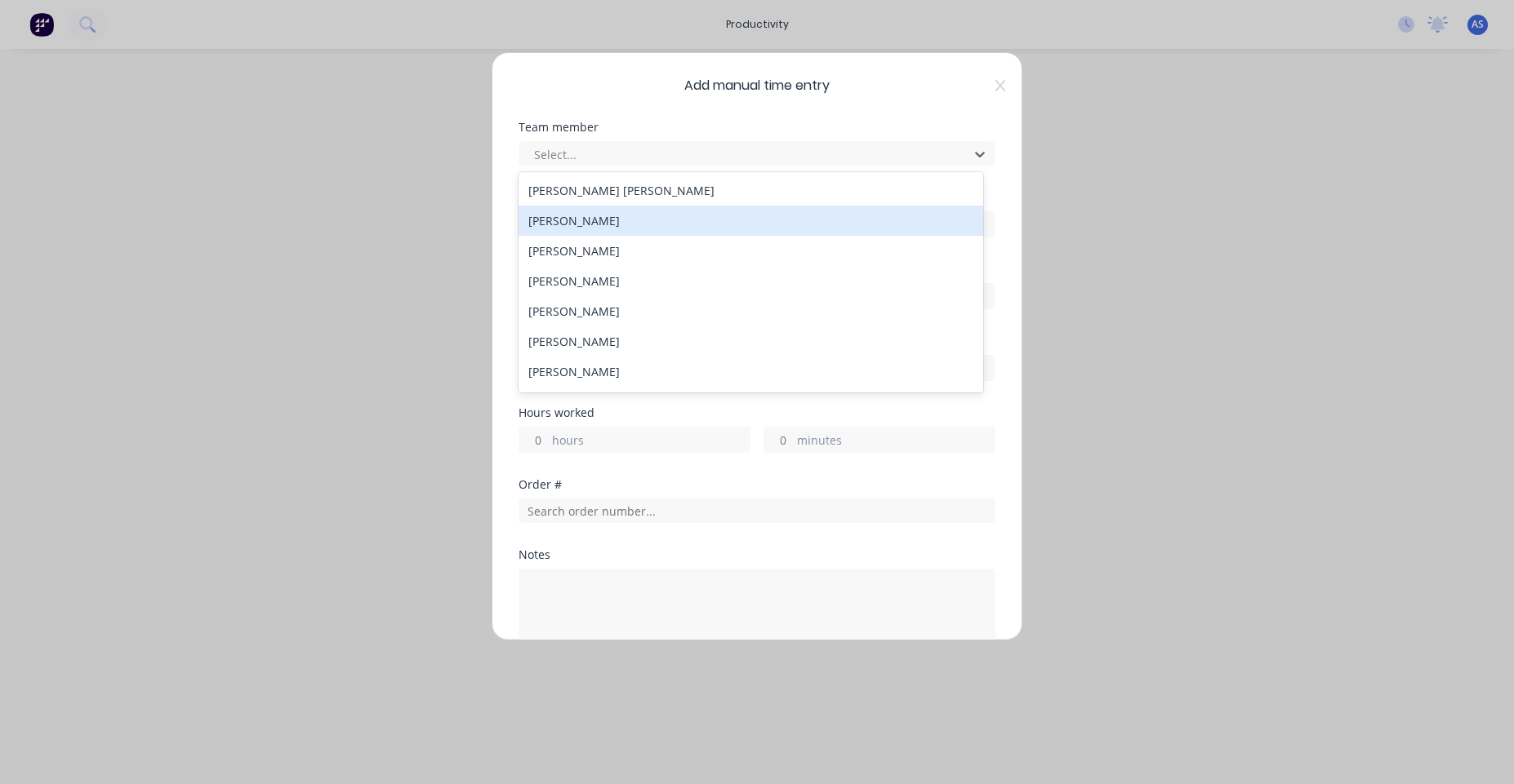
click at [633, 217] on div "[PERSON_NAME]" at bounding box center [751, 221] width 465 height 30
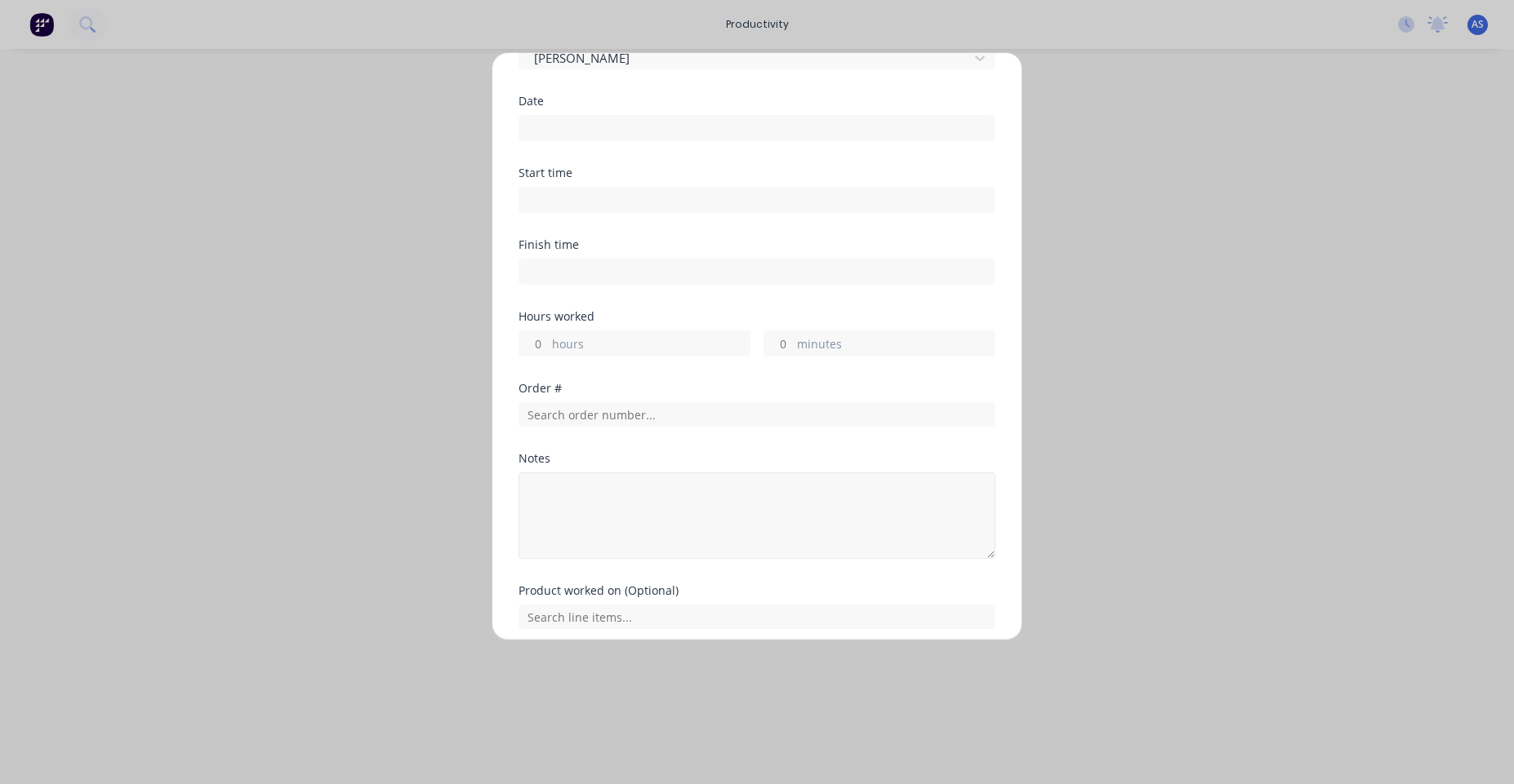
scroll to position [98, 0]
click at [722, 425] on input "text" at bounding box center [757, 412] width 477 height 24
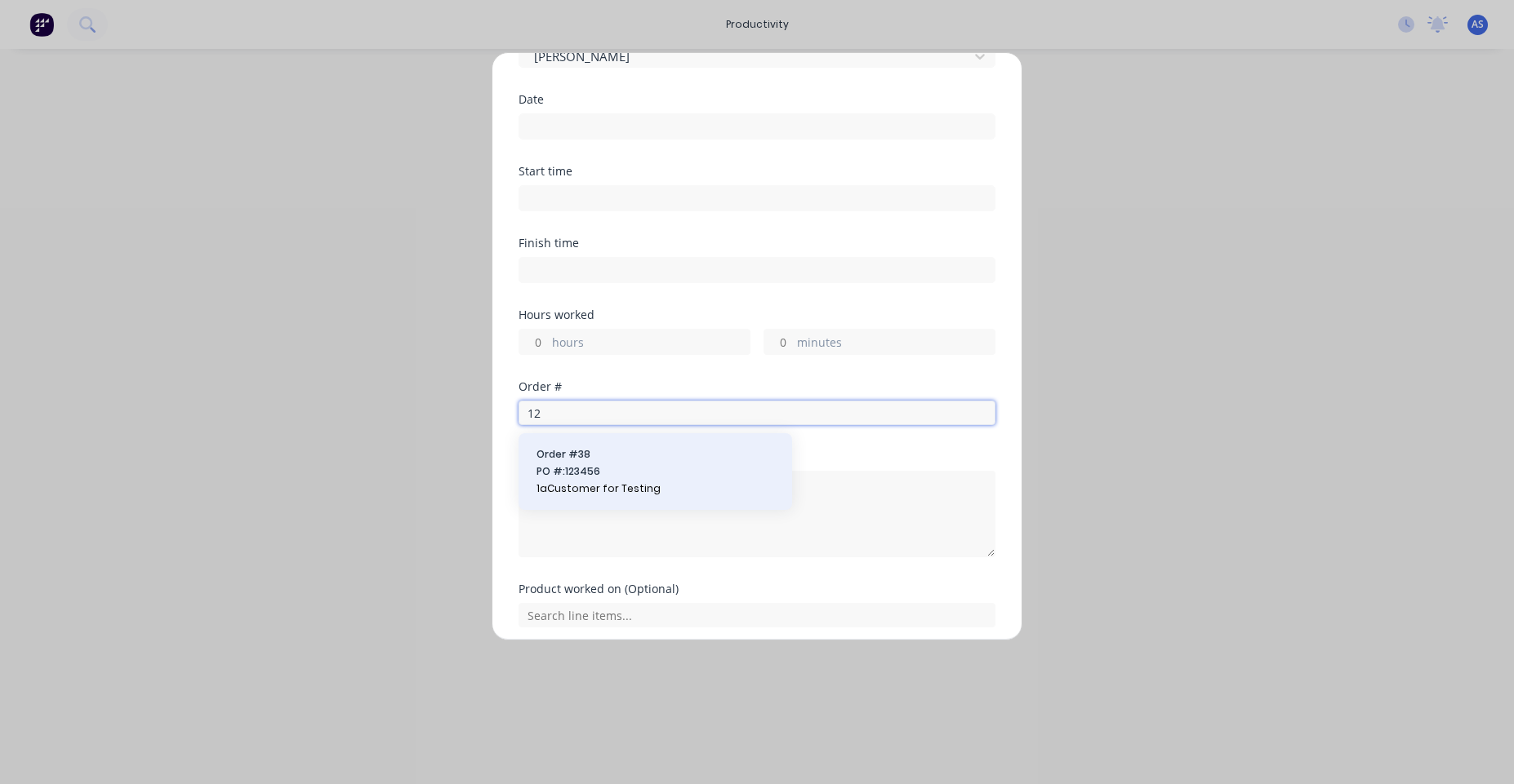
type input "12"
click at [618, 466] on span "PO #: 123456" at bounding box center [655, 471] width 238 height 14
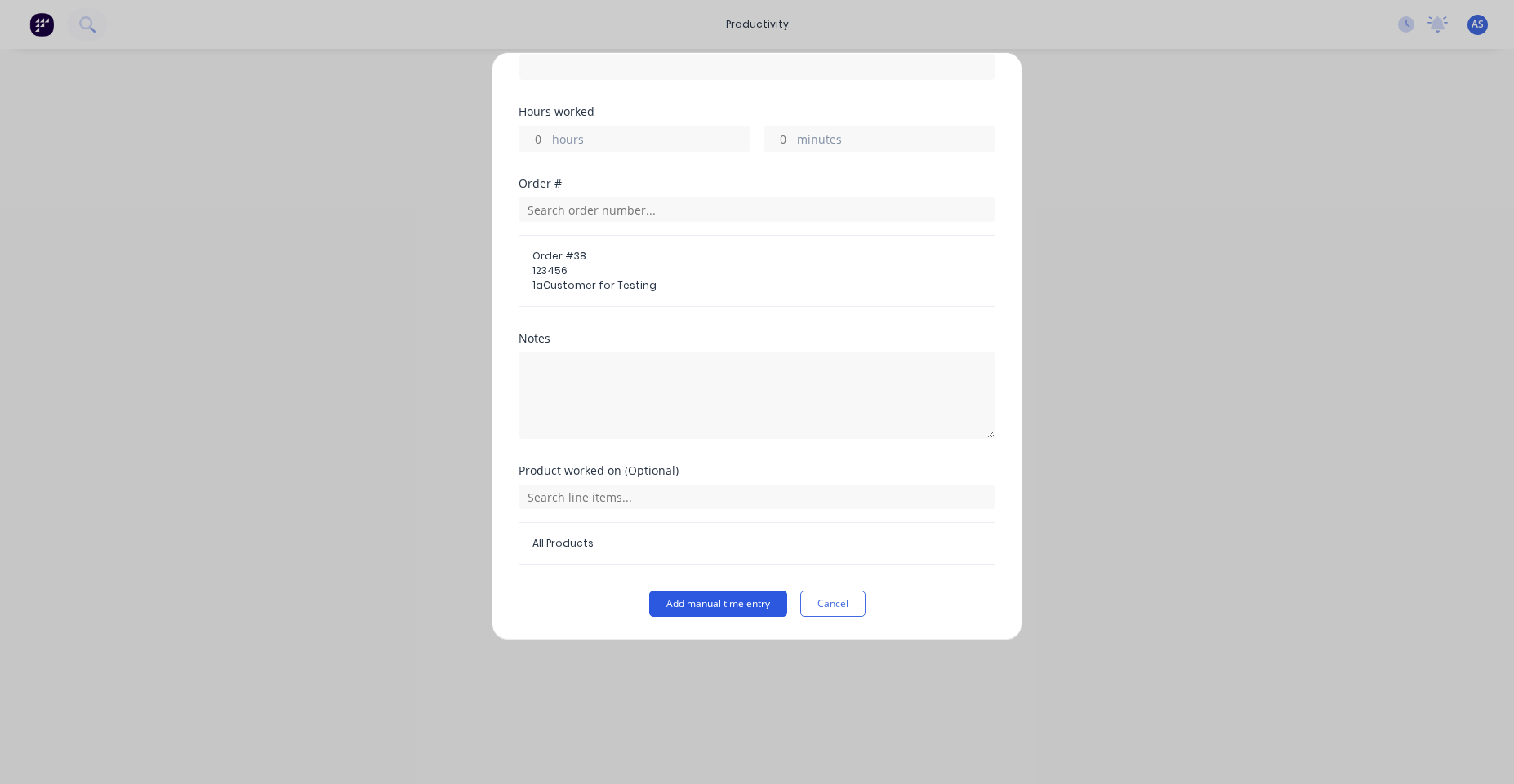
click at [712, 603] on button "Add manual time entry" at bounding box center [718, 604] width 138 height 26
click at [715, 599] on button "Add manual time entry" at bounding box center [718, 604] width 138 height 26
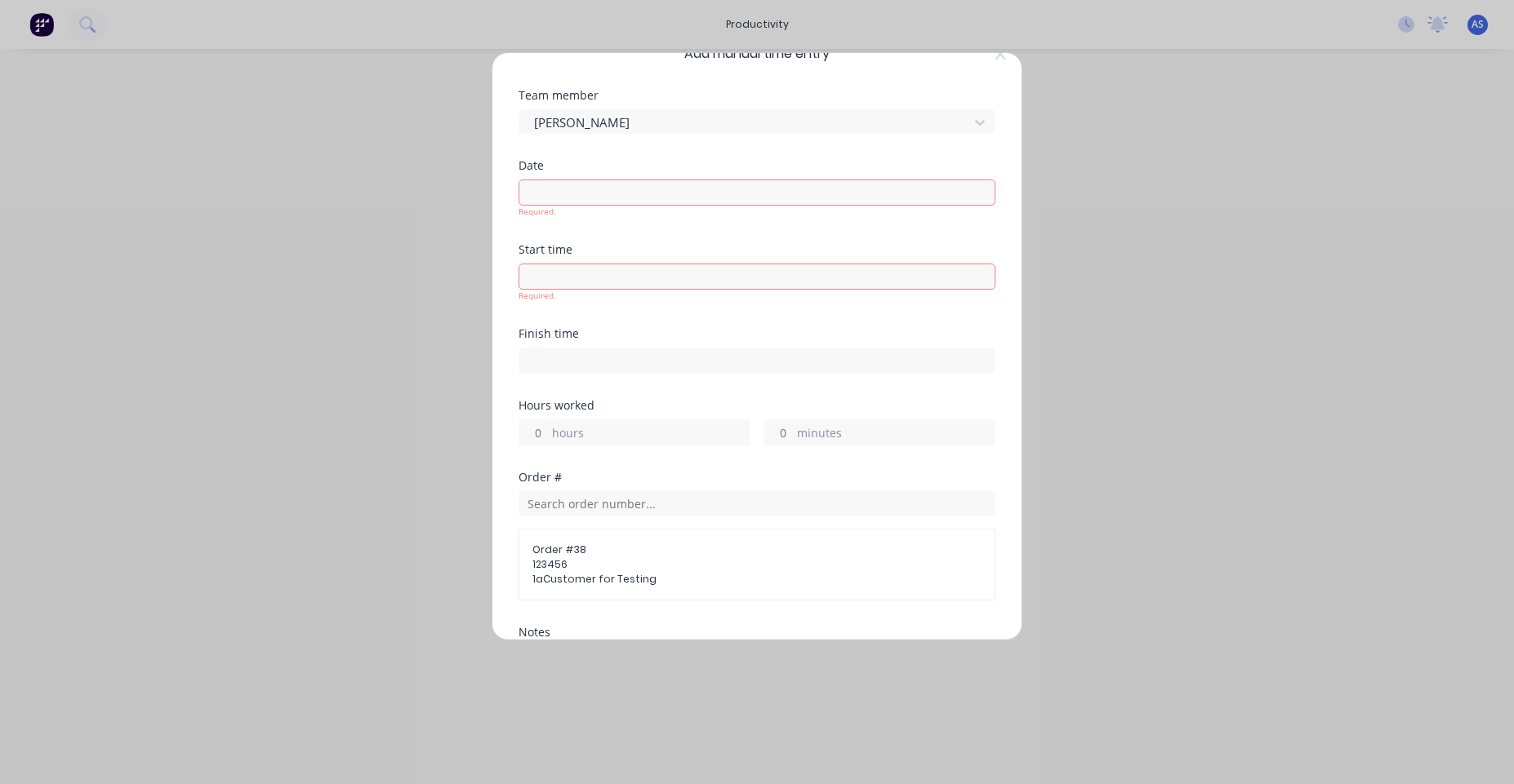
scroll to position [0, 0]
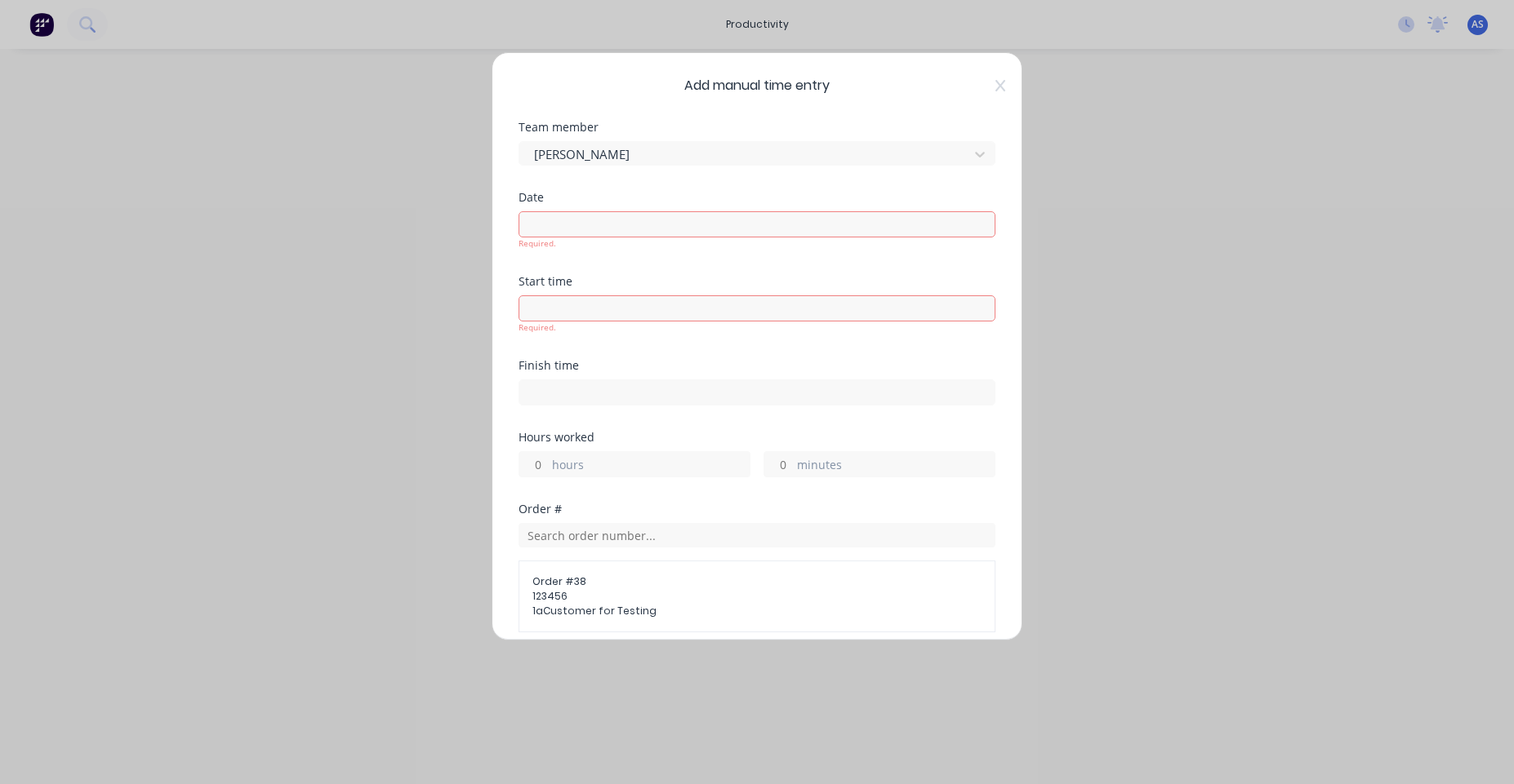
click at [608, 213] on input at bounding box center [757, 223] width 475 height 24
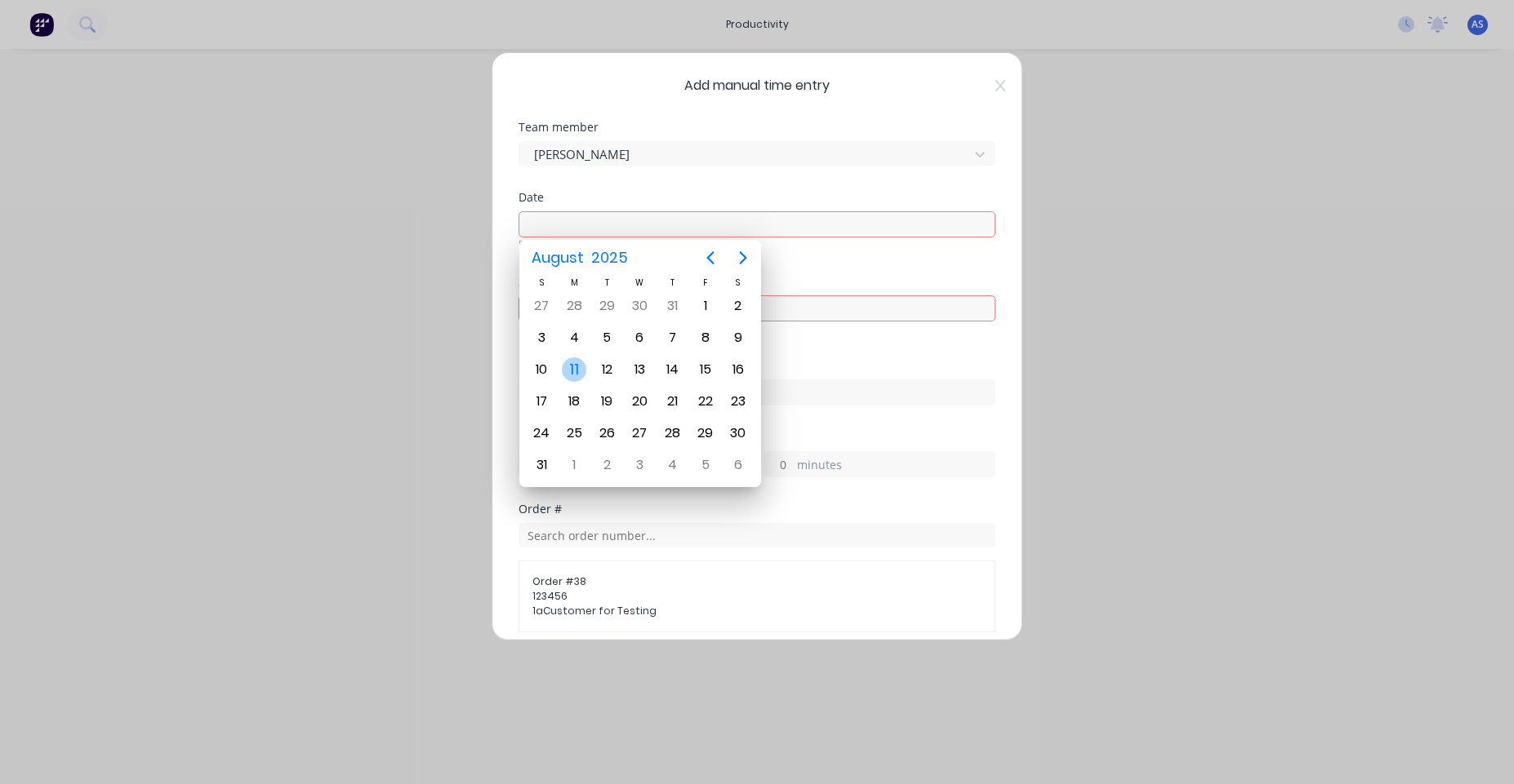
click at [578, 367] on div "11" at bounding box center [573, 369] width 24 height 24
type input "11/08/2025"
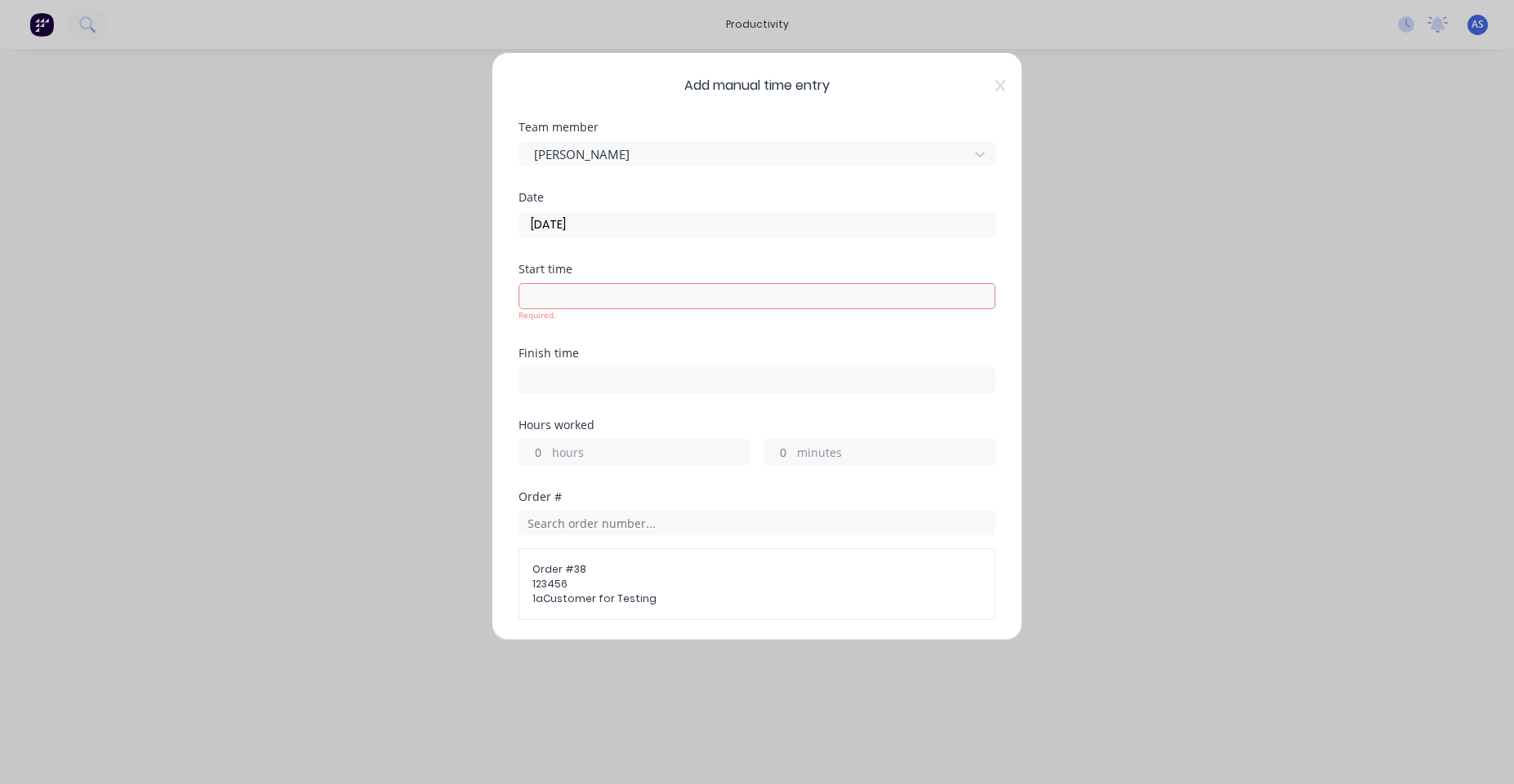
click at [787, 303] on input at bounding box center [757, 296] width 475 height 24
type input "01:58 PM"
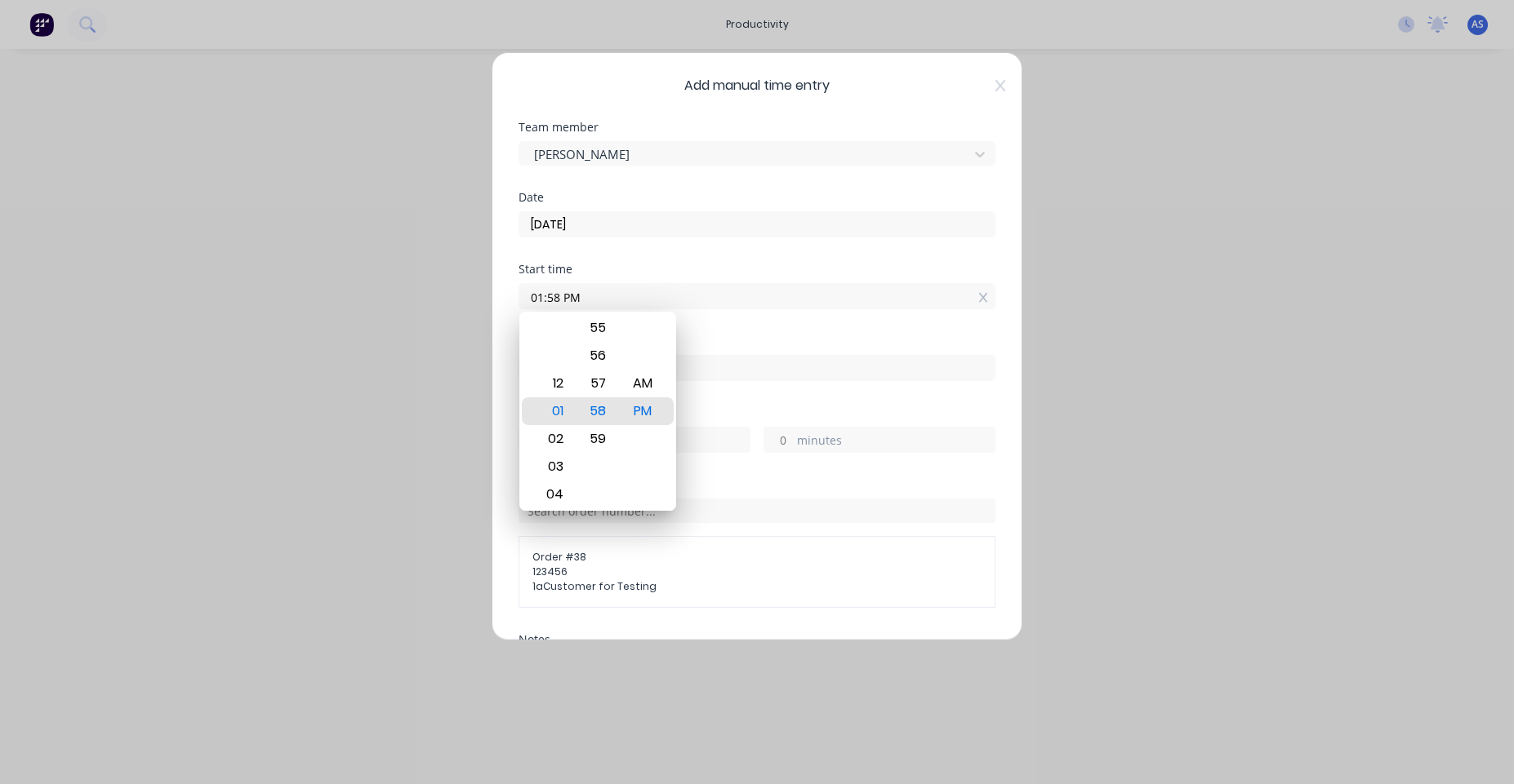
click at [834, 361] on input at bounding box center [757, 367] width 475 height 24
type input "01:58 PM"
type input "0"
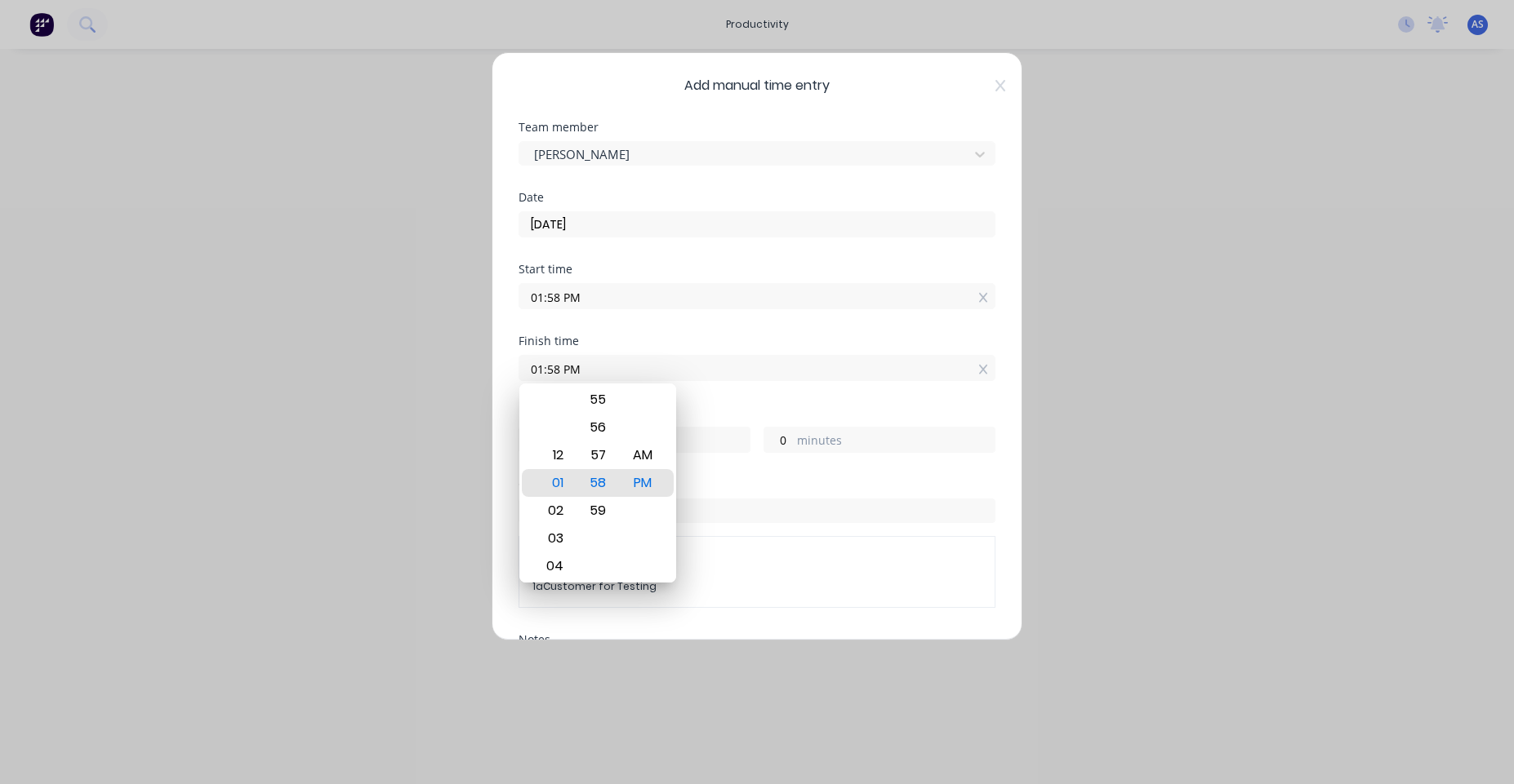
click at [723, 334] on div "Start time 01:58 PM" at bounding box center [757, 300] width 477 height 72
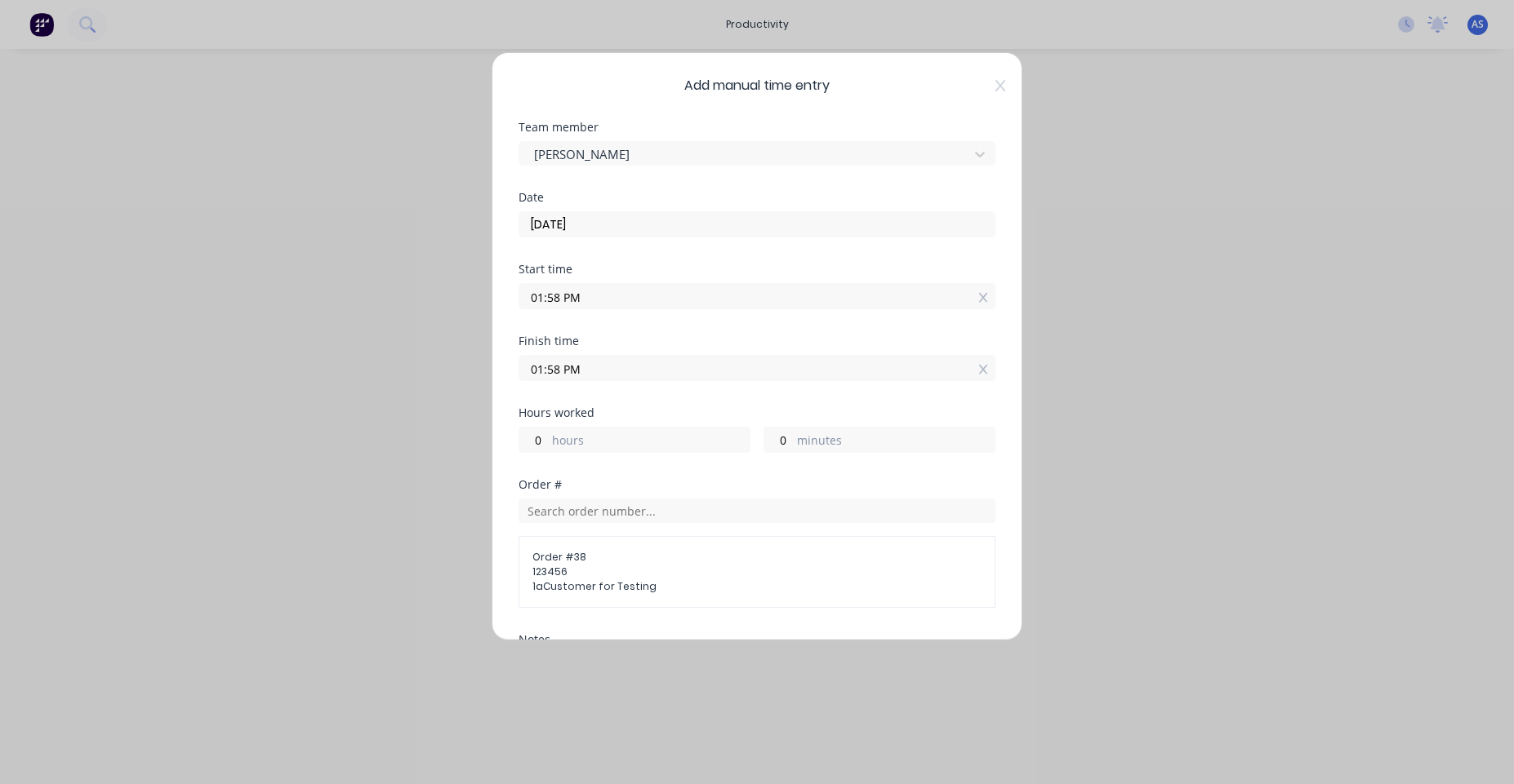
click at [559, 370] on input "01:58 PM" at bounding box center [757, 367] width 475 height 24
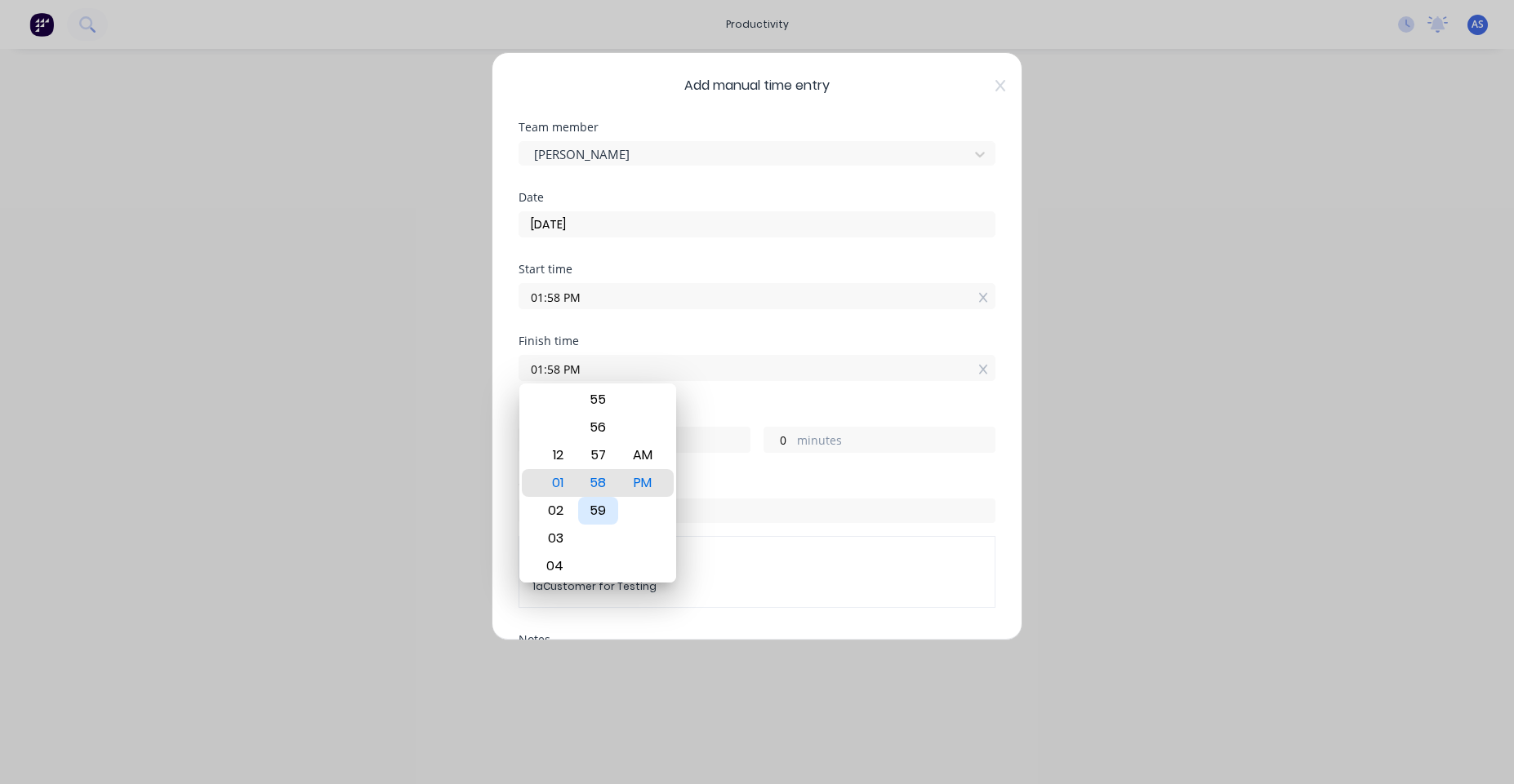
click at [602, 517] on div "59" at bounding box center [598, 510] width 40 height 28
type input "01:59 PM"
type input "1"
click at [703, 316] on div "Start time 01:58 PM" at bounding box center [757, 300] width 477 height 72
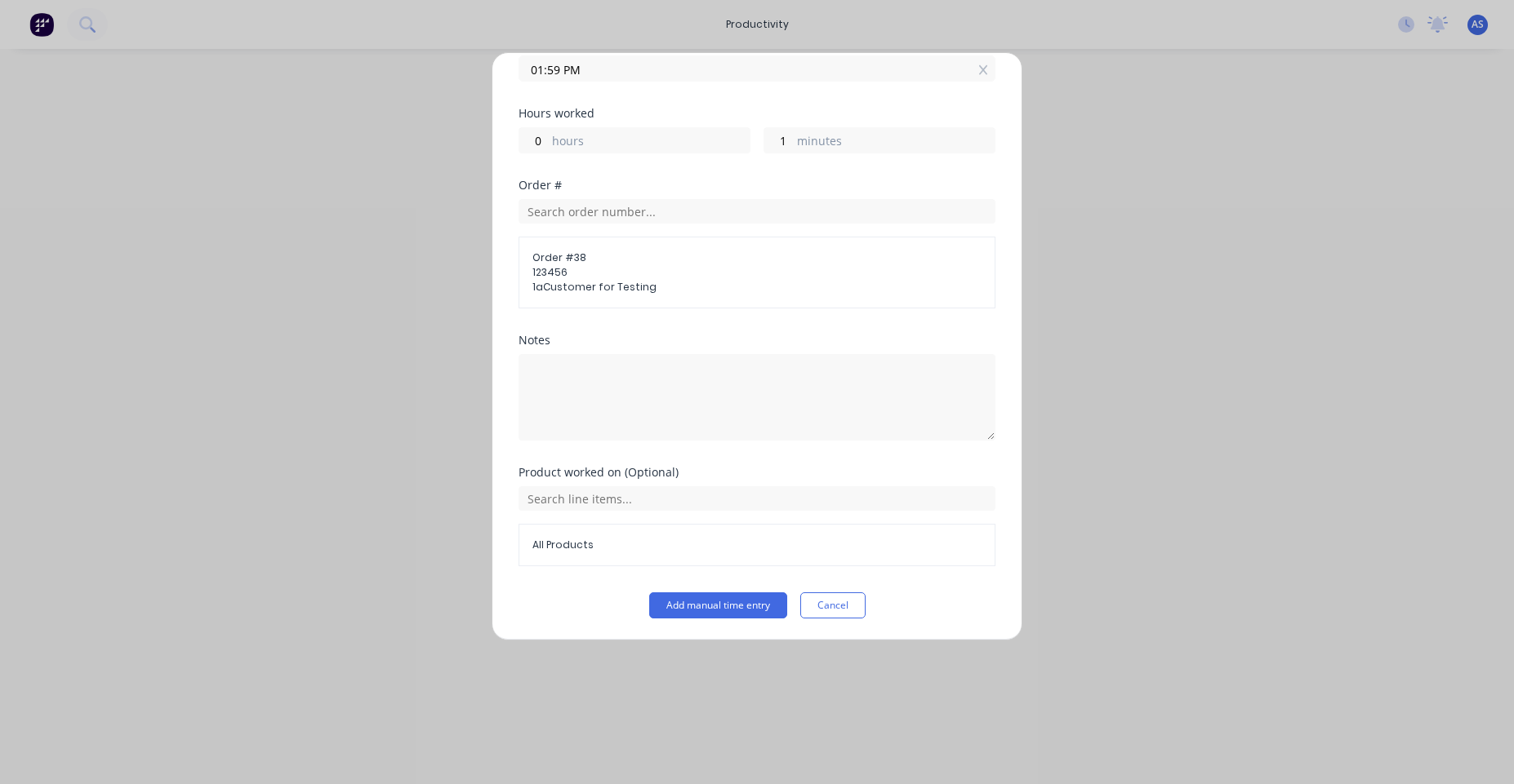
scroll to position [301, 0]
drag, startPoint x: 745, startPoint y: 596, endPoint x: 745, endPoint y: 613, distance: 17.0
click at [745, 601] on button "Add manual time entry" at bounding box center [718, 604] width 138 height 26
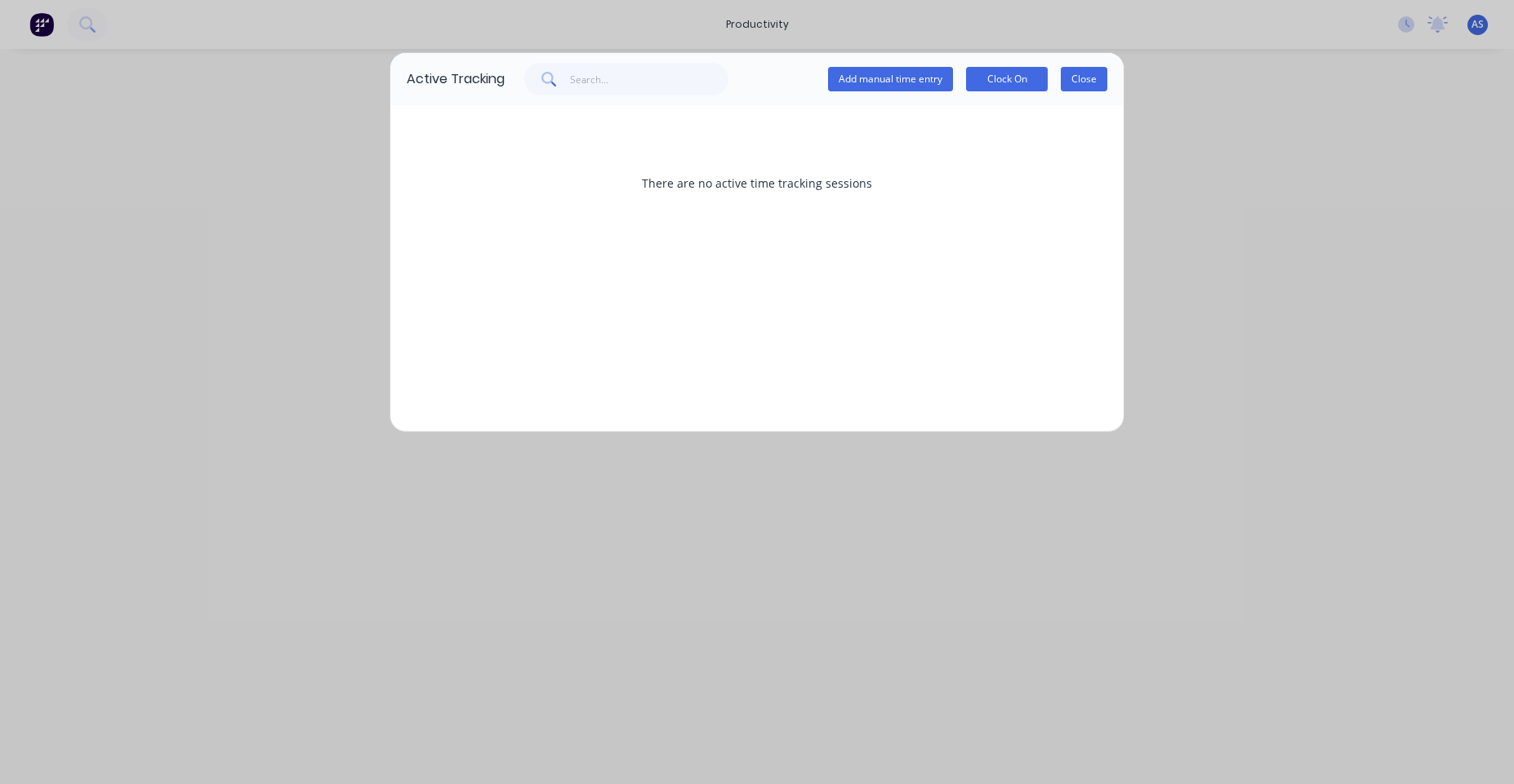
click at [1073, 77] on button "Close" at bounding box center [1084, 78] width 46 height 24
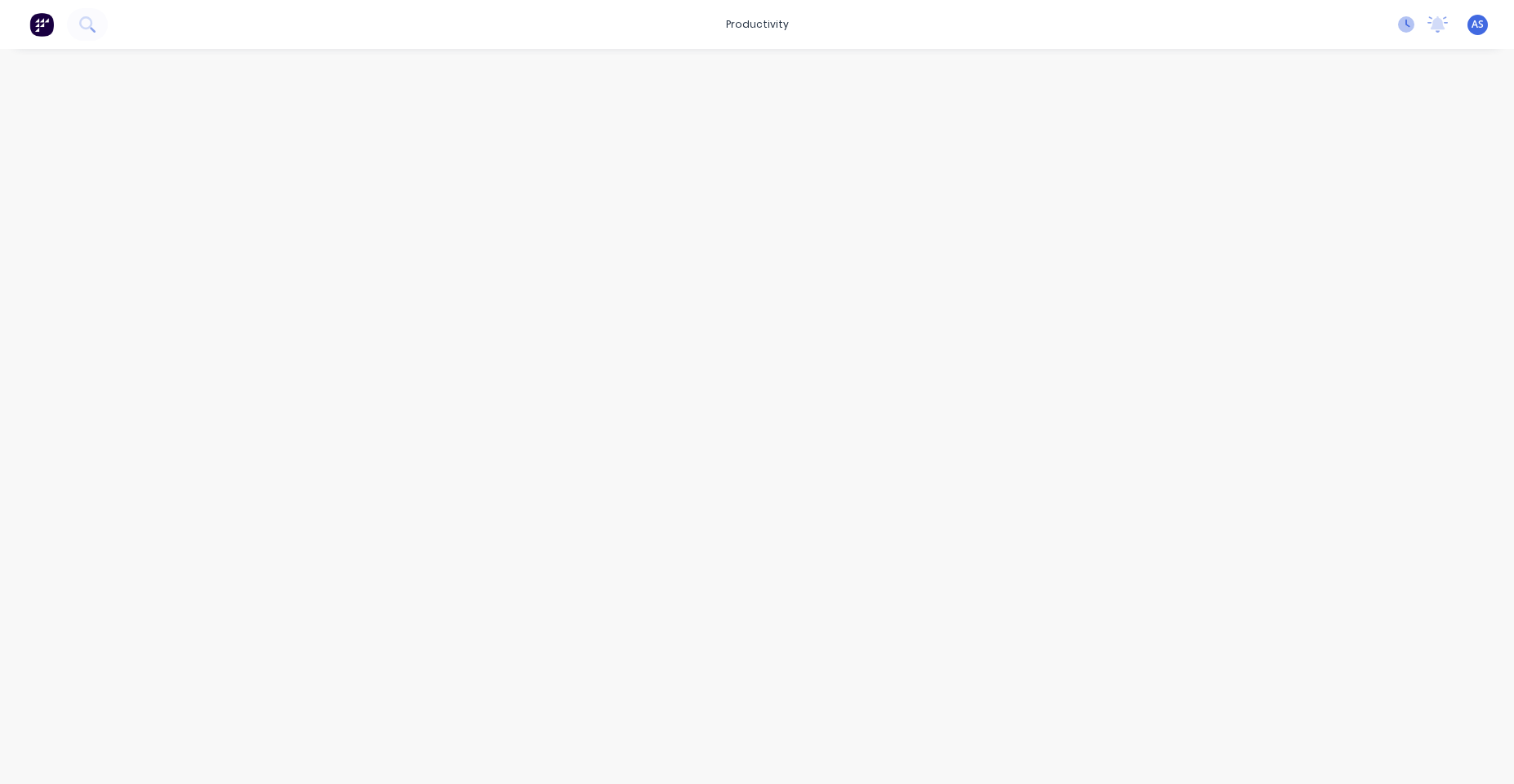
click at [1411, 24] on icon at bounding box center [1406, 24] width 16 height 16
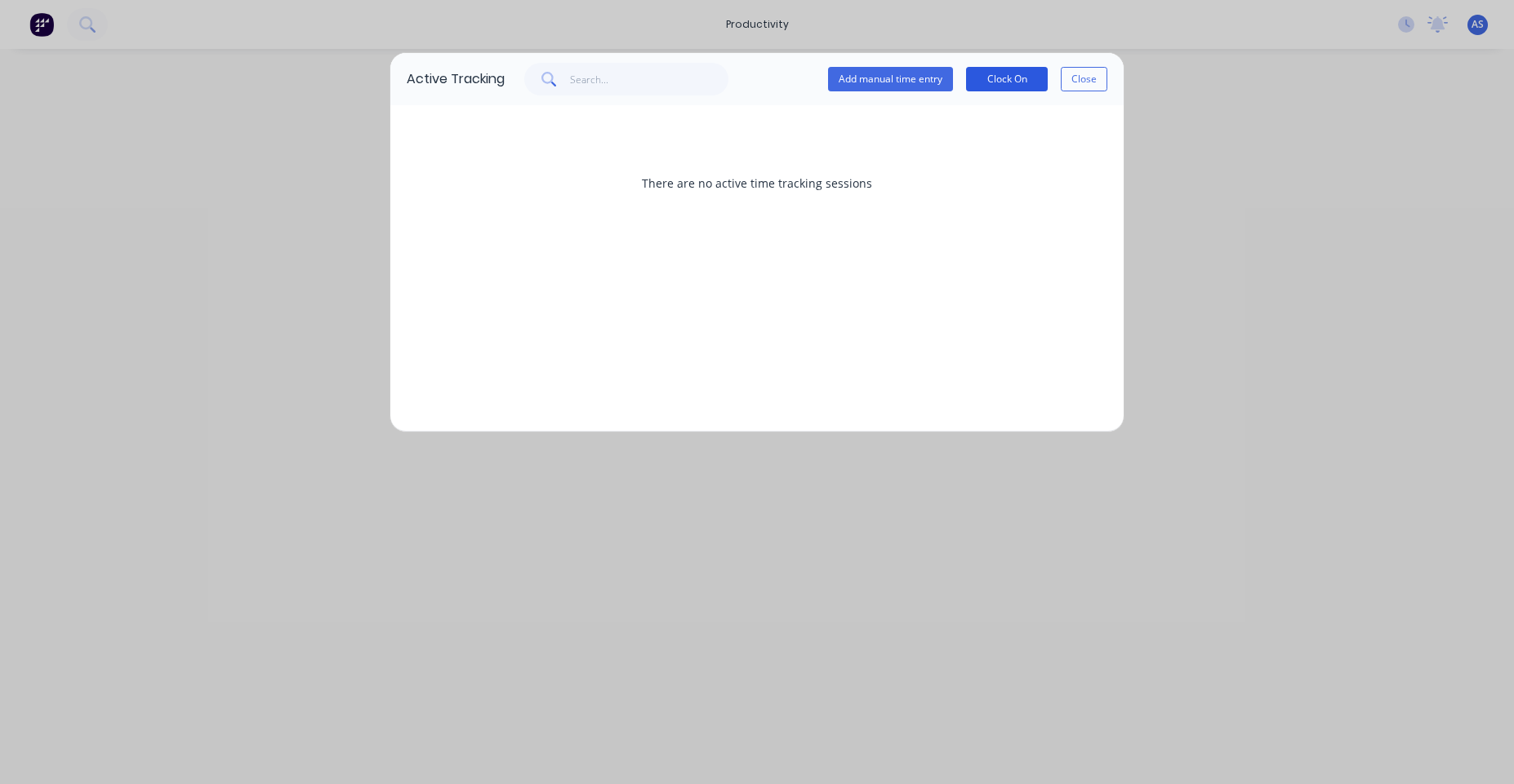
click at [1020, 87] on button "Clock On" at bounding box center [1007, 78] width 82 height 24
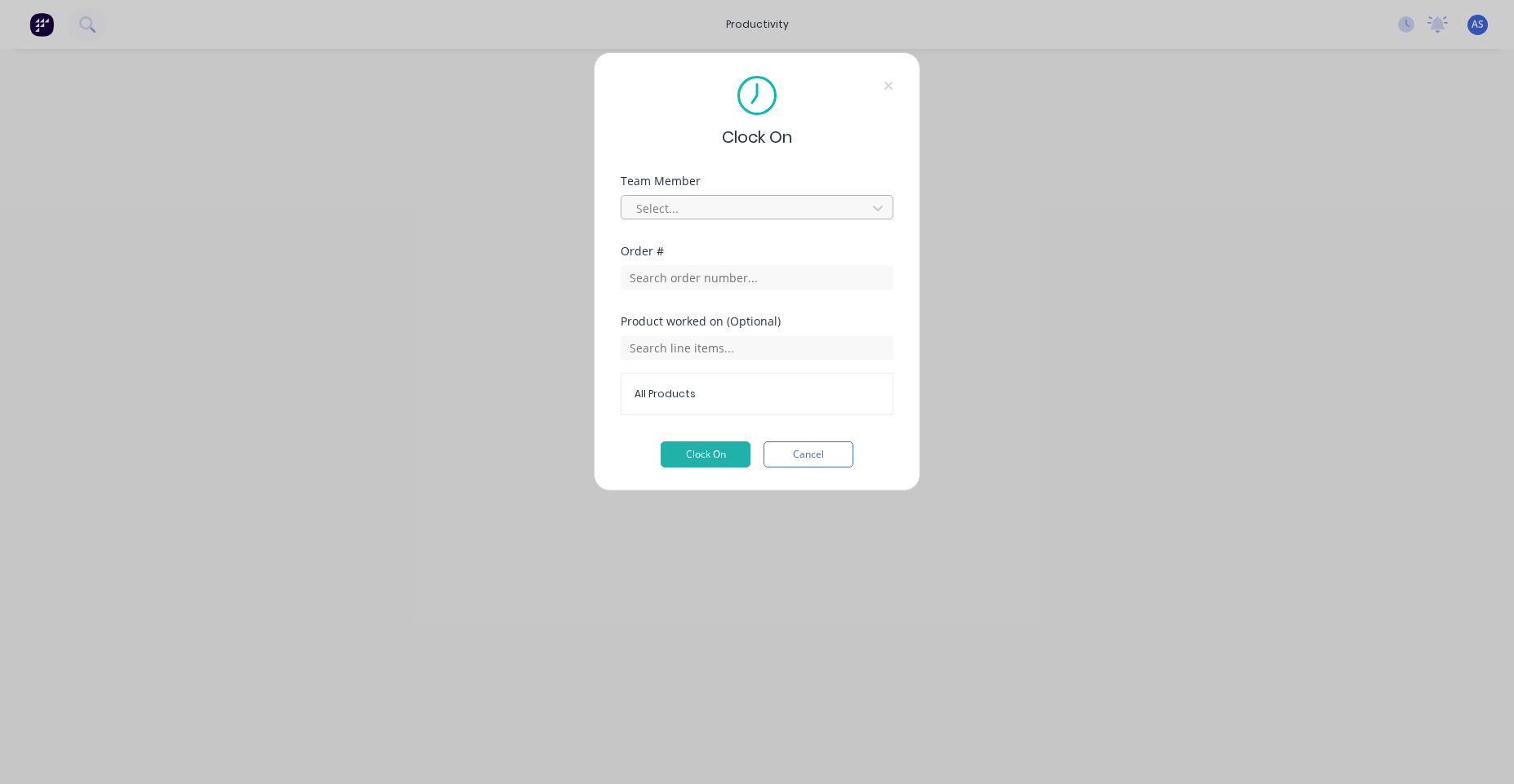
click at [765, 214] on div at bounding box center [746, 208] width 224 height 20
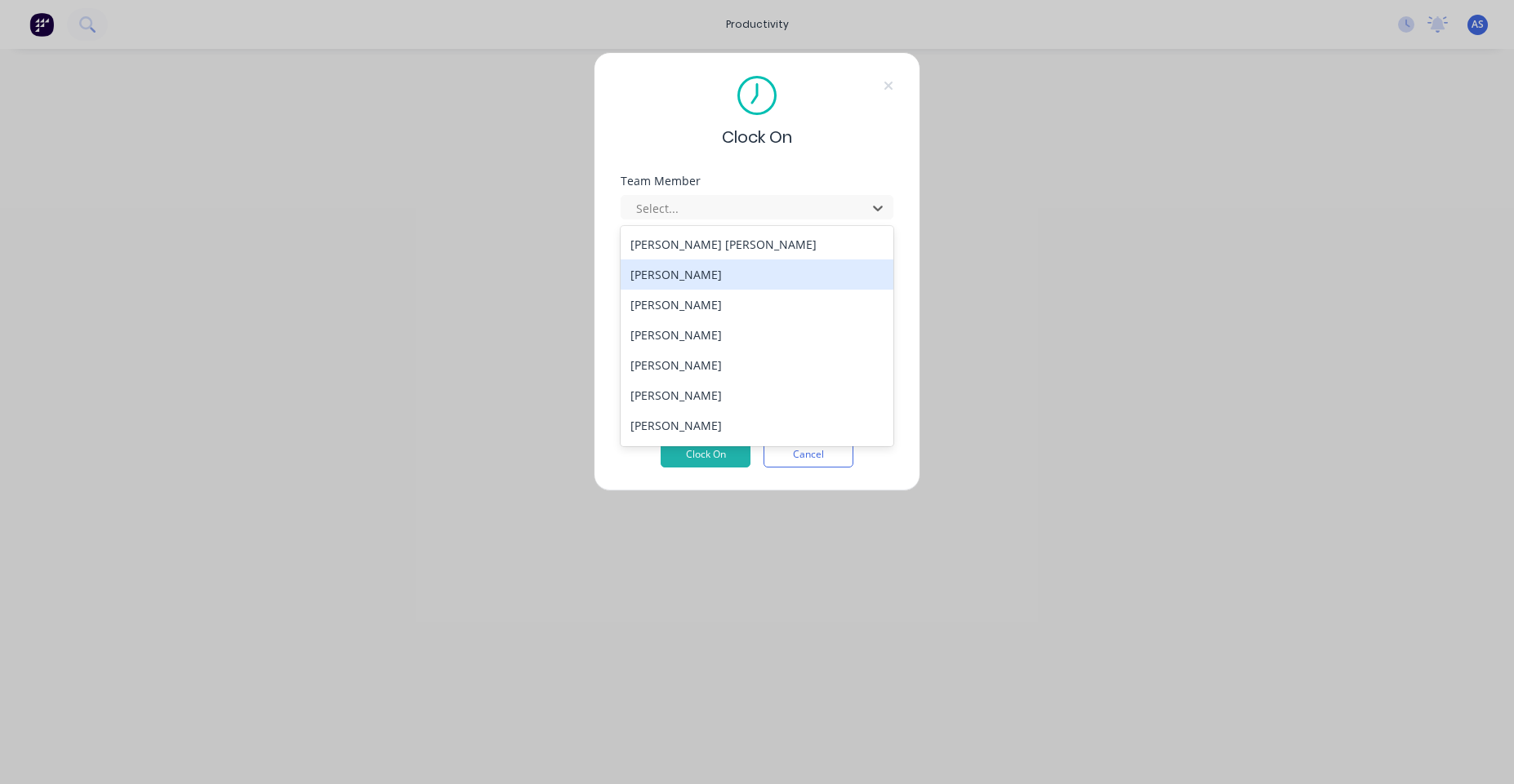
click at [744, 272] on div "[PERSON_NAME]" at bounding box center [757, 274] width 273 height 30
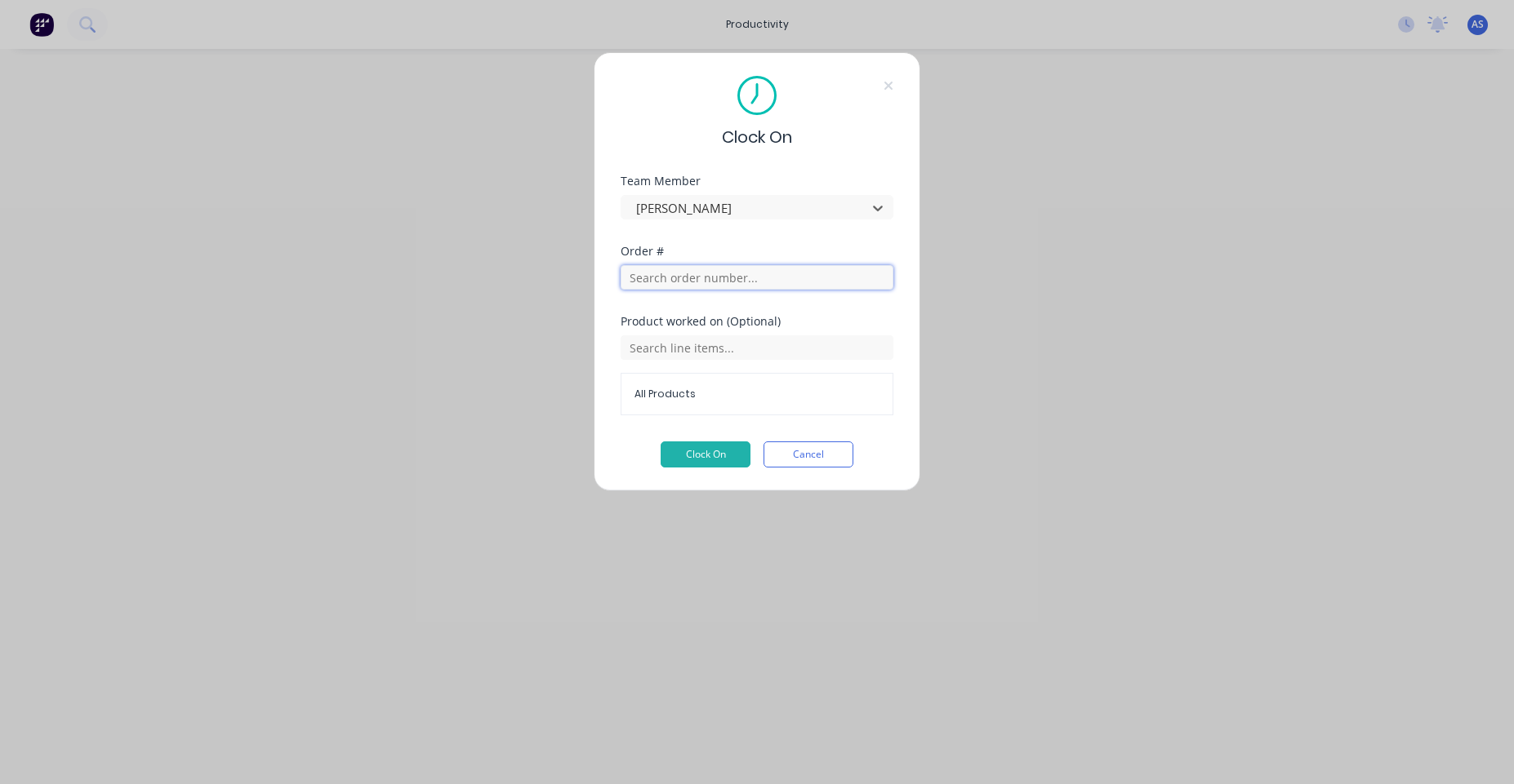
click at [720, 284] on input "text" at bounding box center [757, 276] width 273 height 24
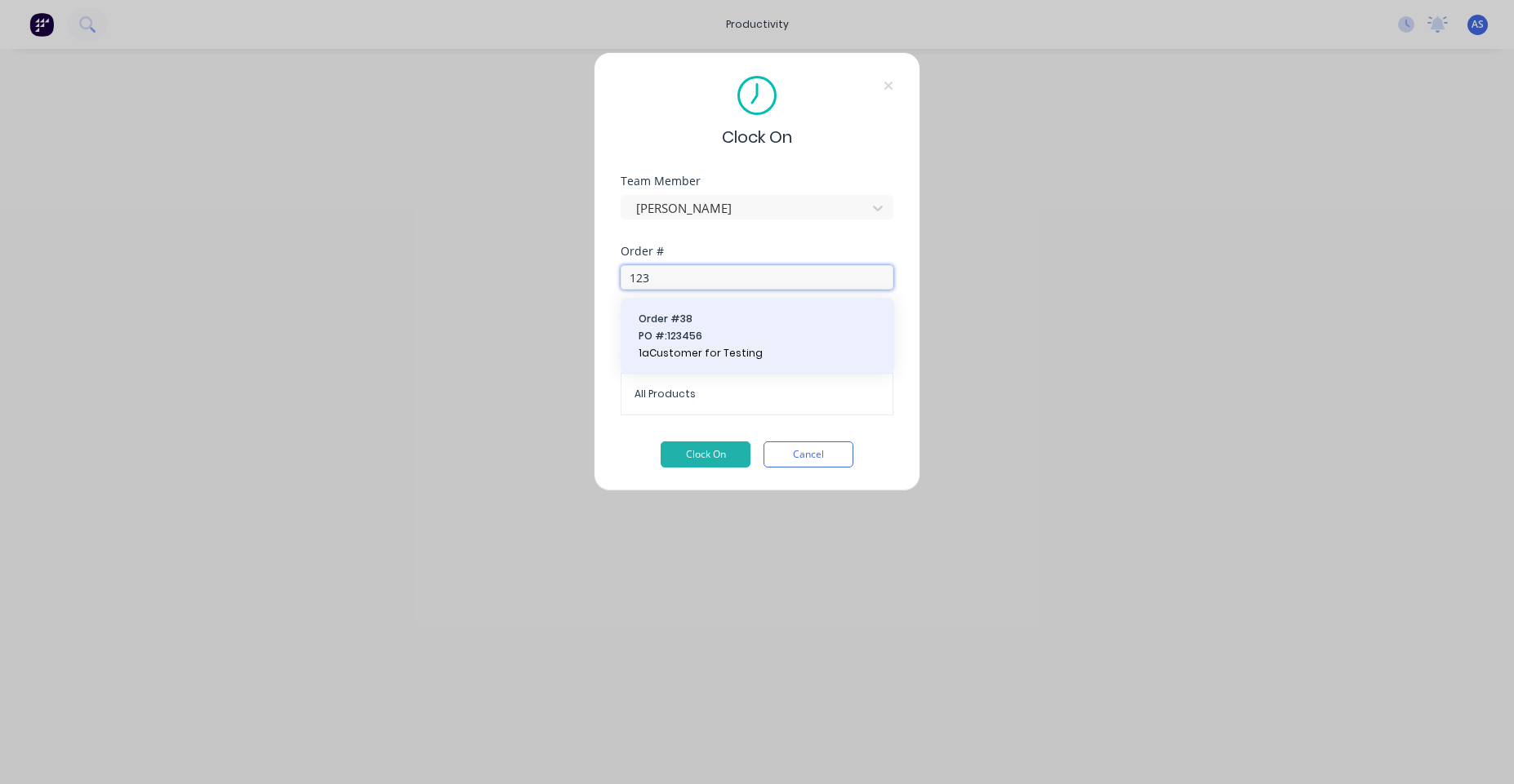
type input "123"
click at [709, 342] on span "PO #: 123456" at bounding box center [757, 336] width 238 height 14
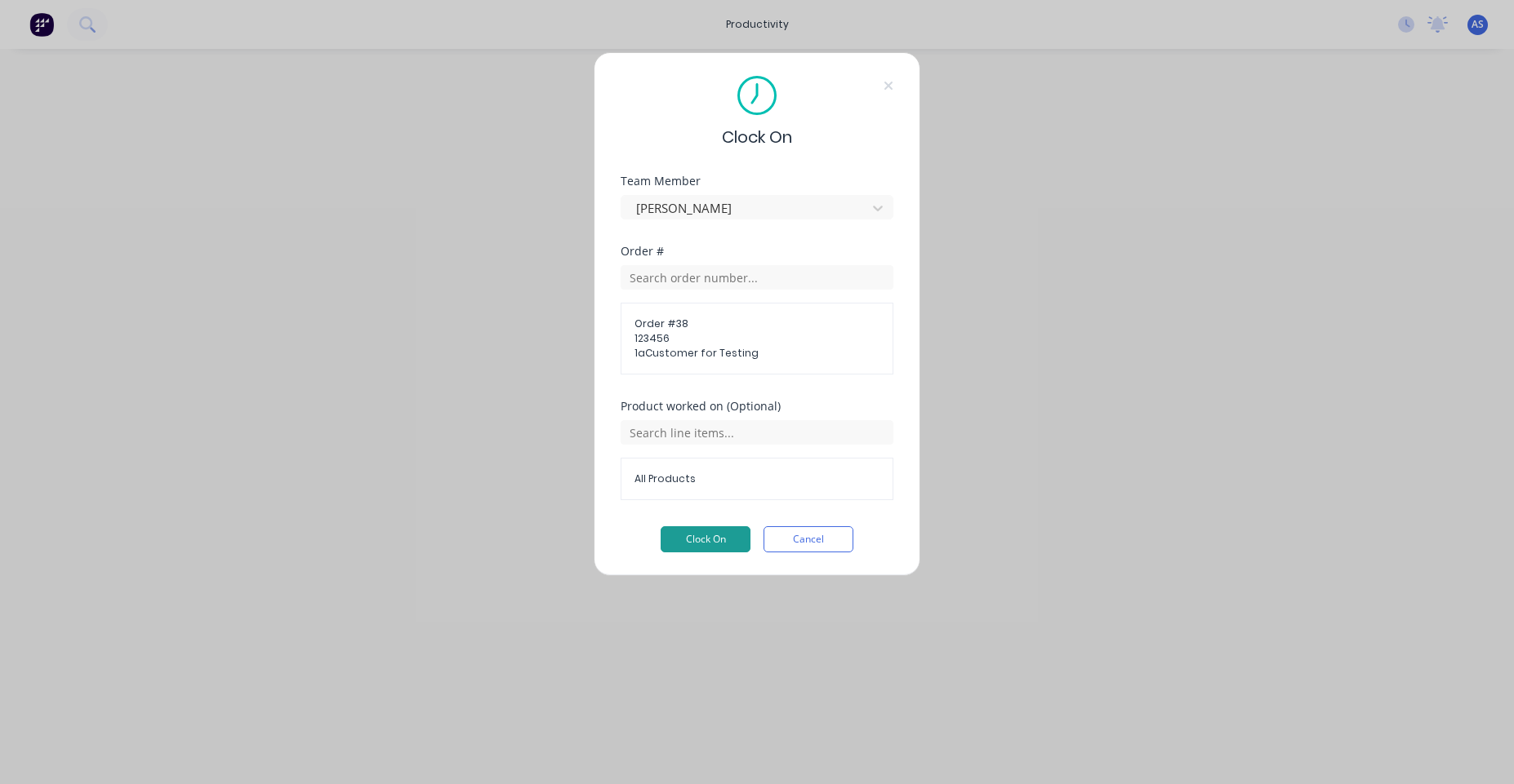
click at [694, 535] on button "Clock On" at bounding box center [705, 539] width 90 height 26
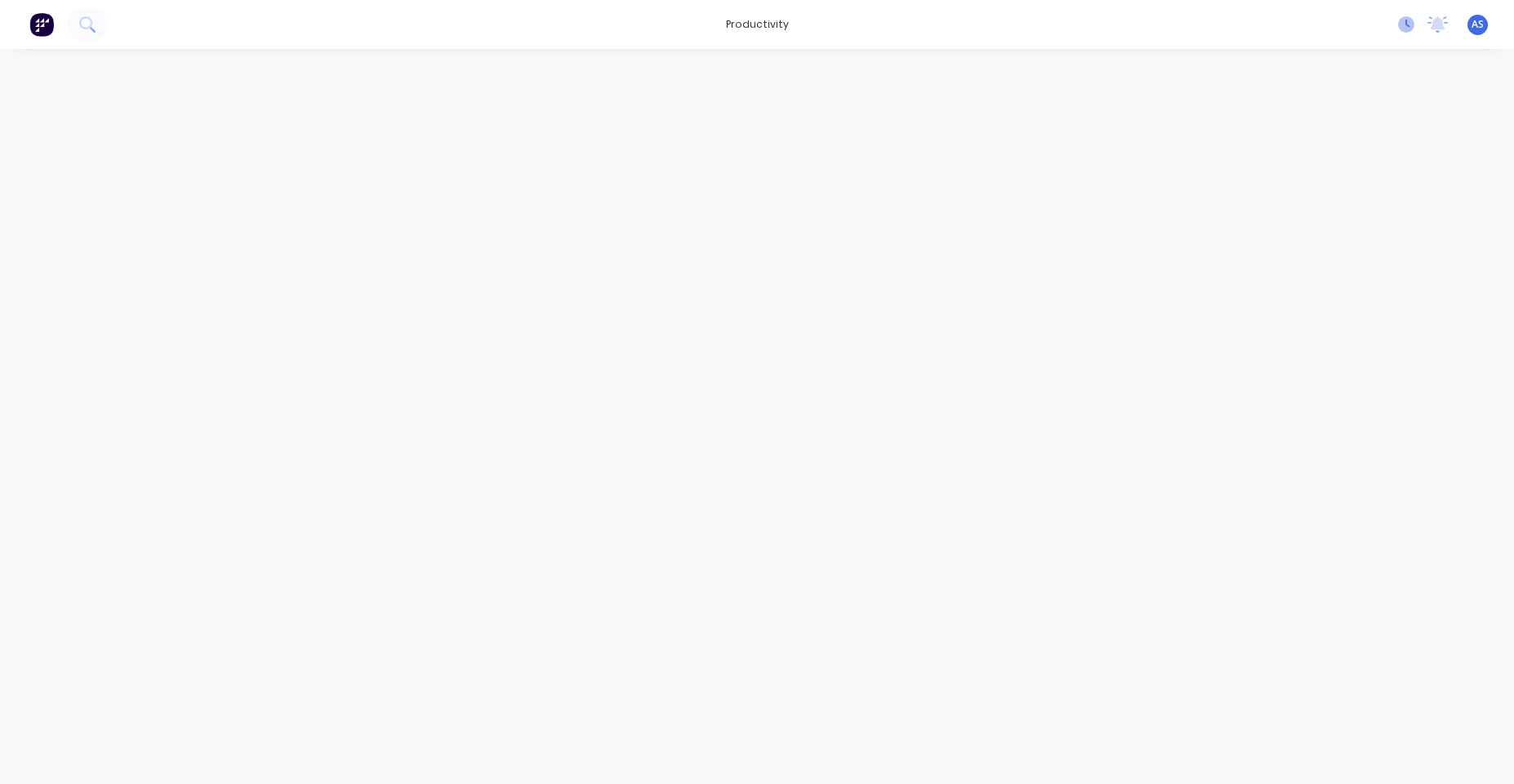
click at [1400, 18] on icon at bounding box center [1406, 24] width 16 height 16
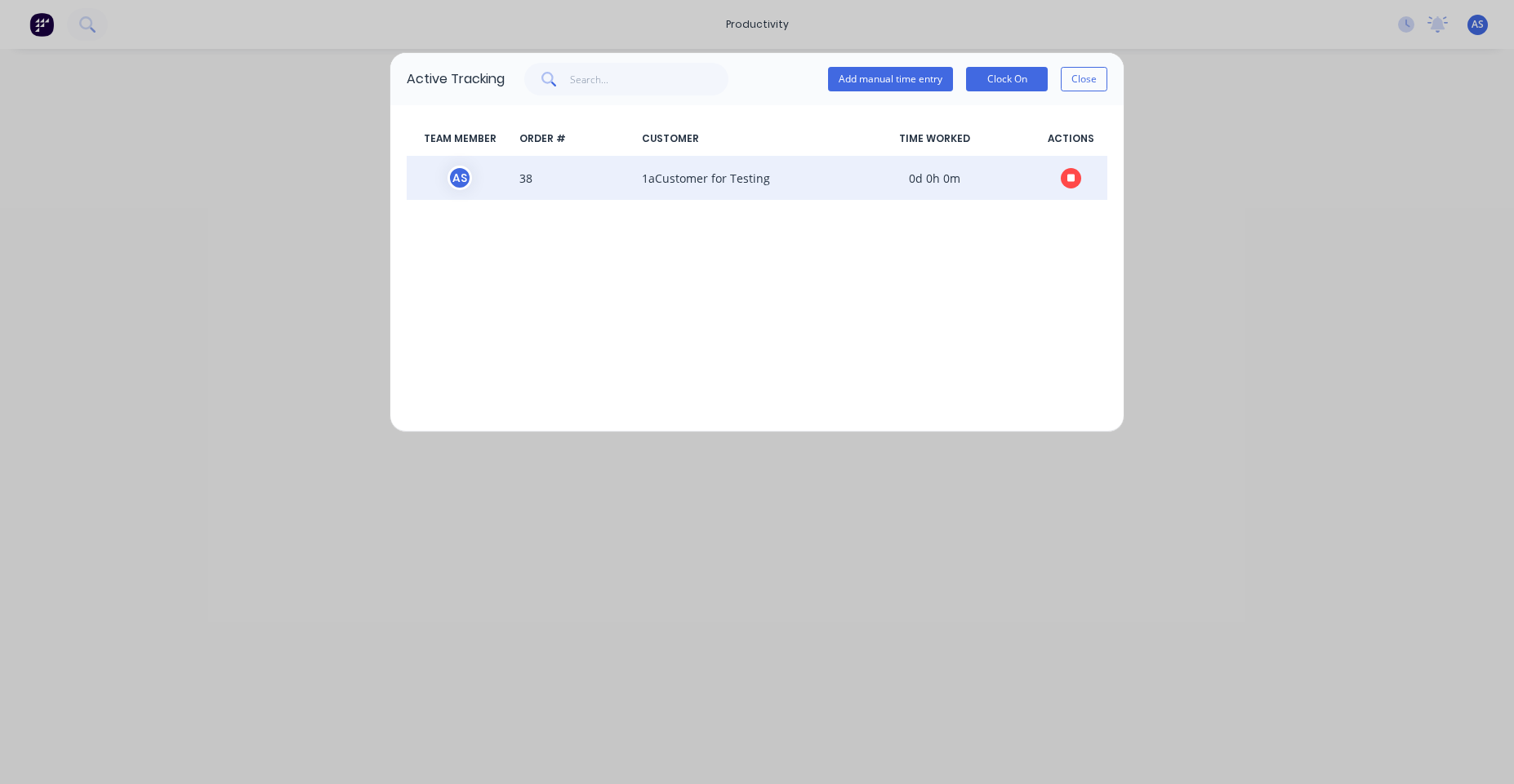
click at [765, 178] on span "1aCustomer for Testing" at bounding box center [734, 177] width 199 height 24
drag, startPoint x: 554, startPoint y: 149, endPoint x: 518, endPoint y: 162, distance: 38.3
click at [553, 149] on div "TEAM MEMBER ORDER # CUSTOMER TIME WORKED ACTIONS" at bounding box center [757, 139] width 701 height 35
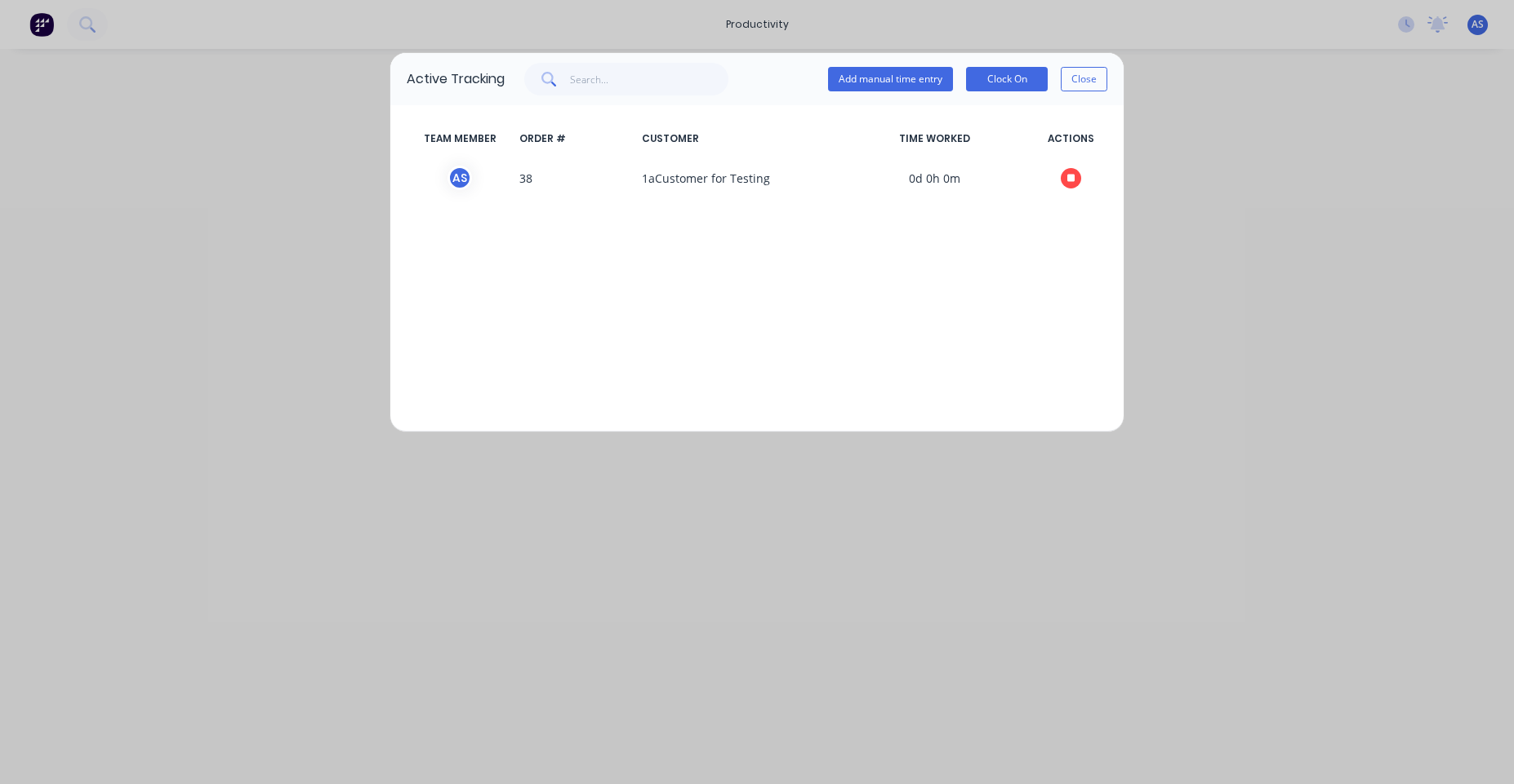
click at [377, 182] on div "Active Tracking Add manual time entry Clock On Close TEAM MEMBER ORDER # CUSTOM…" at bounding box center [757, 392] width 1514 height 784
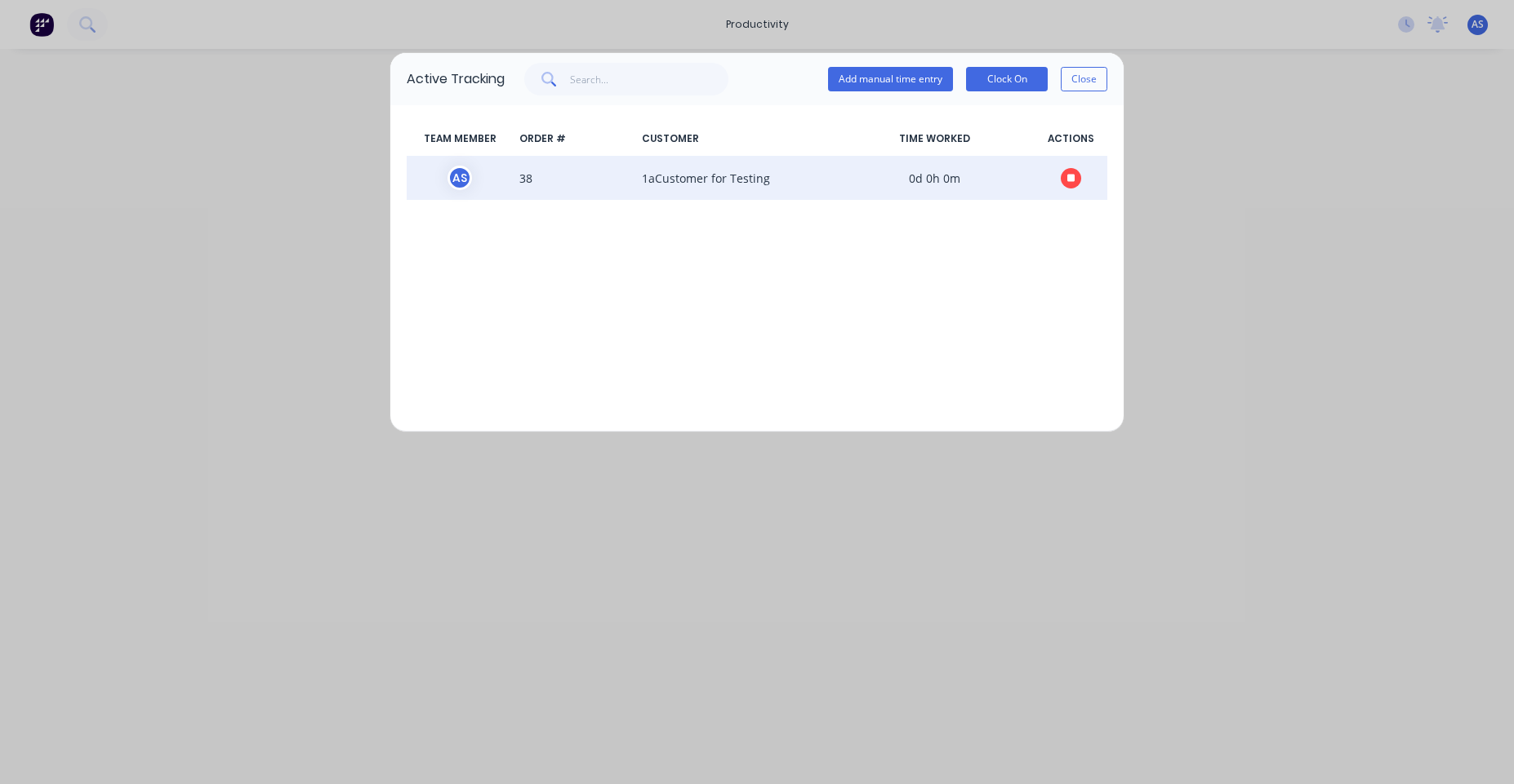
click at [439, 174] on span "A S" at bounding box center [460, 177] width 106 height 24
drag, startPoint x: 447, startPoint y: 174, endPoint x: 521, endPoint y: 174, distance: 74.0
click at [450, 174] on span "A S" at bounding box center [460, 177] width 106 height 24
click at [578, 174] on span "38" at bounding box center [573, 177] width 122 height 24
click at [950, 165] on div "A S 38 1aCustomer for Testing 0d 0h 0m" at bounding box center [757, 178] width 701 height 44
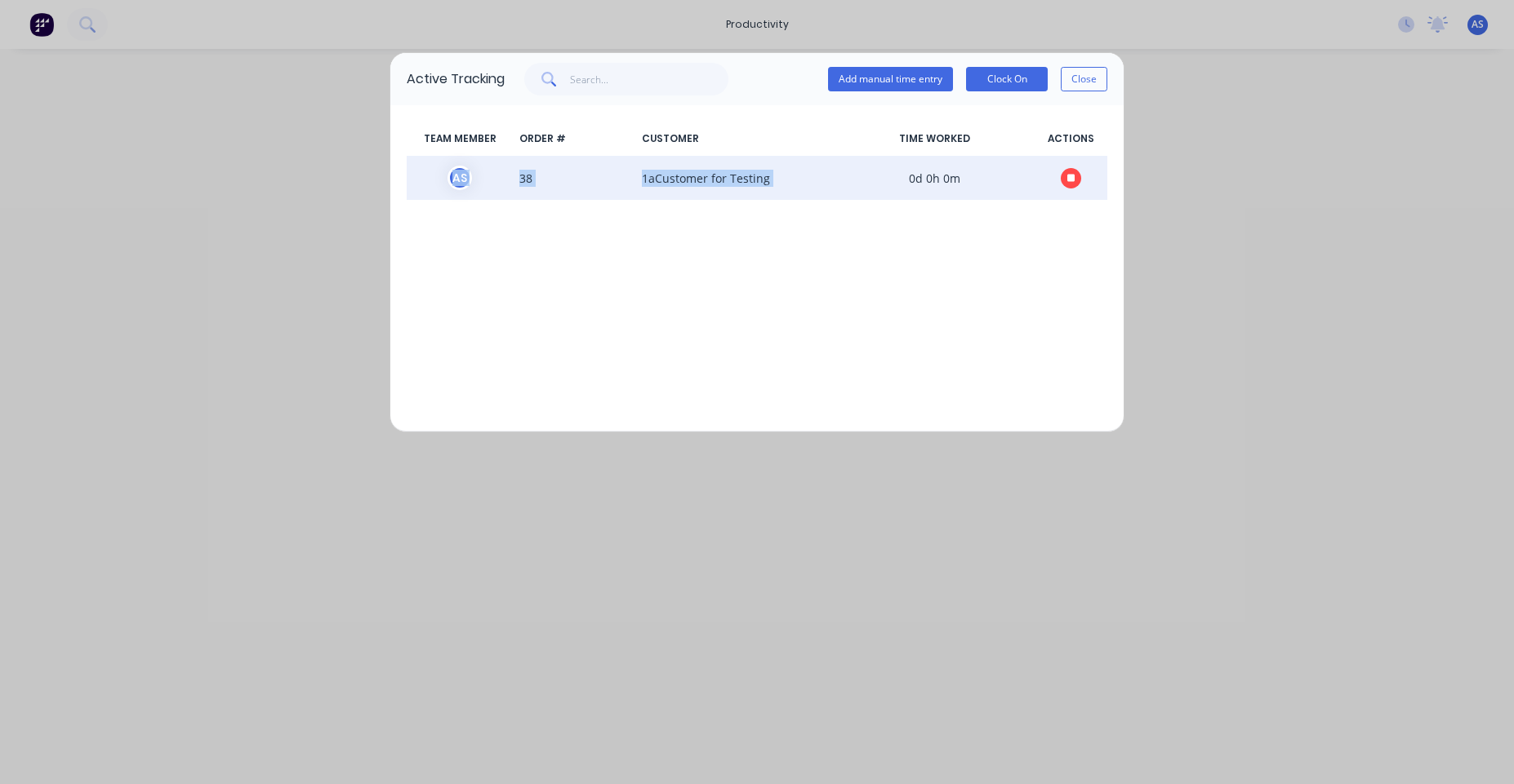
drag, startPoint x: 960, startPoint y: 167, endPoint x: 983, endPoint y: 174, distance: 24.0
click at [965, 169] on div "A S 38 1aCustomer for Testing 0d 0h 0m" at bounding box center [757, 178] width 701 height 44
click at [994, 175] on span "0d 0h 0m" at bounding box center [934, 177] width 199 height 24
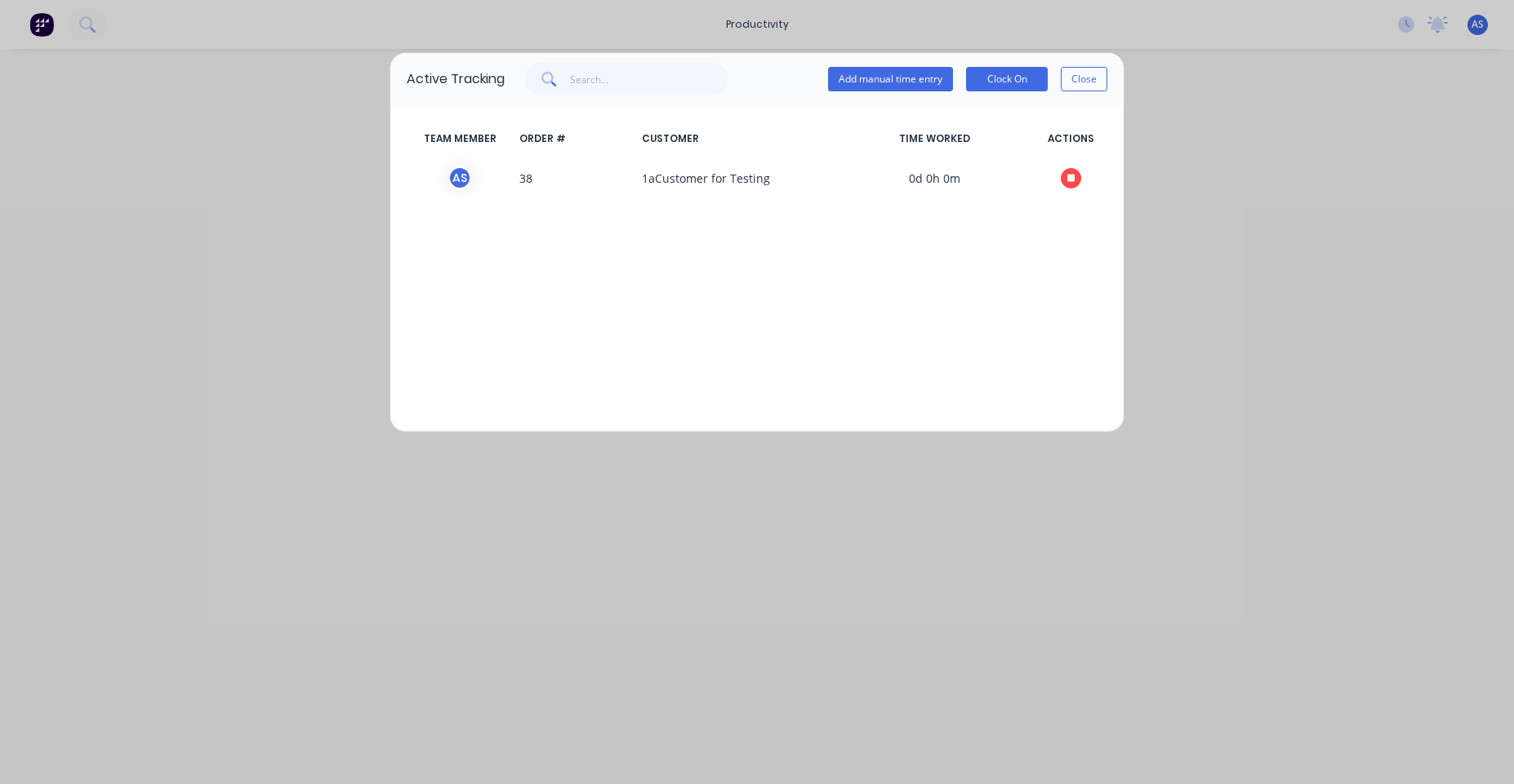
click at [1010, 22] on div "Active Tracking Add manual time entry Clock On Close TEAM MEMBER ORDER # CUSTOM…" at bounding box center [757, 392] width 1514 height 784
click at [1085, 73] on button "Close" at bounding box center [1084, 78] width 46 height 24
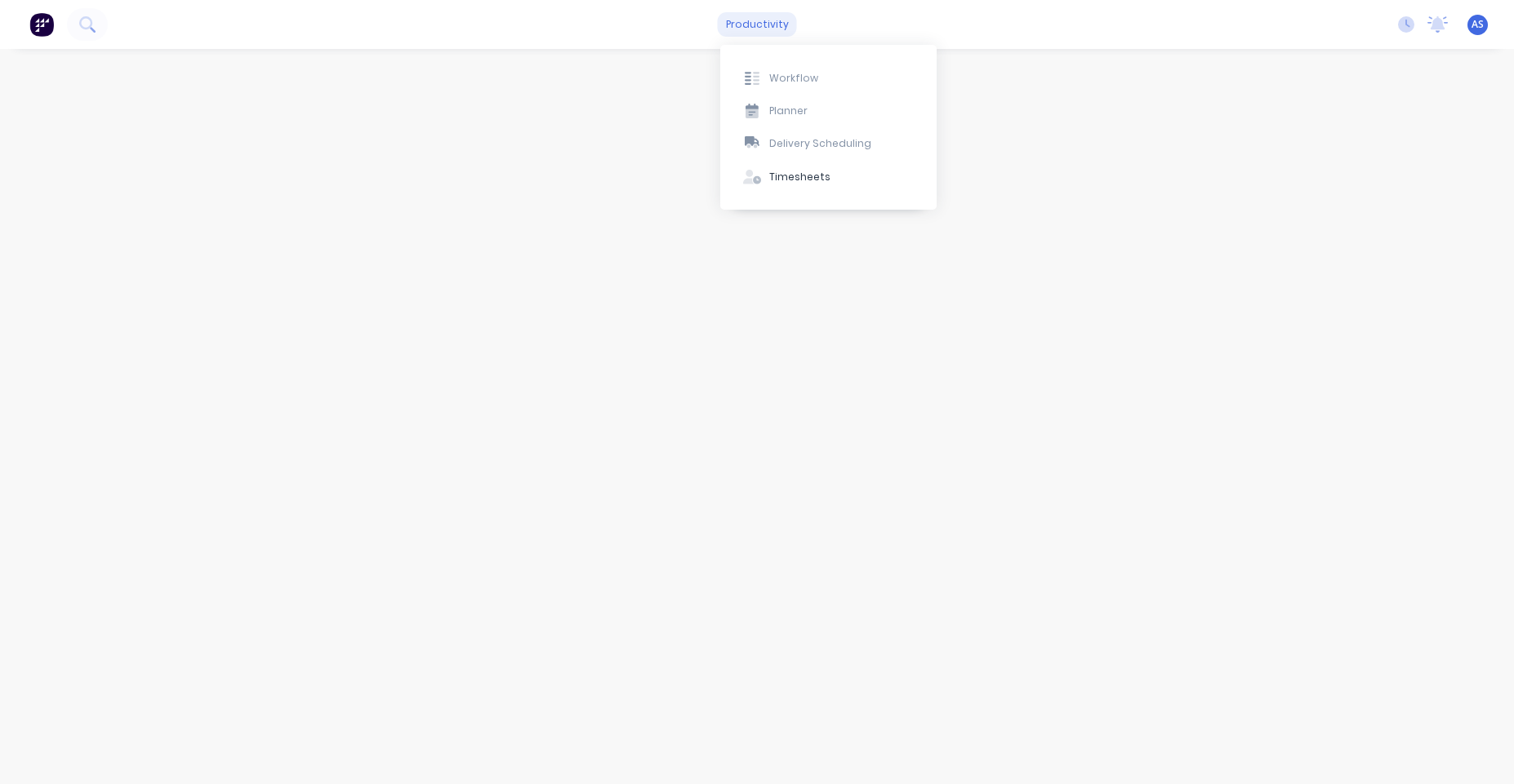
click at [774, 34] on div "productivity" at bounding box center [757, 24] width 79 height 24
click at [805, 184] on div "Timesheets" at bounding box center [800, 176] width 62 height 14
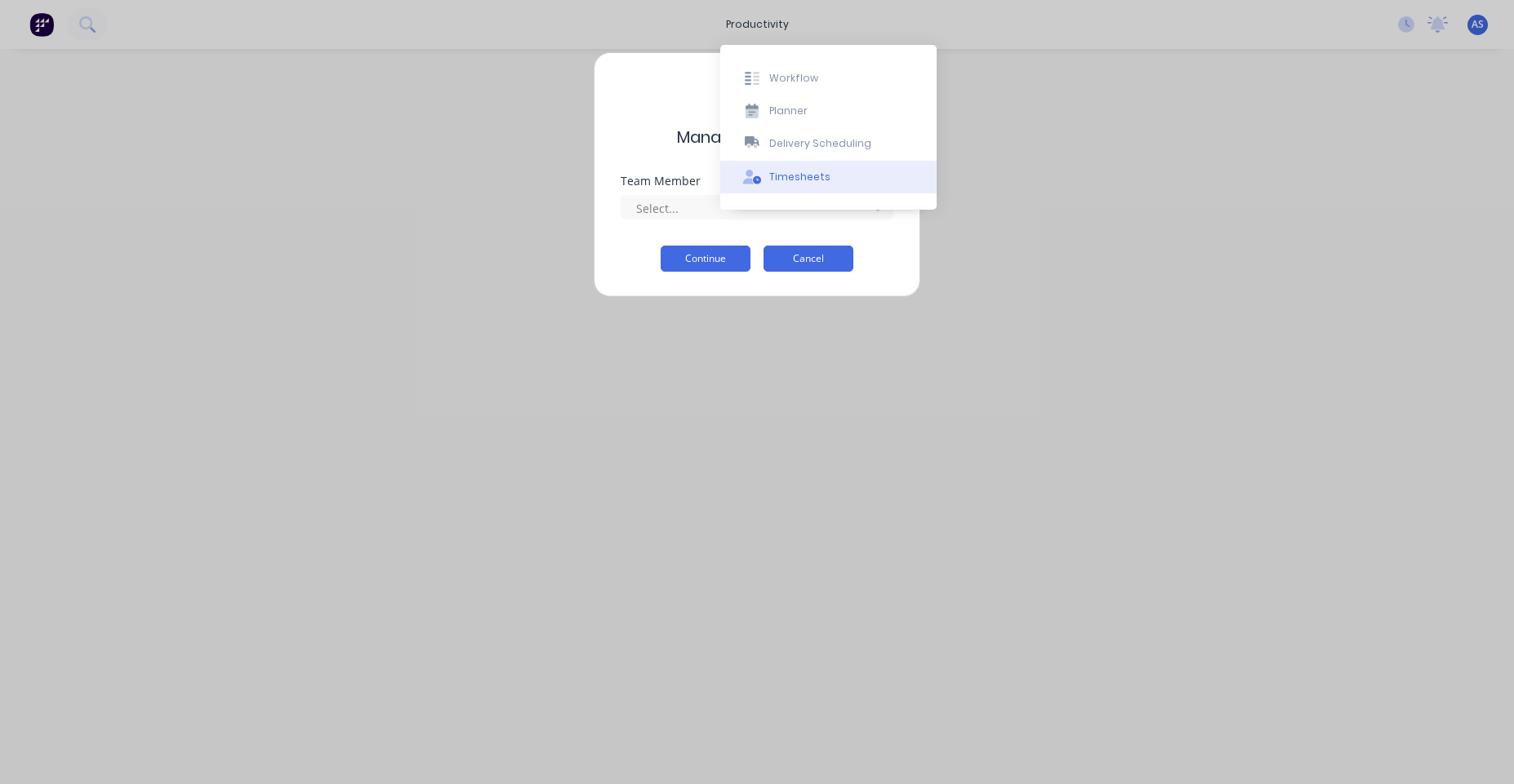
click at [801, 256] on button "Cancel" at bounding box center [808, 258] width 90 height 26
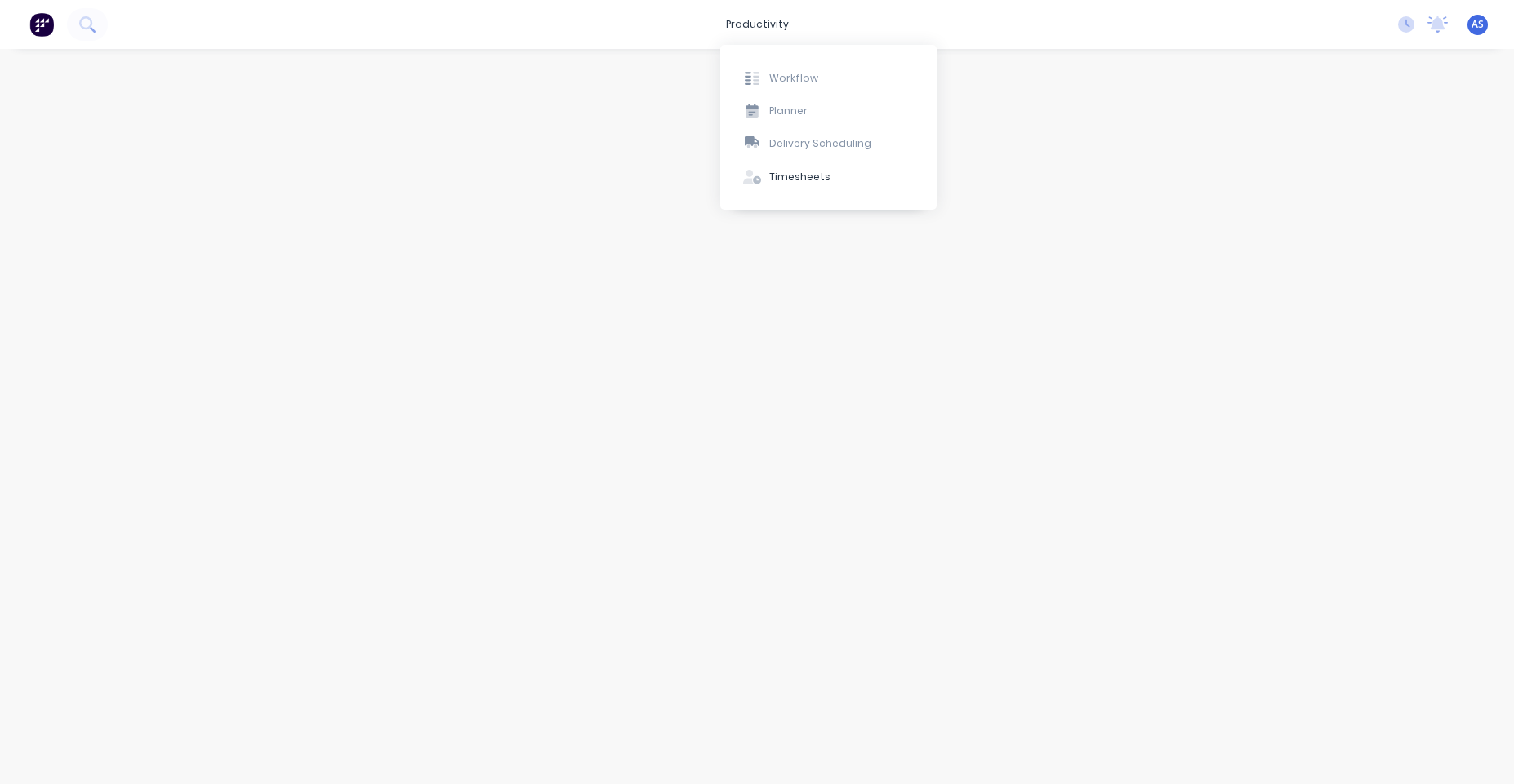
click at [1129, 85] on body "productivity productivity Workflow Planner Delivery Scheduling Timesheets No ne…" at bounding box center [757, 392] width 1514 height 784
click at [1489, 17] on div "No new notifications Mark all as read You have no notifications AS Macrete Prec…" at bounding box center [1449, 24] width 129 height 24
click at [1477, 25] on span "AS" at bounding box center [1477, 24] width 13 height 14
click at [1346, 217] on button "Sign out" at bounding box center [1375, 205] width 217 height 33
click at [1325, 215] on html "productivity productivity Workflow Planner Delivery Scheduling Timesheets No ne…" at bounding box center [757, 392] width 1514 height 784
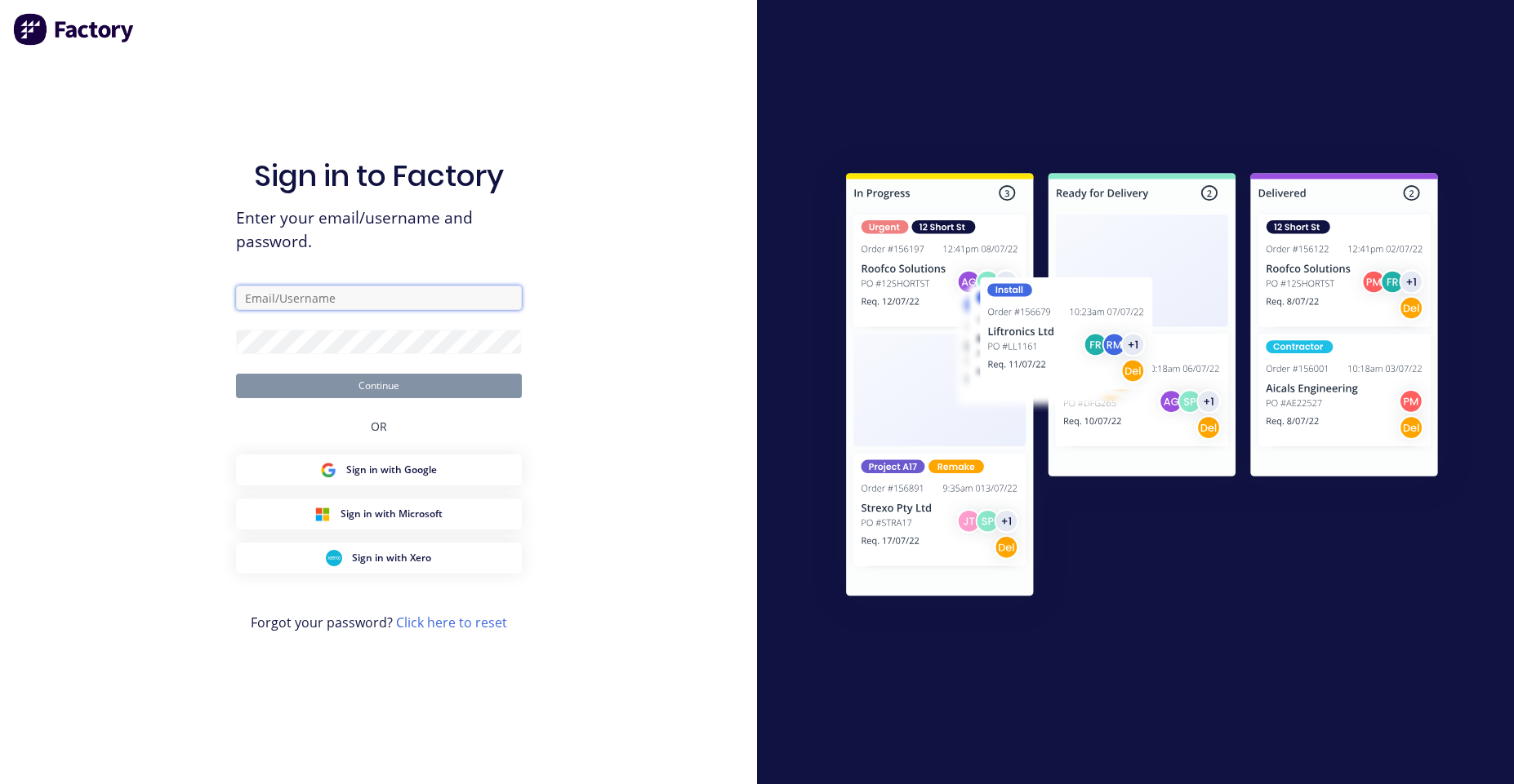
click at [385, 299] on input "text" at bounding box center [379, 298] width 286 height 24
type input "[PERSON_NAME][EMAIL_ADDRESS][DOMAIN_NAME]"
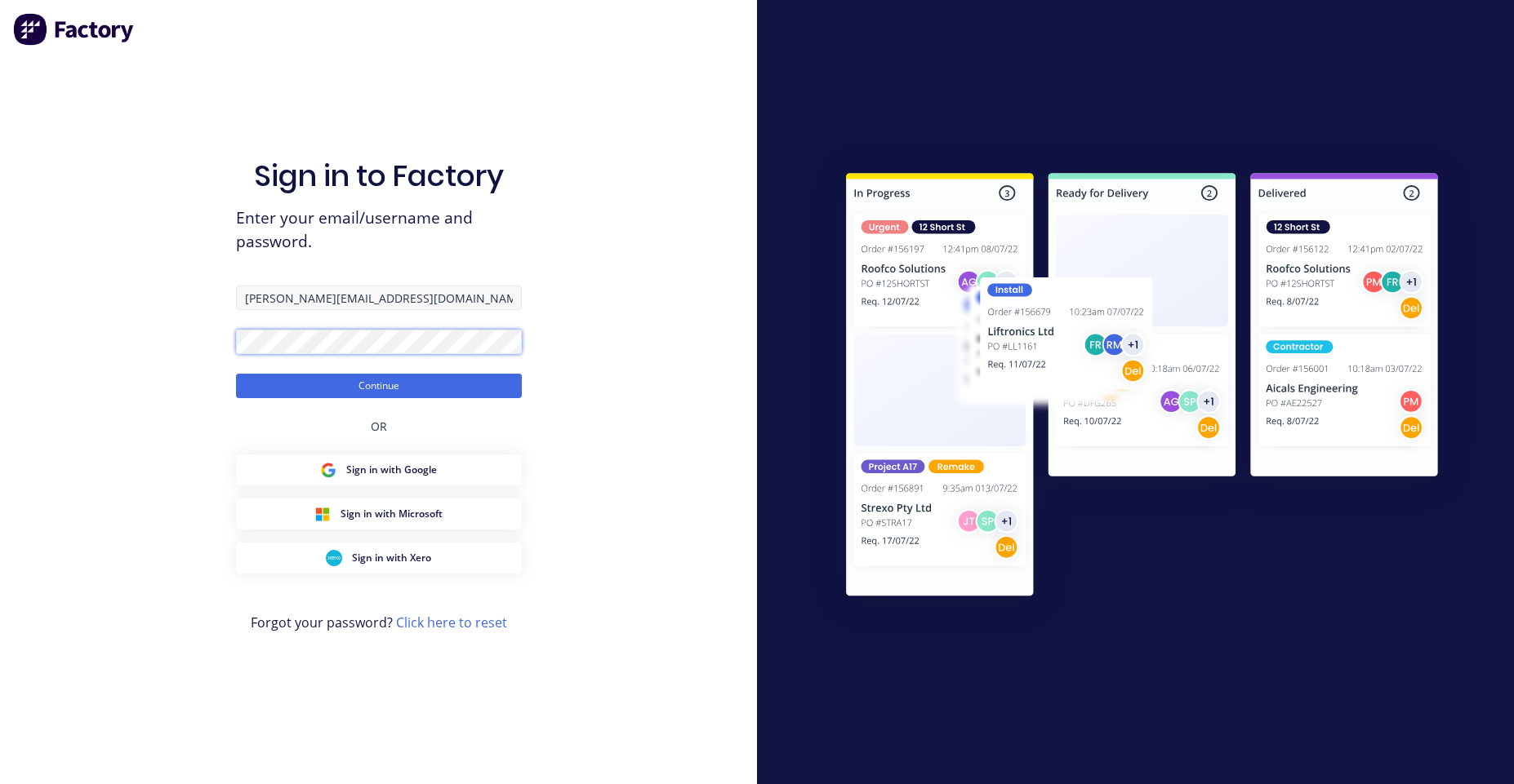
click at [236, 374] on button "Continue" at bounding box center [379, 385] width 286 height 24
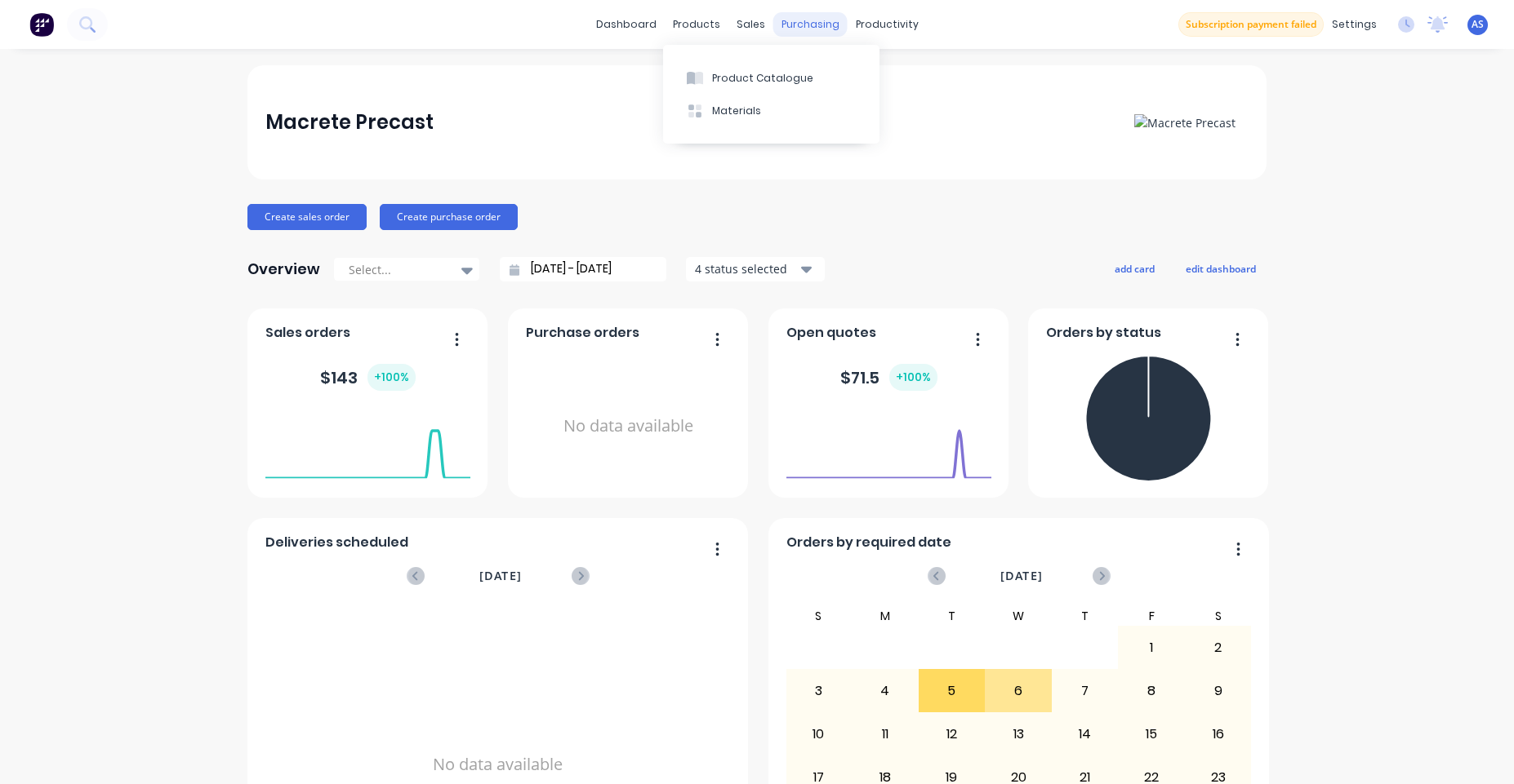
drag, startPoint x: 734, startPoint y: 83, endPoint x: 781, endPoint y: 34, distance: 67.9
drag, startPoint x: 730, startPoint y: 74, endPoint x: 929, endPoint y: 45, distance: 201.1
click at [958, 42] on body "dashboard products sales purchasing productivity dashboard products Product Cat…" at bounding box center [757, 392] width 1514 height 784
click at [774, 76] on div "Product Catalogue" at bounding box center [762, 78] width 101 height 14
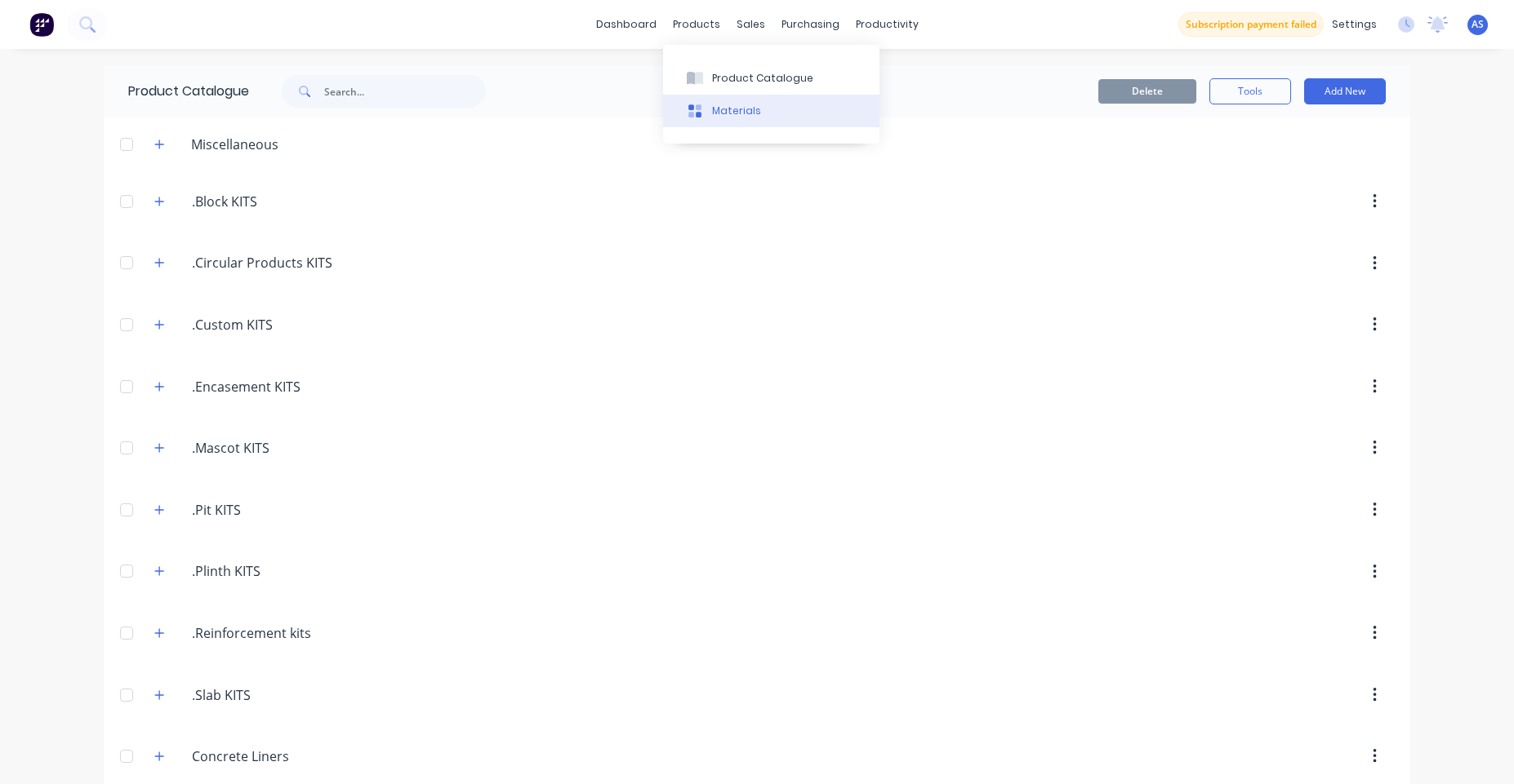
click at [730, 101] on button "Materials" at bounding box center [771, 111] width 217 height 33
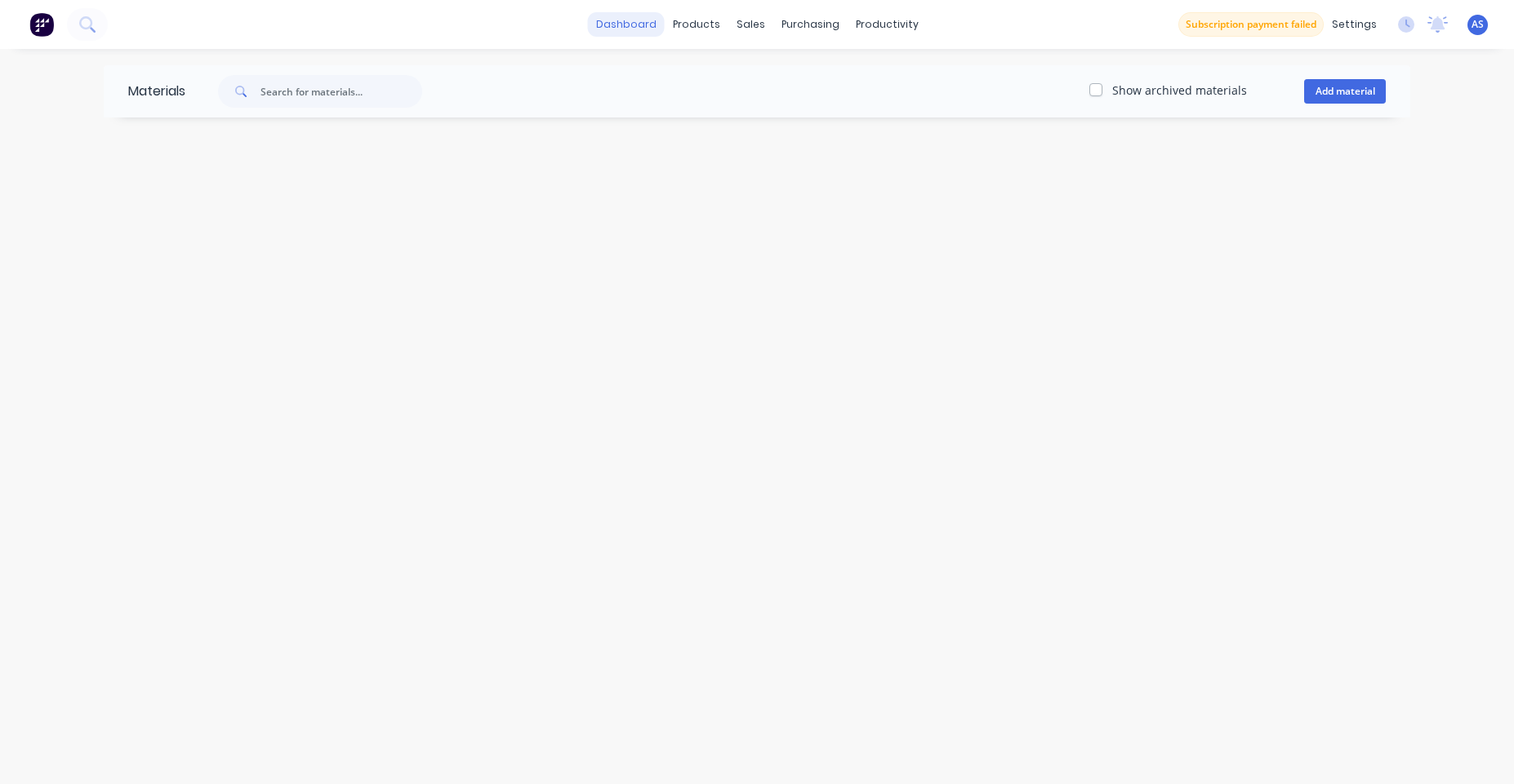
click at [630, 19] on link "dashboard" at bounding box center [626, 24] width 77 height 24
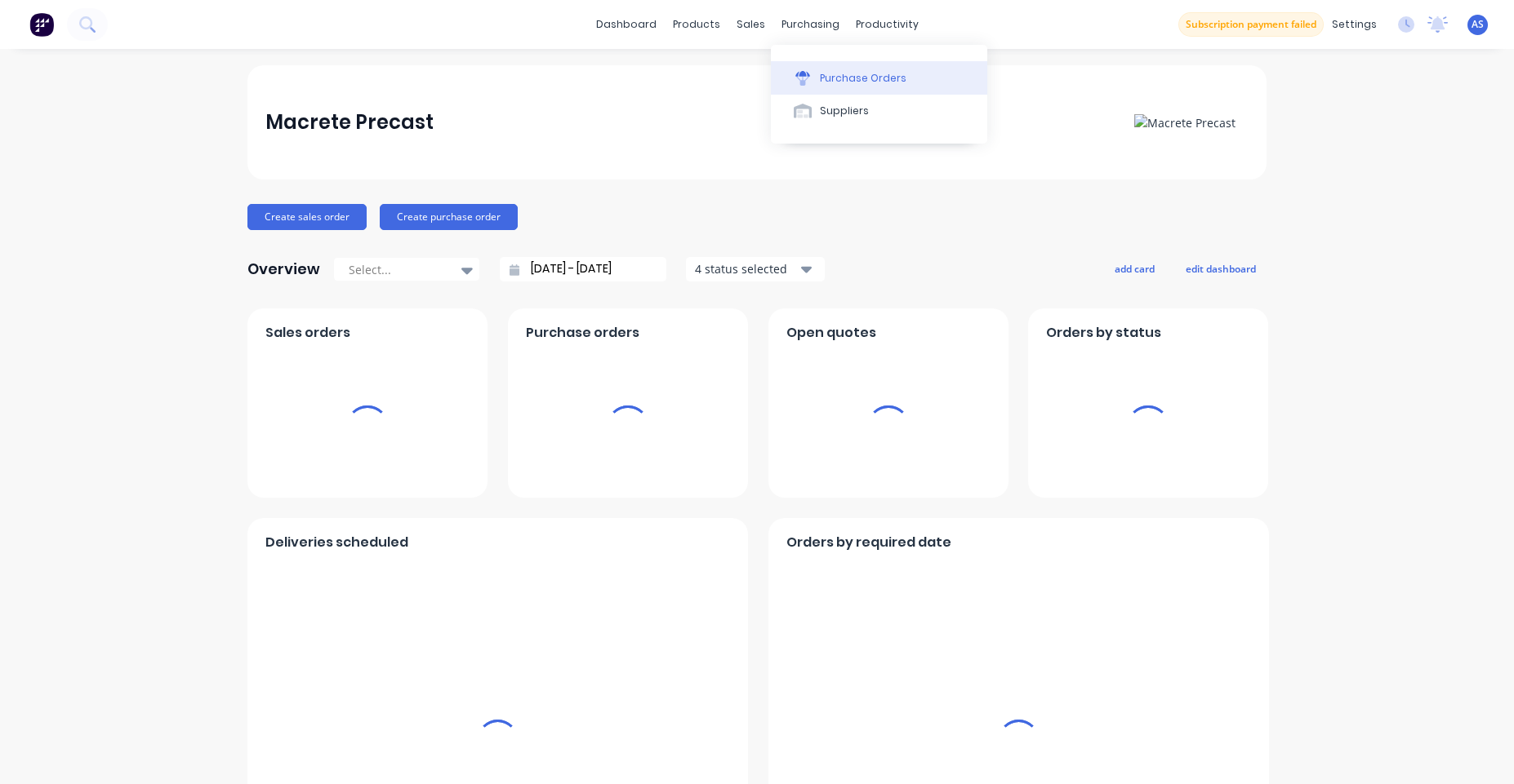
click at [827, 79] on div "Purchase Orders" at bounding box center [863, 78] width 87 height 14
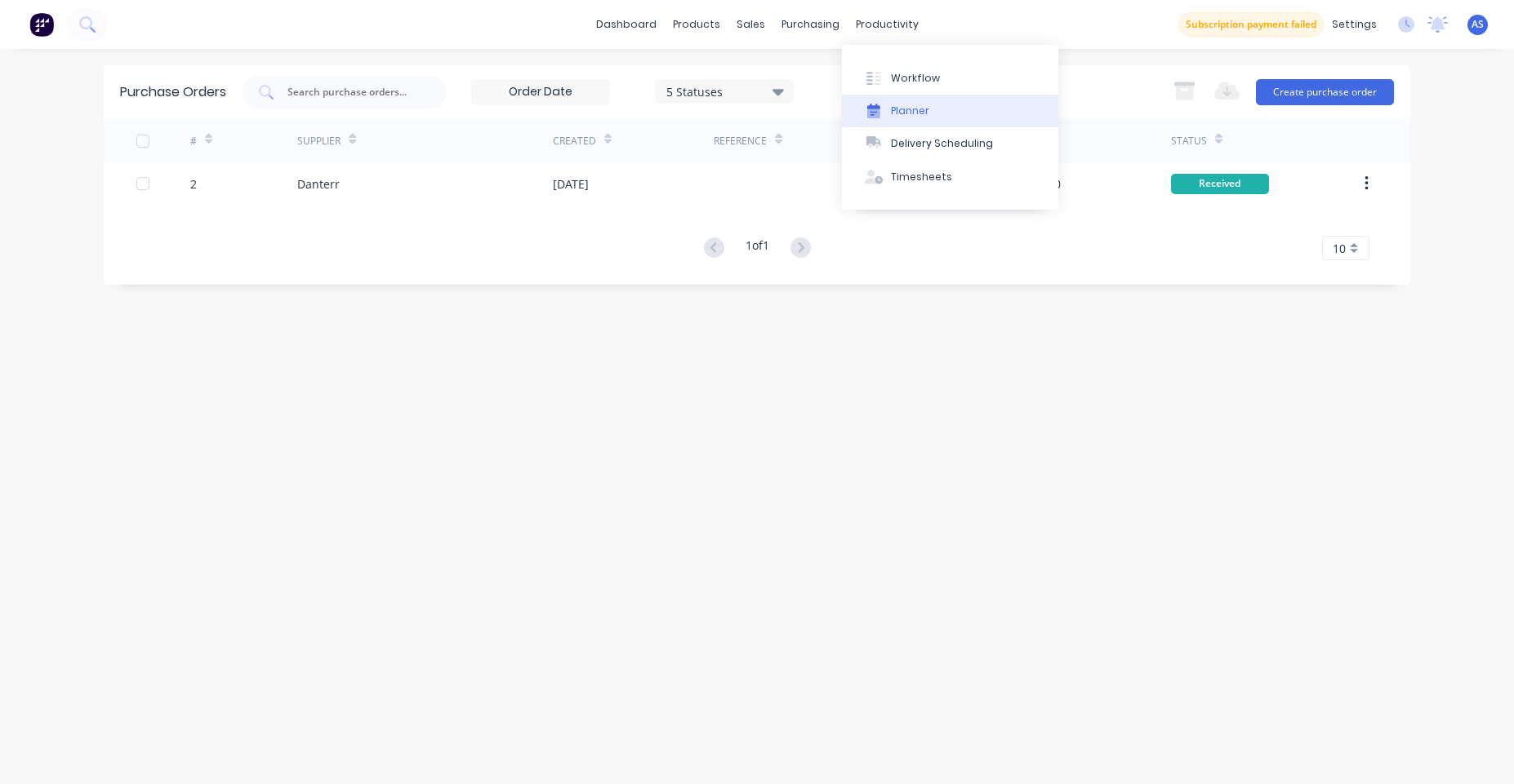
click at [907, 107] on div "Planner" at bounding box center [911, 111] width 39 height 14
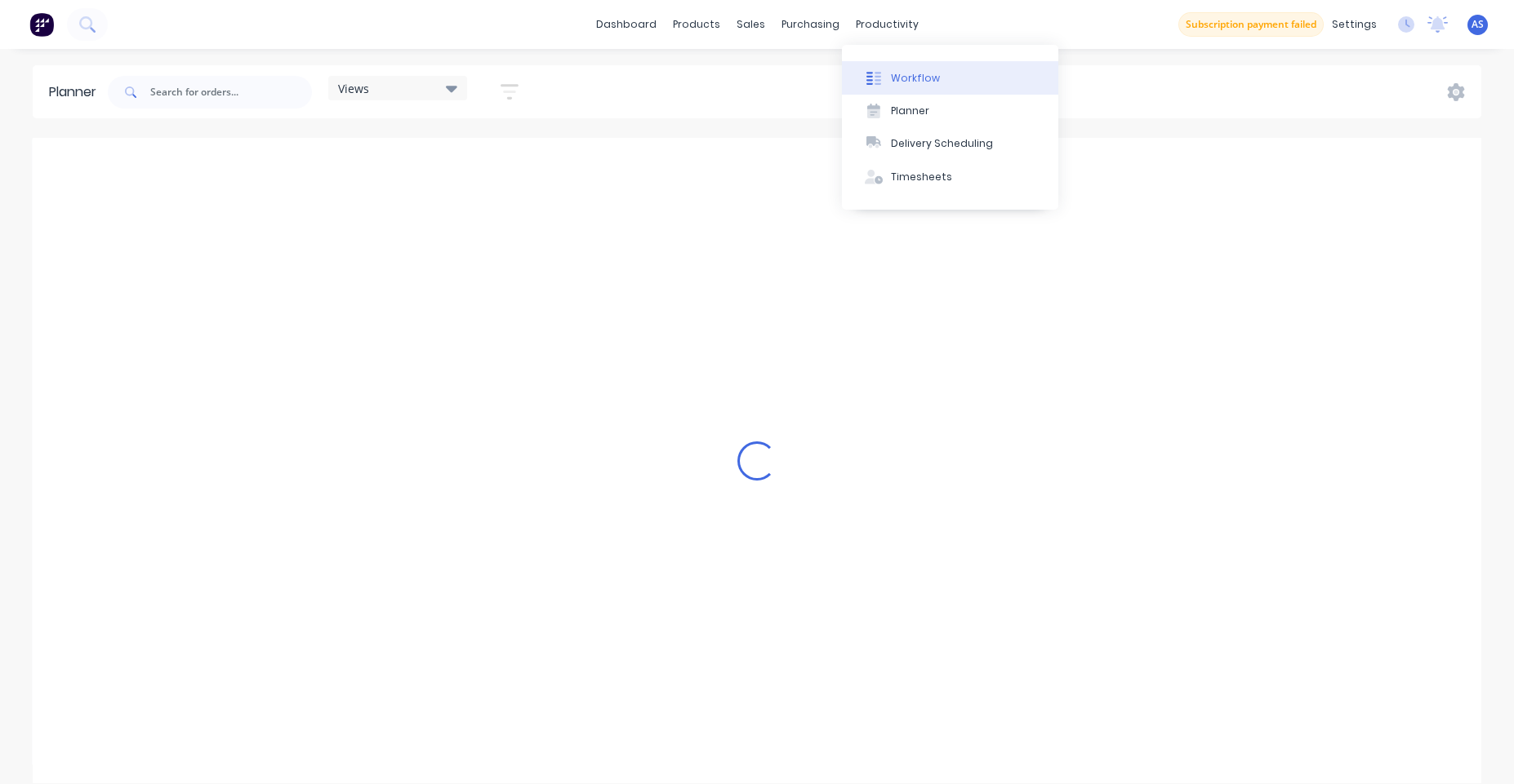
scroll to position [0, 3660]
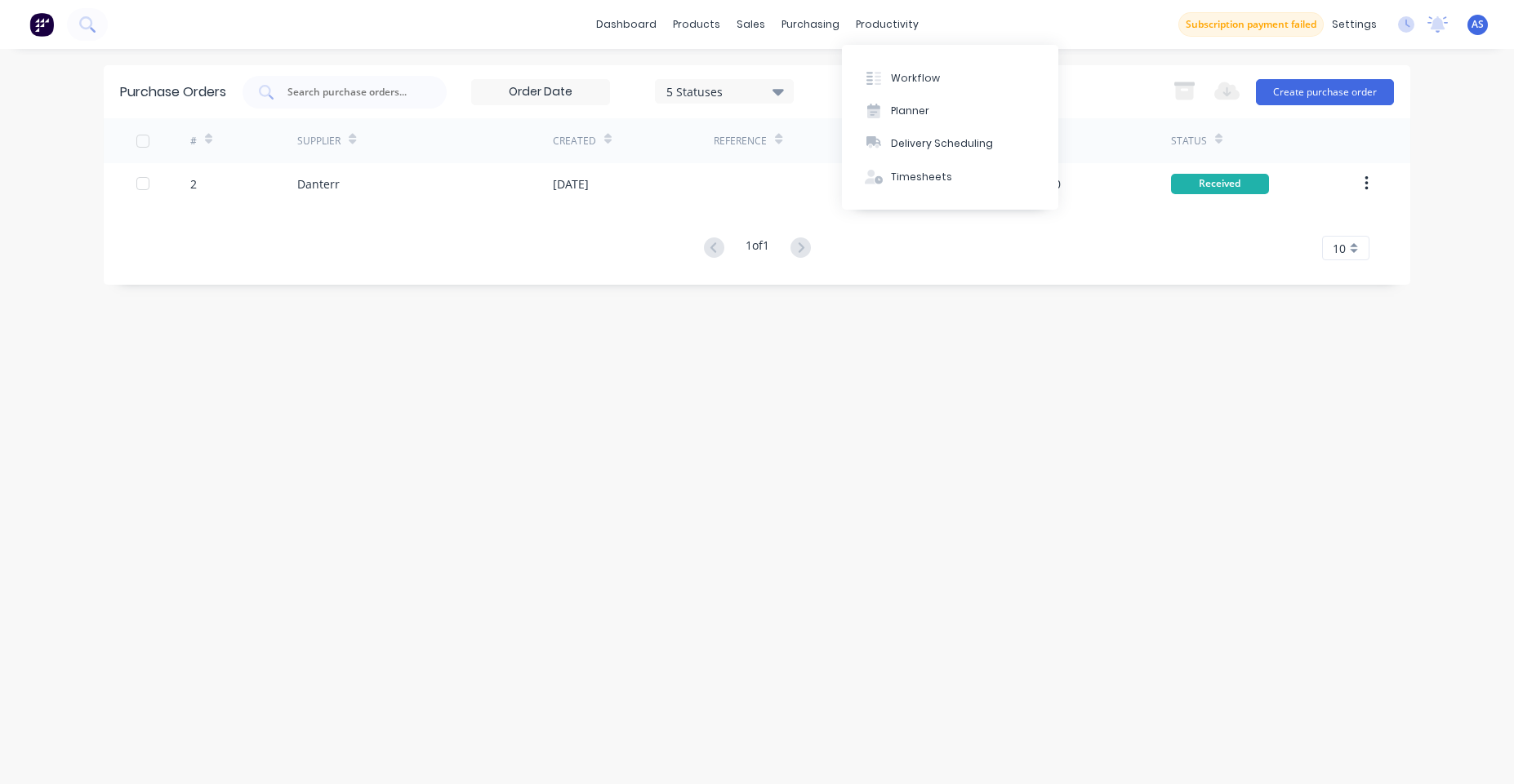
drag, startPoint x: 967, startPoint y: 23, endPoint x: 979, endPoint y: 24, distance: 12.0
click at [972, 23] on div "dashboard products sales purchasing productivity dashboard products Product Cat…" at bounding box center [757, 24] width 1514 height 49
